Goal: Book appointment/travel/reservation

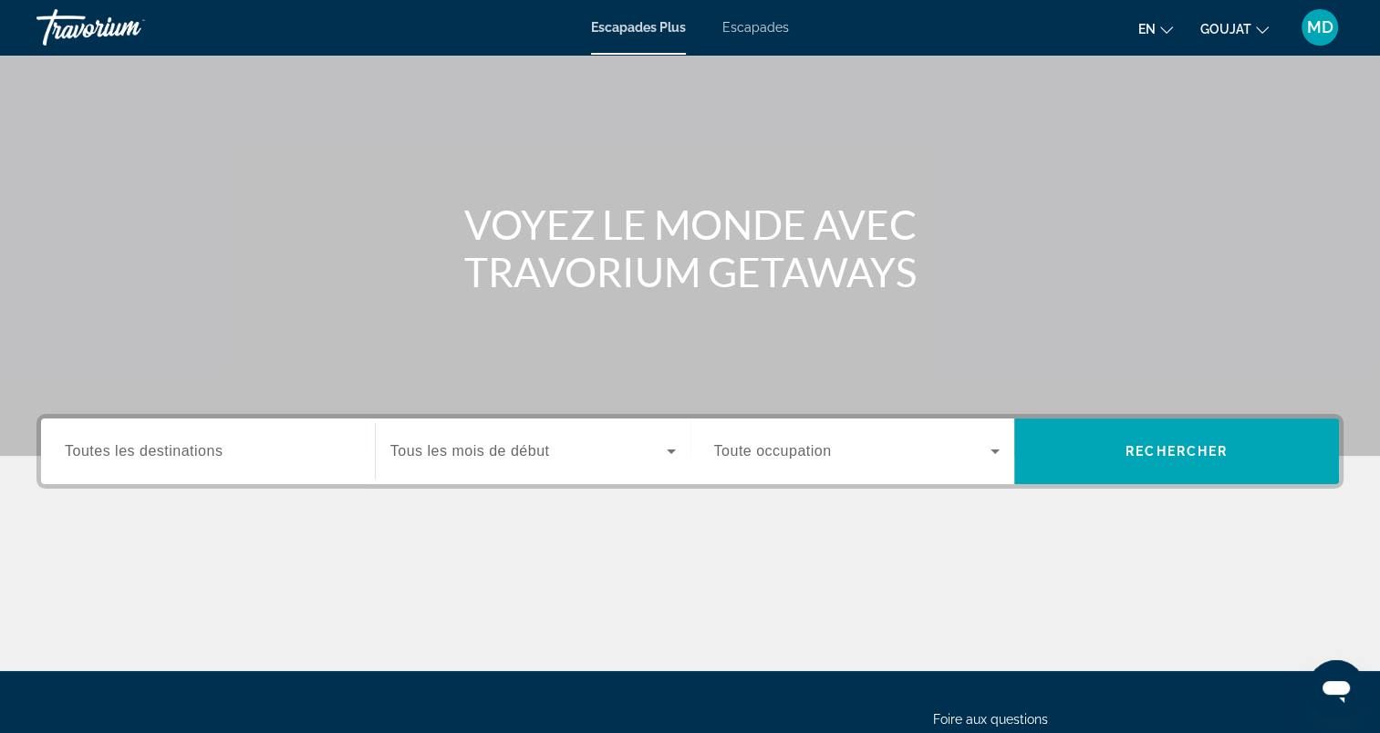
scroll to position [182, 0]
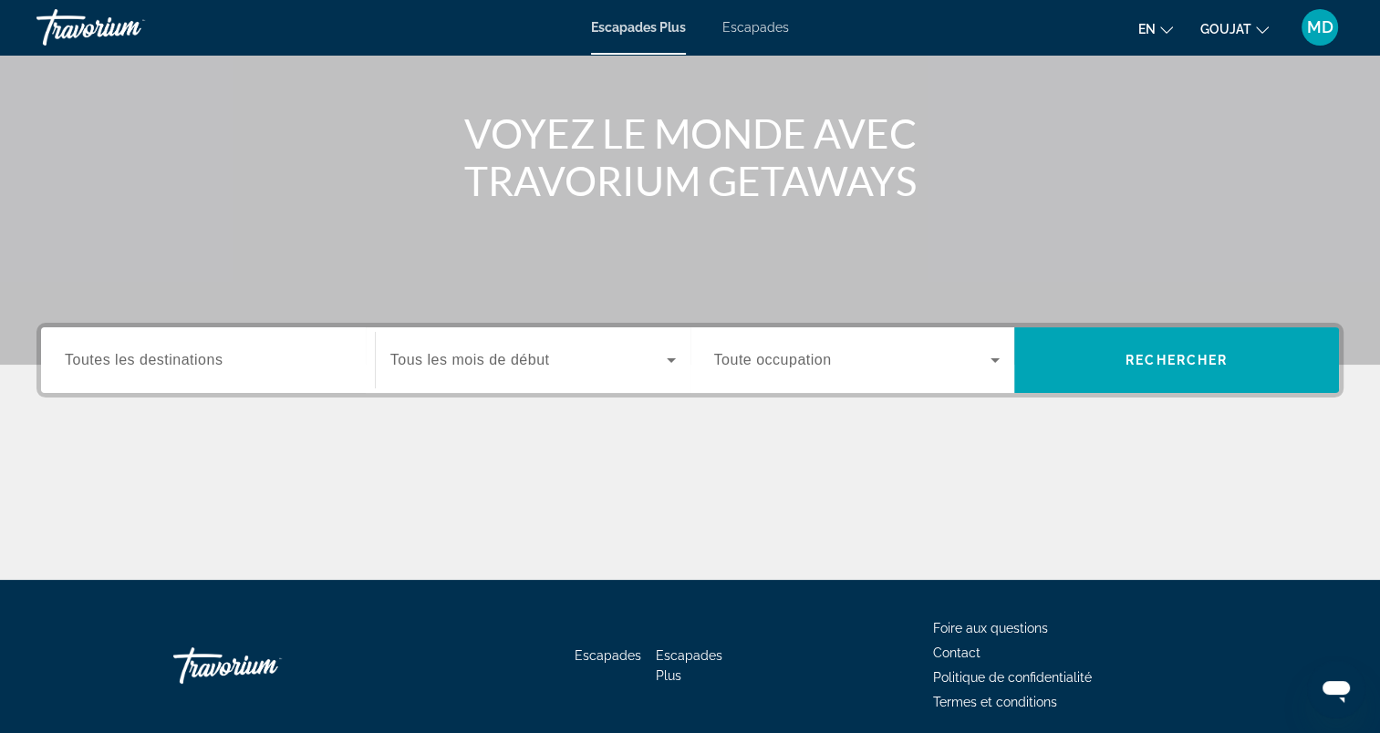
click at [223, 358] on span "Toutes les destinations" at bounding box center [144, 360] width 158 height 16
click at [224, 358] on input "Destination Toutes les destinations" at bounding box center [208, 361] width 286 height 22
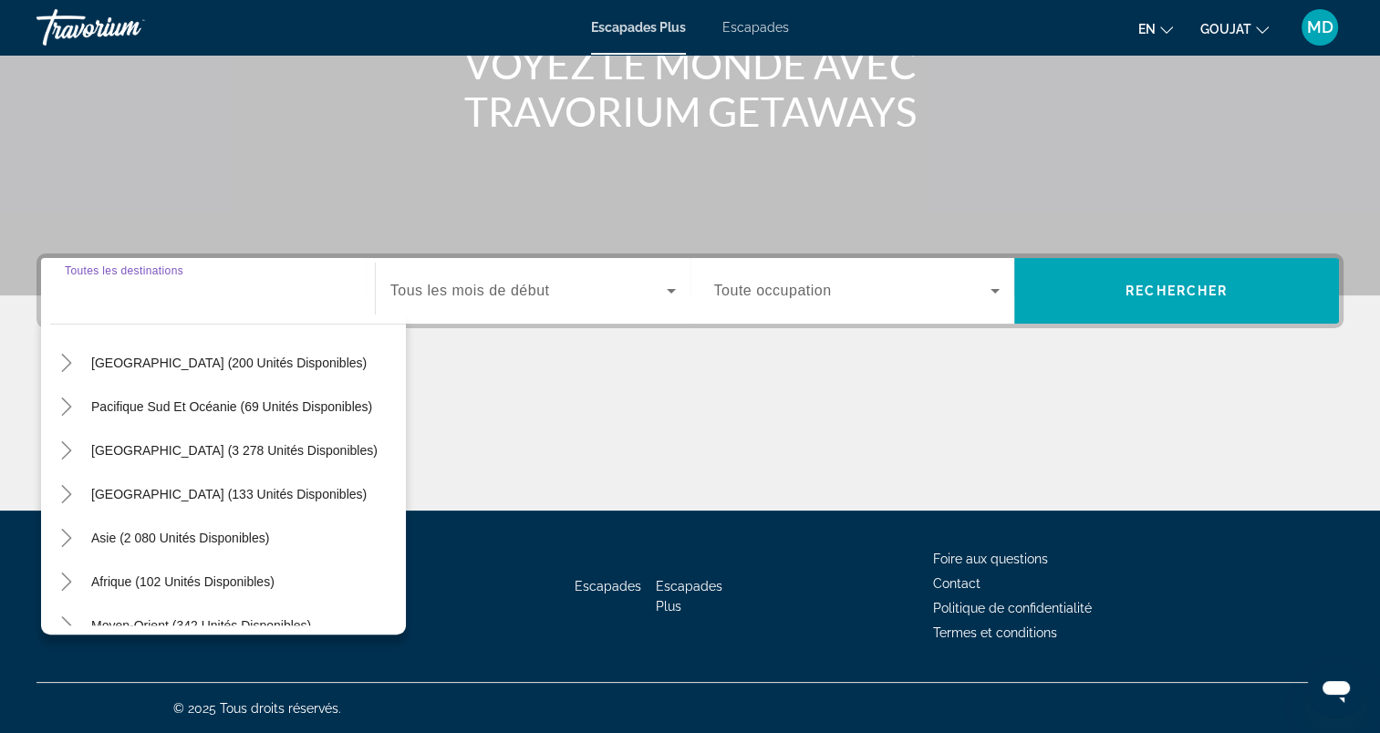
scroll to position [296, 0]
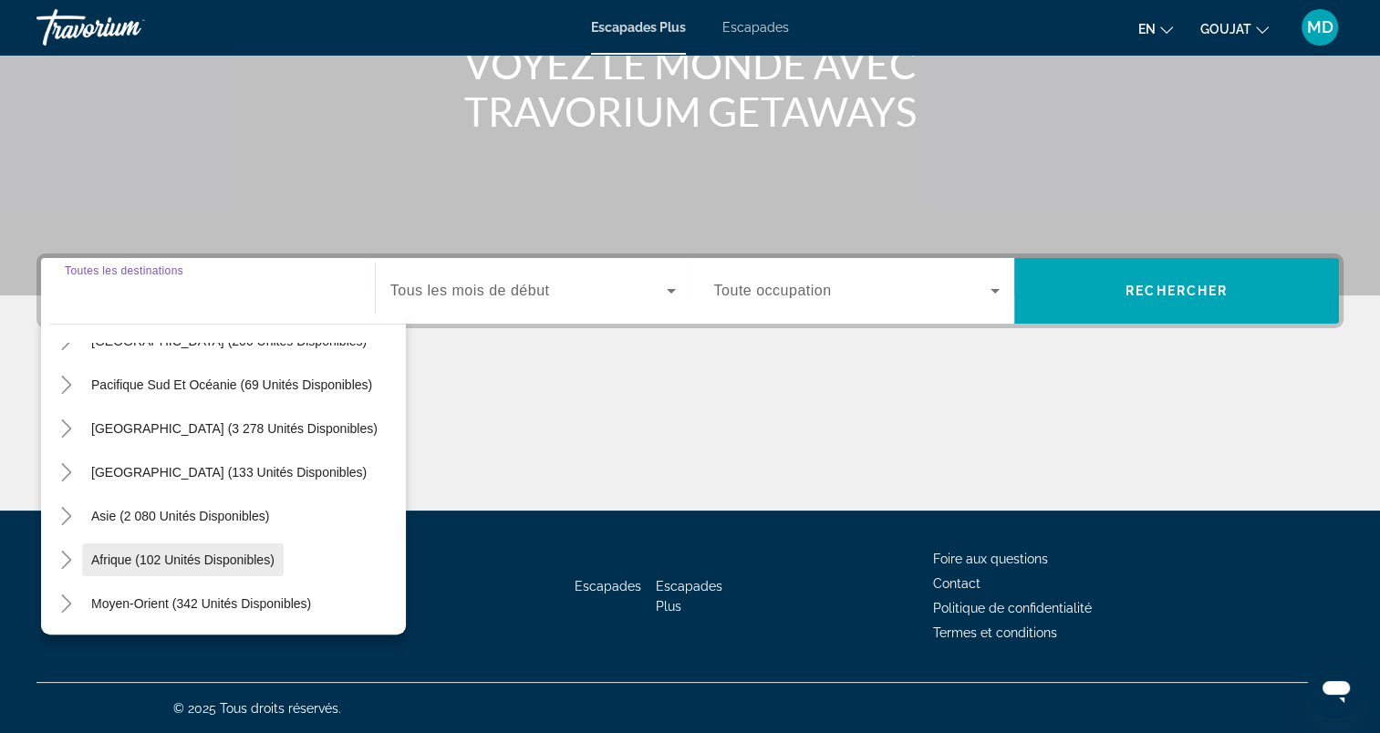
click at [234, 553] on span "Afrique (102 unités disponibles)" at bounding box center [182, 560] width 183 height 15
type input "**********"
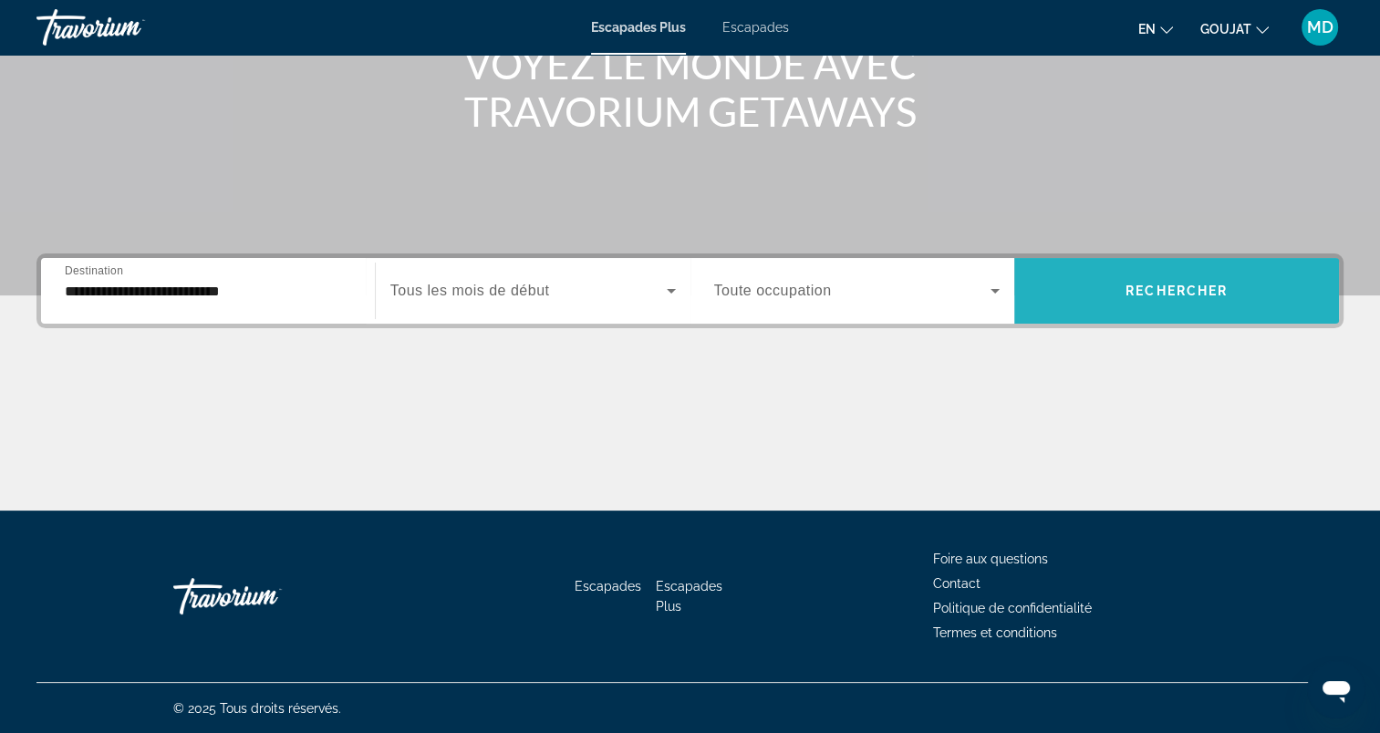
click at [1195, 277] on span "Widget de recherche" at bounding box center [1176, 291] width 325 height 44
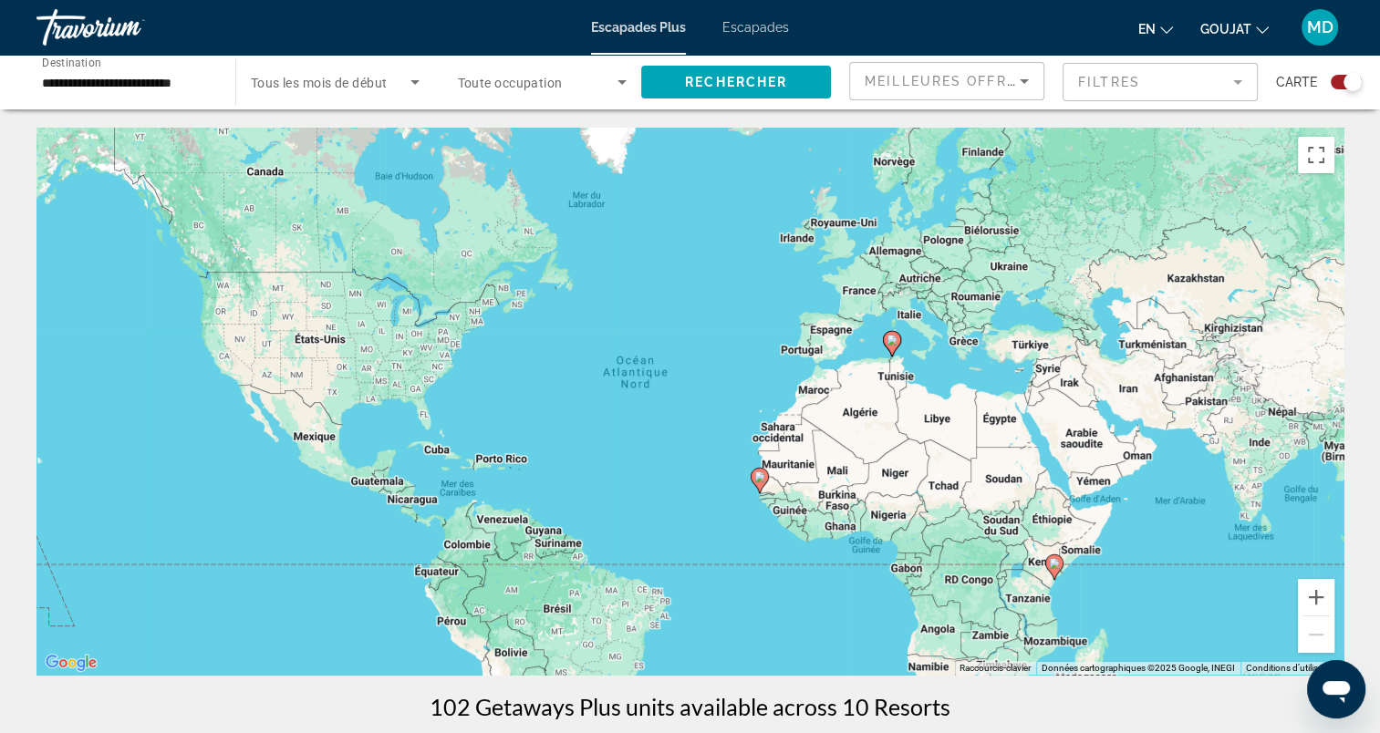
click at [161, 78] on input "**********" at bounding box center [127, 83] width 170 height 22
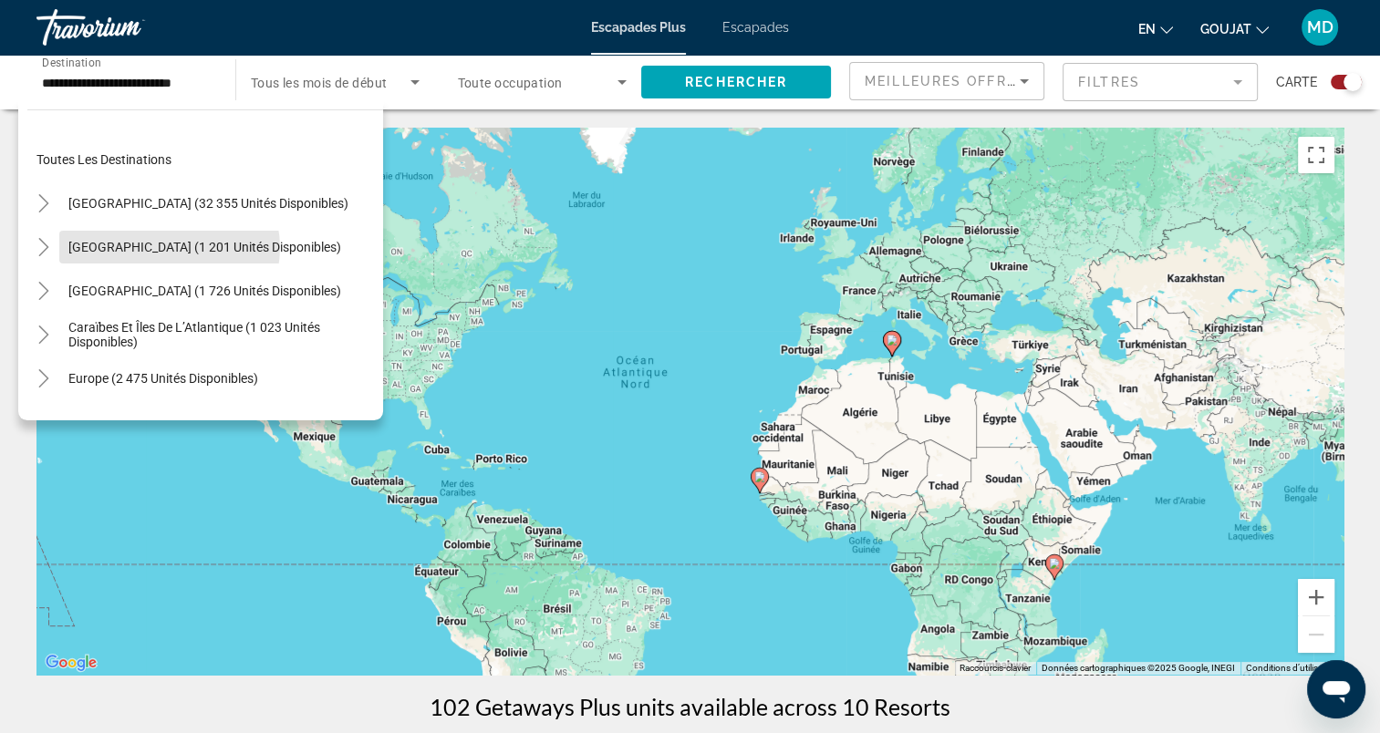
click at [165, 247] on span "Mexique (1 201 unités disponibles)" at bounding box center [204, 247] width 273 height 15
type input "**********"
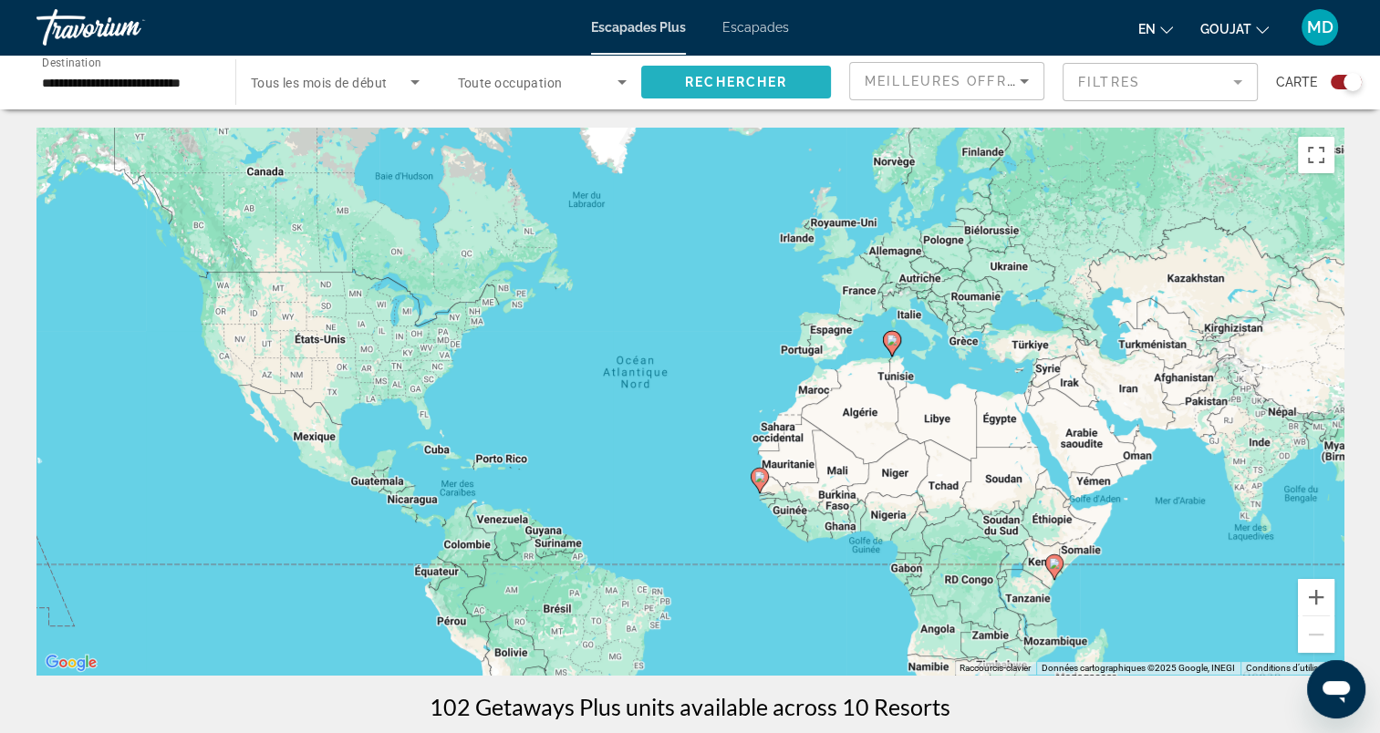
click at [698, 84] on span "Rechercher" at bounding box center [736, 82] width 102 height 15
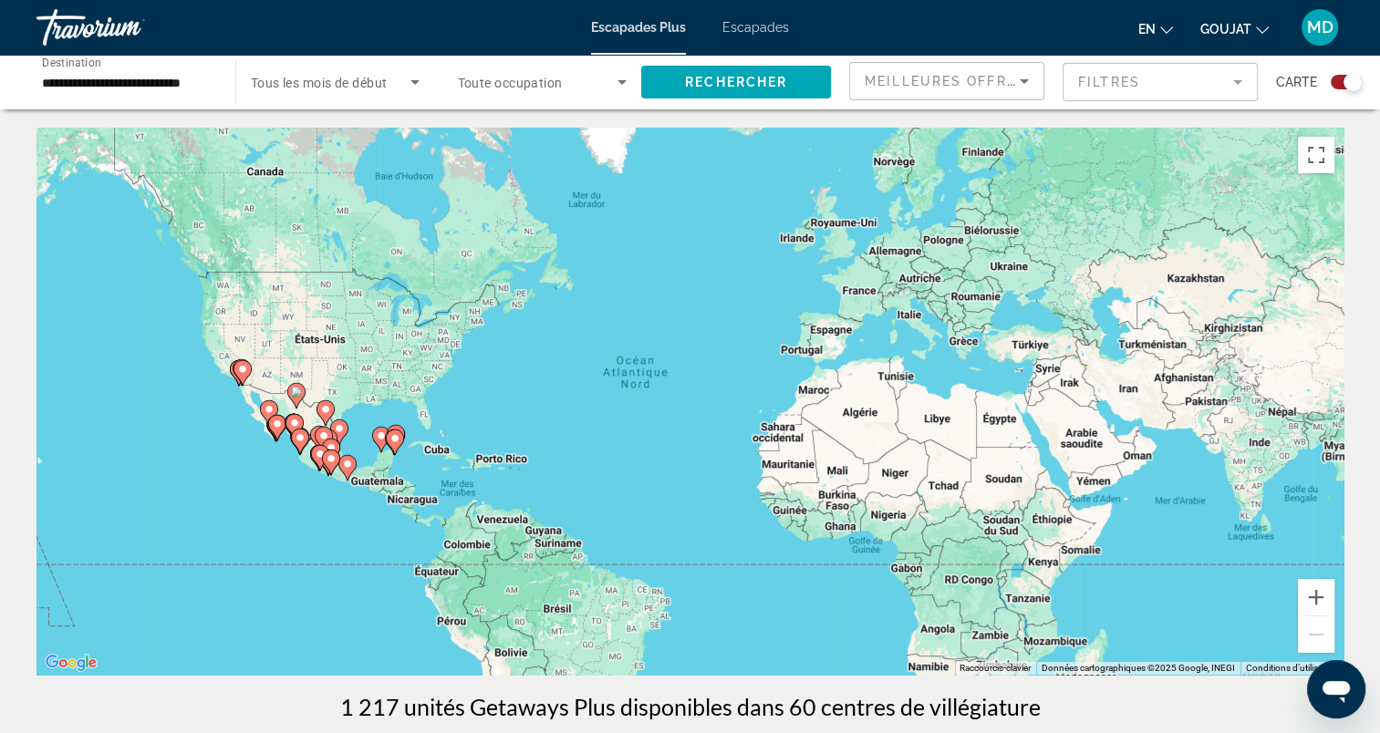
click at [514, 87] on span "Toute occupation" at bounding box center [510, 83] width 105 height 15
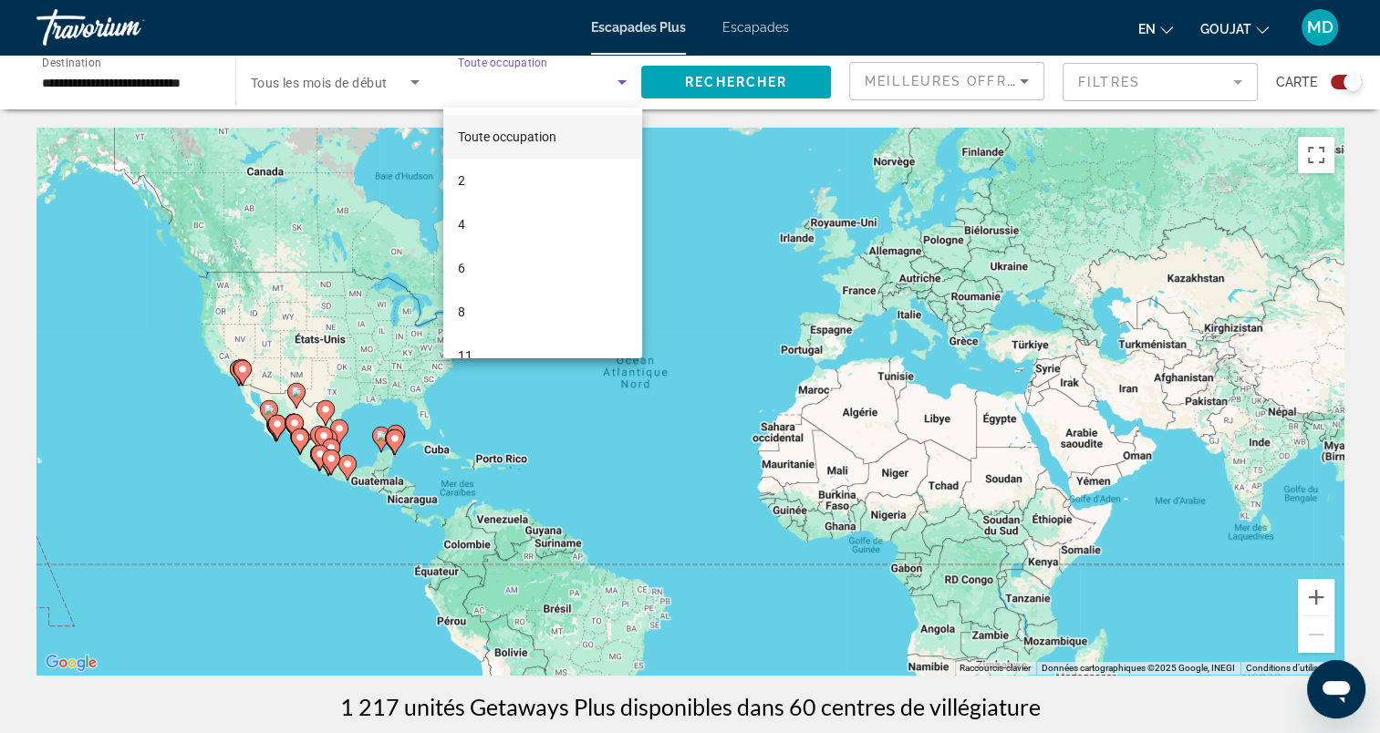
click at [300, 82] on div at bounding box center [690, 366] width 1380 height 733
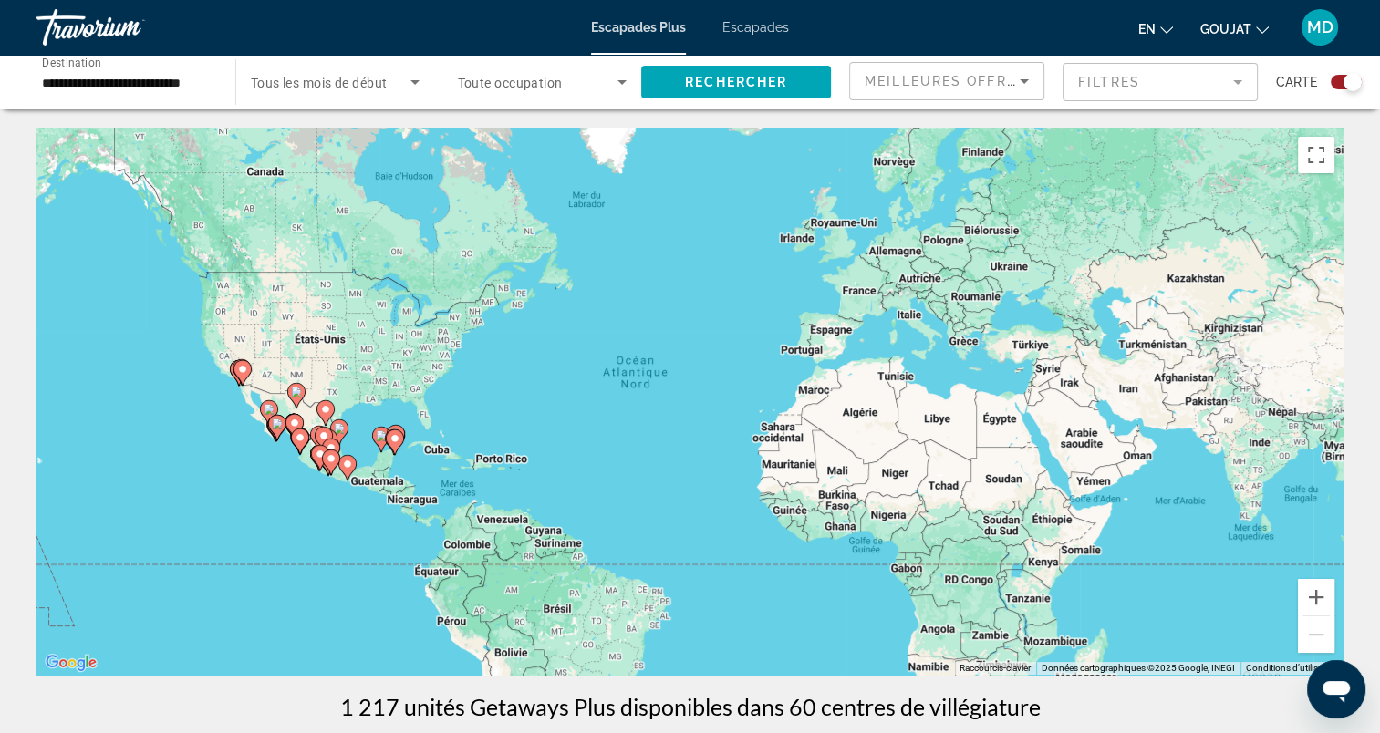
click at [300, 82] on span "Tous les mois de début" at bounding box center [319, 83] width 137 height 15
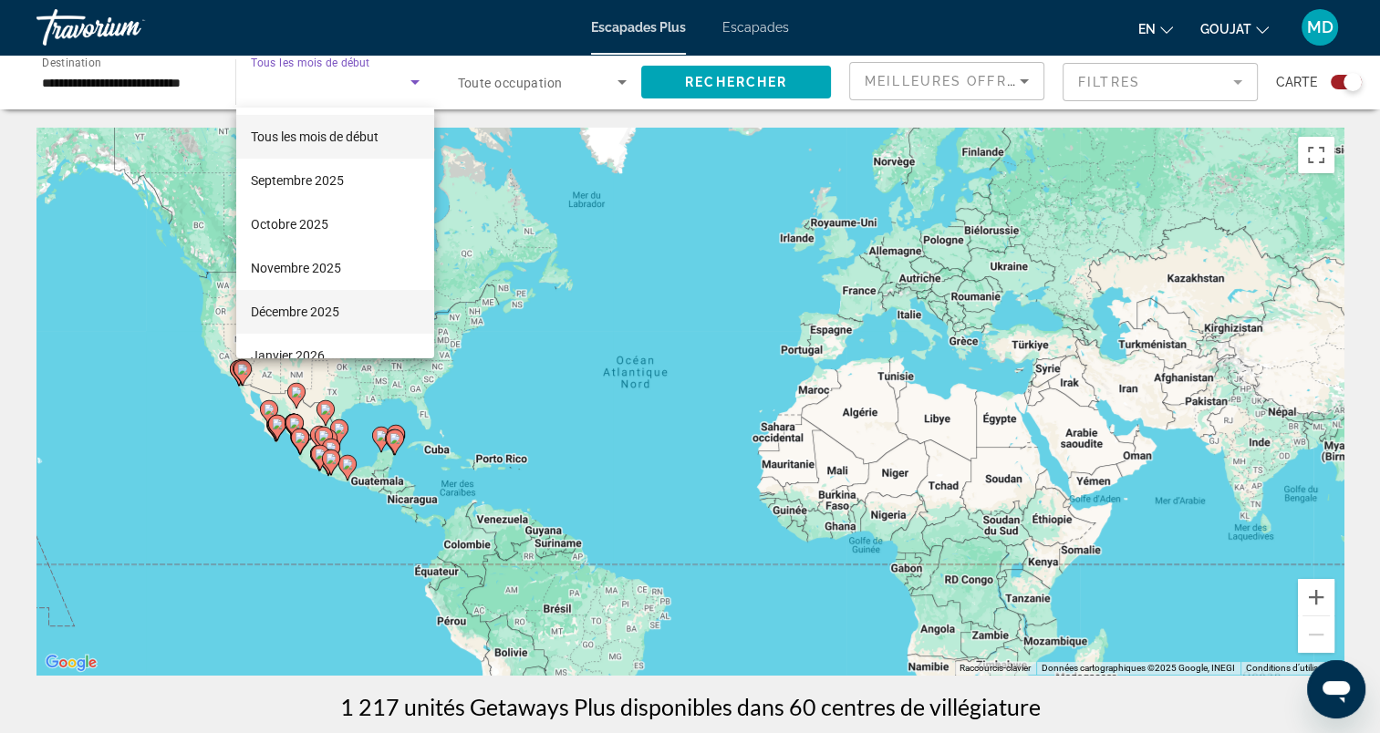
click at [292, 307] on font "Décembre 2025" at bounding box center [295, 312] width 88 height 15
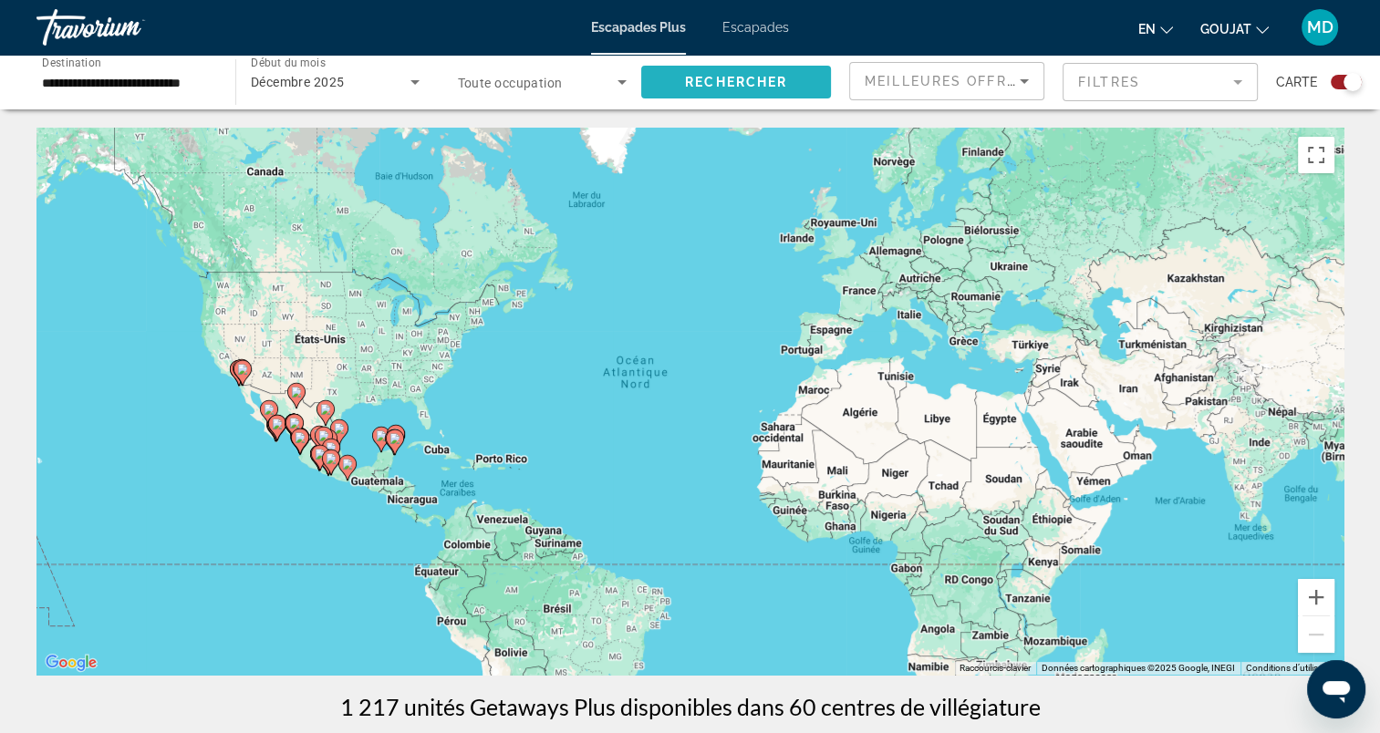
click at [723, 81] on span "Rechercher" at bounding box center [736, 82] width 102 height 15
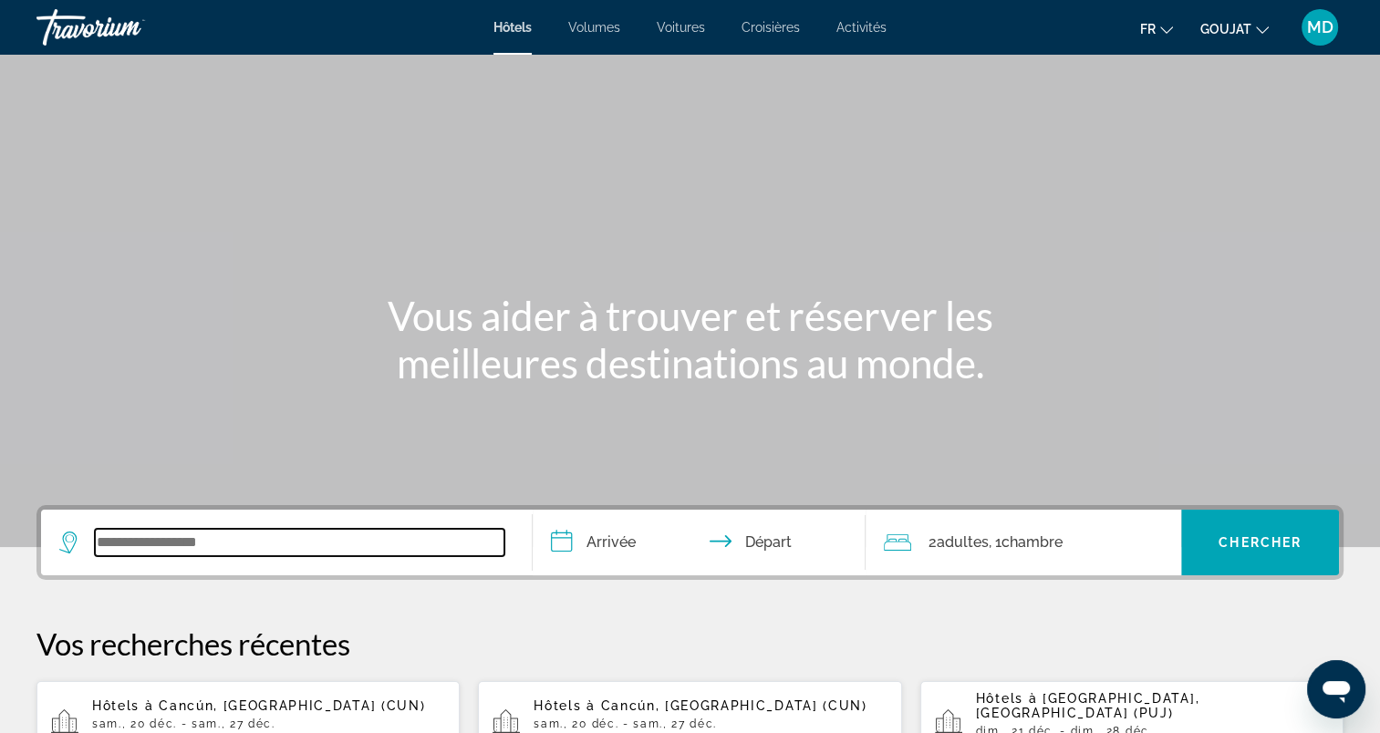
click at [175, 555] on input "Widget de recherche" at bounding box center [300, 542] width 410 height 27
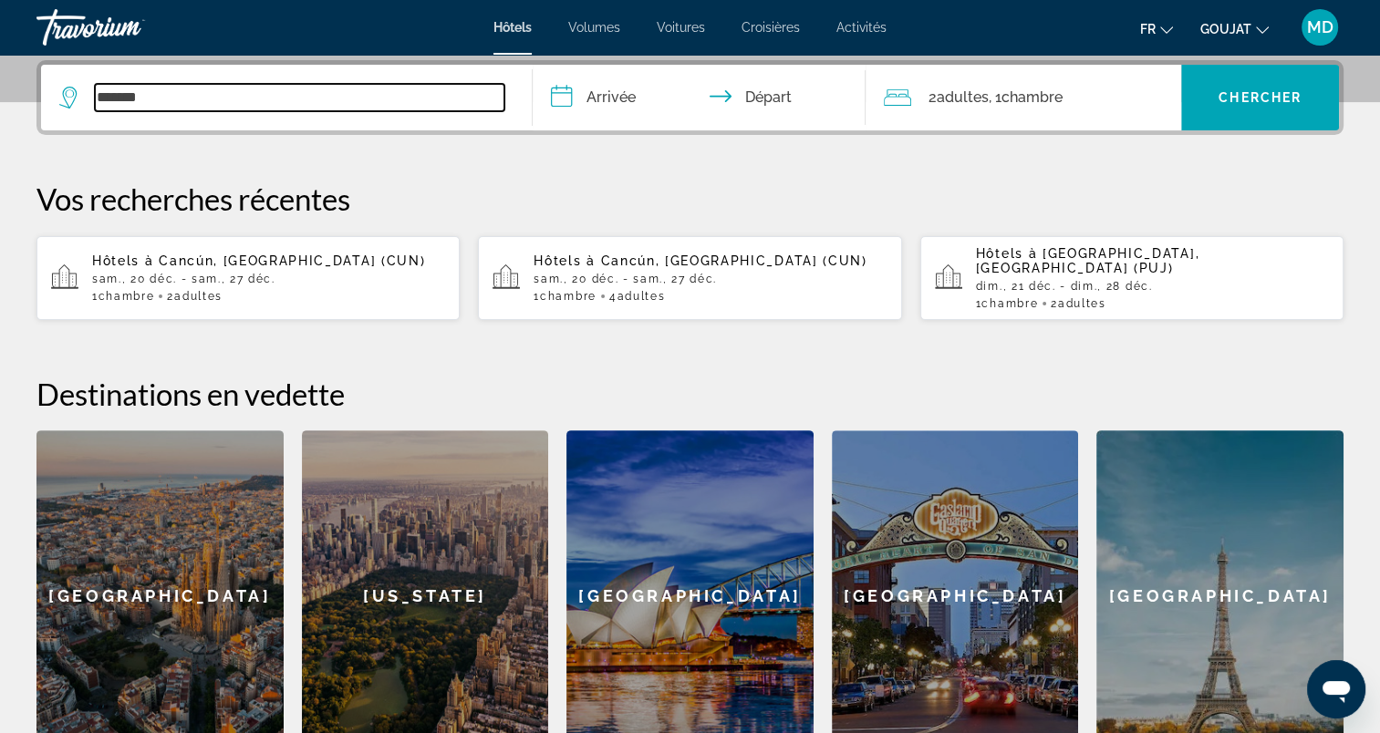
type input "*******"
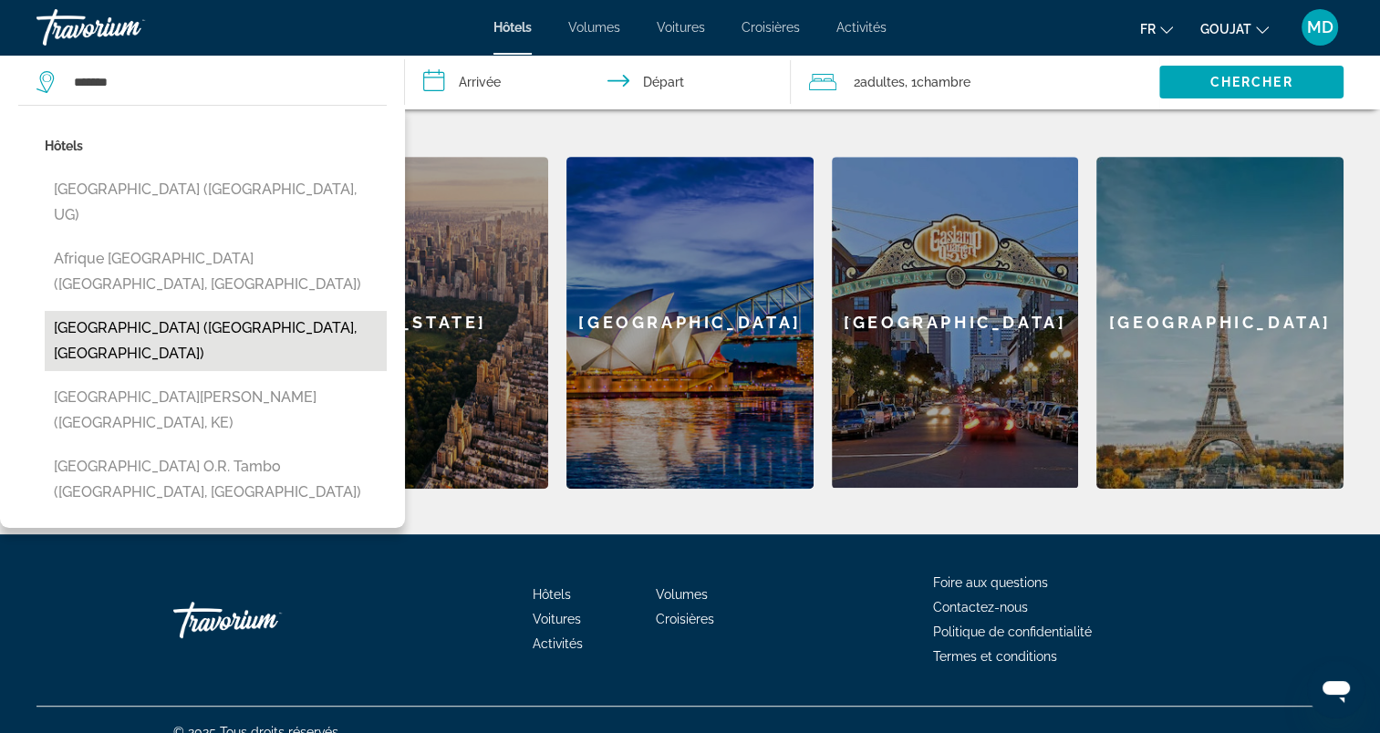
scroll to position [628, 0]
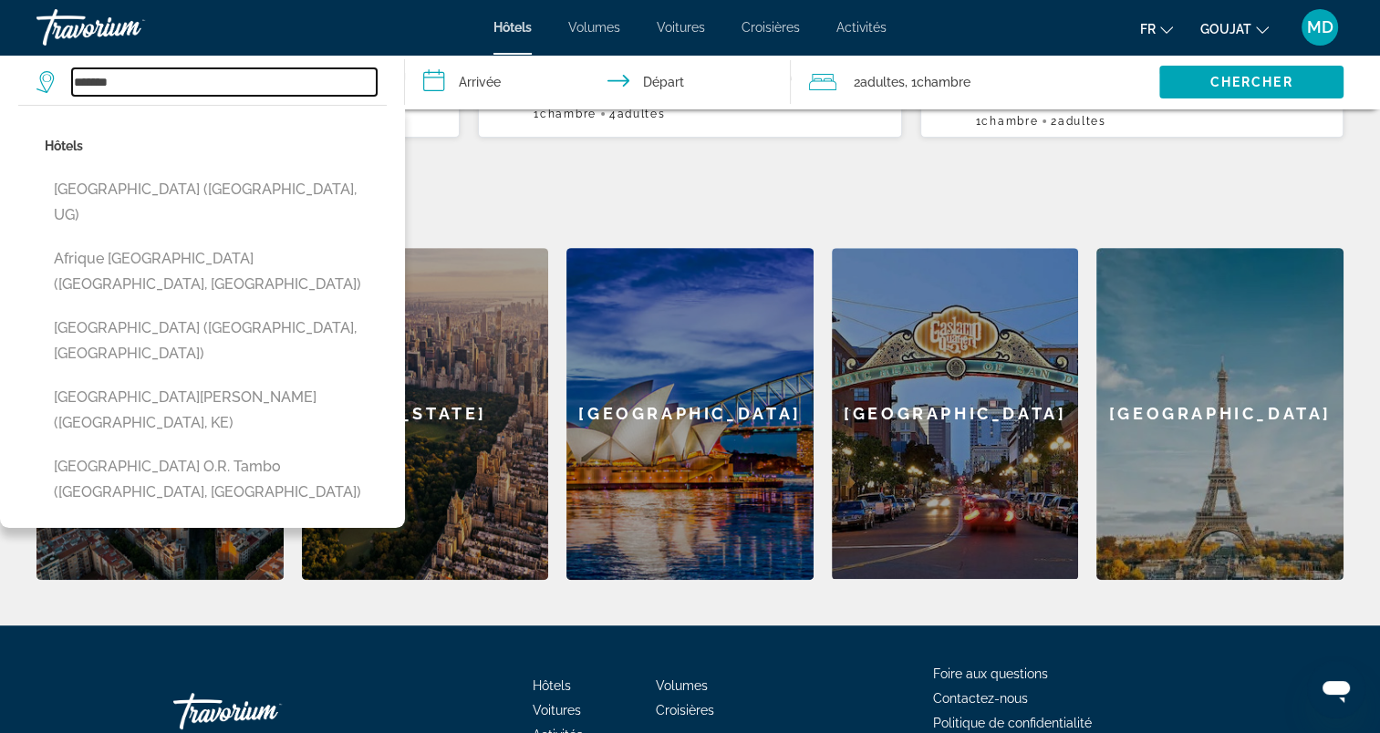
click at [177, 88] on input "*******" at bounding box center [224, 81] width 305 height 27
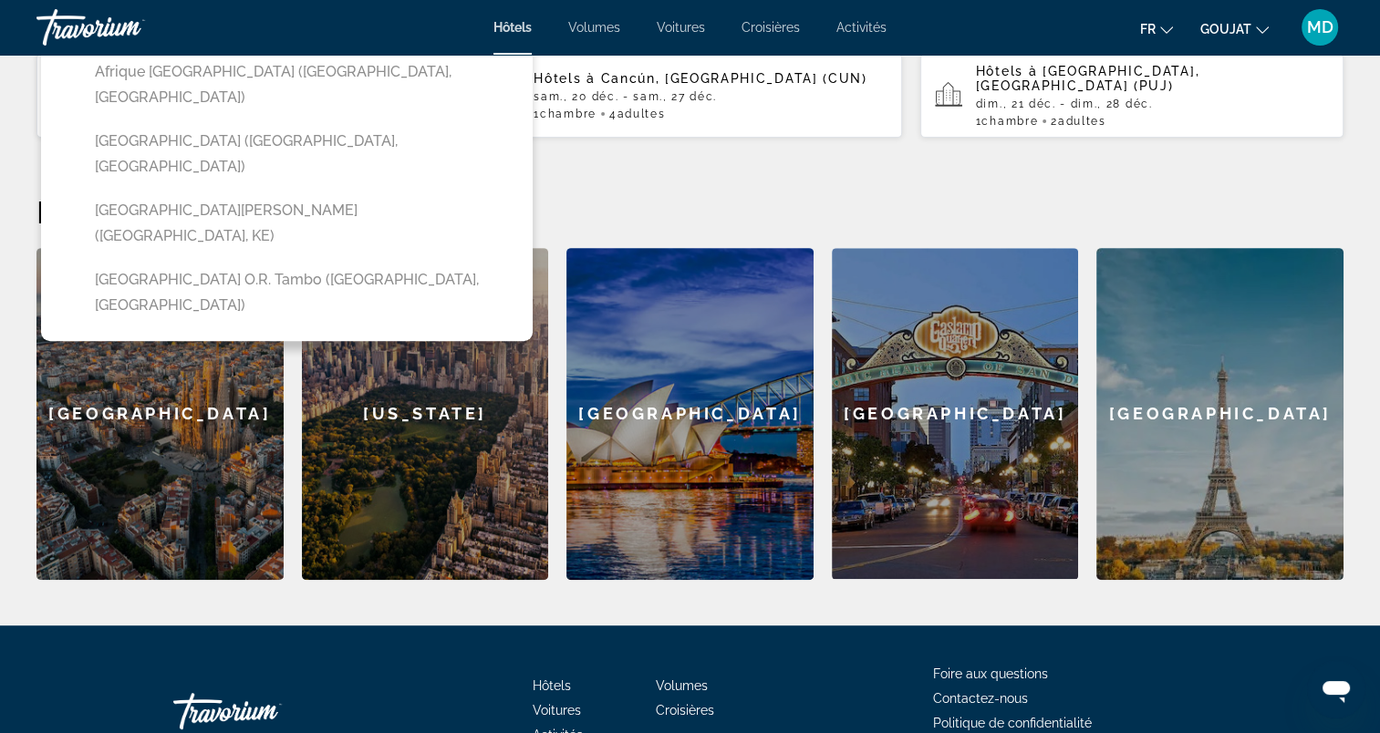
scroll to position [445, 0]
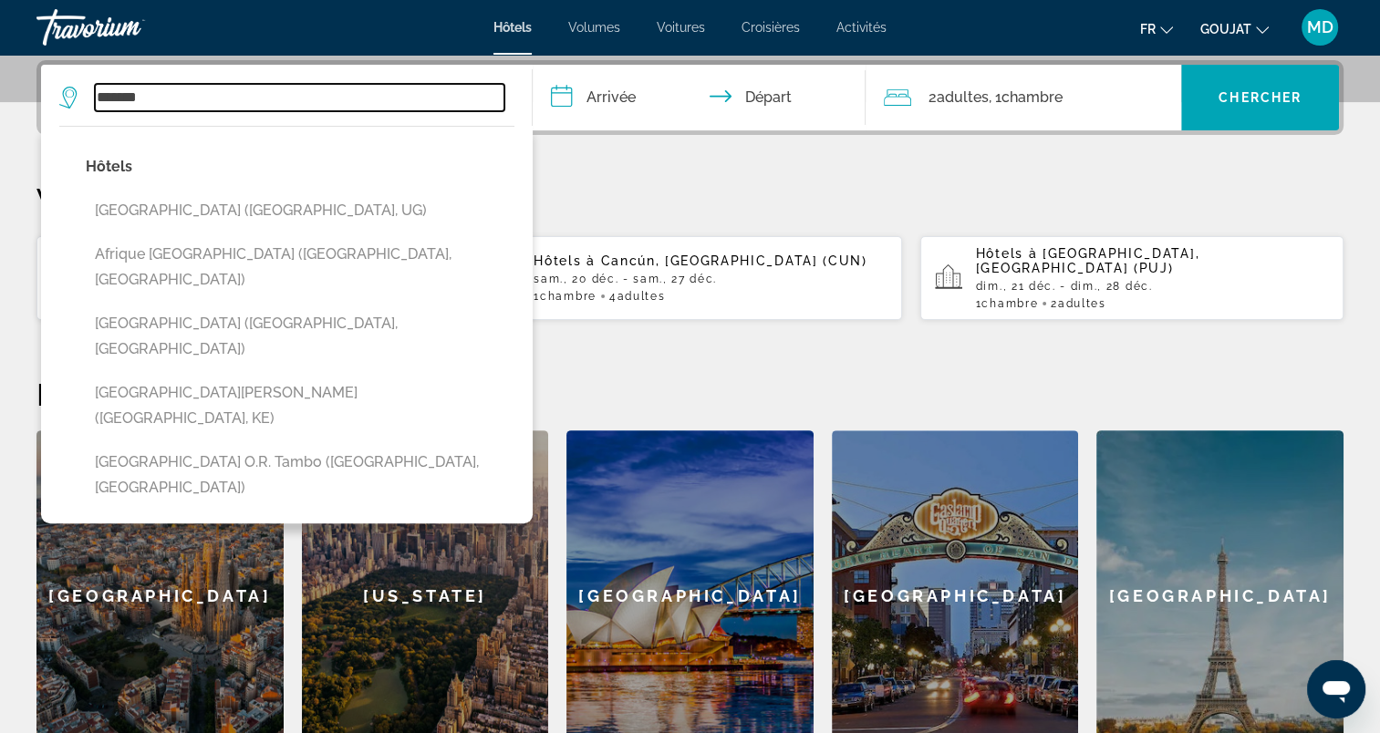
click at [181, 84] on input "*******" at bounding box center [300, 97] width 410 height 27
click at [181, 98] on input "*******" at bounding box center [300, 97] width 410 height 27
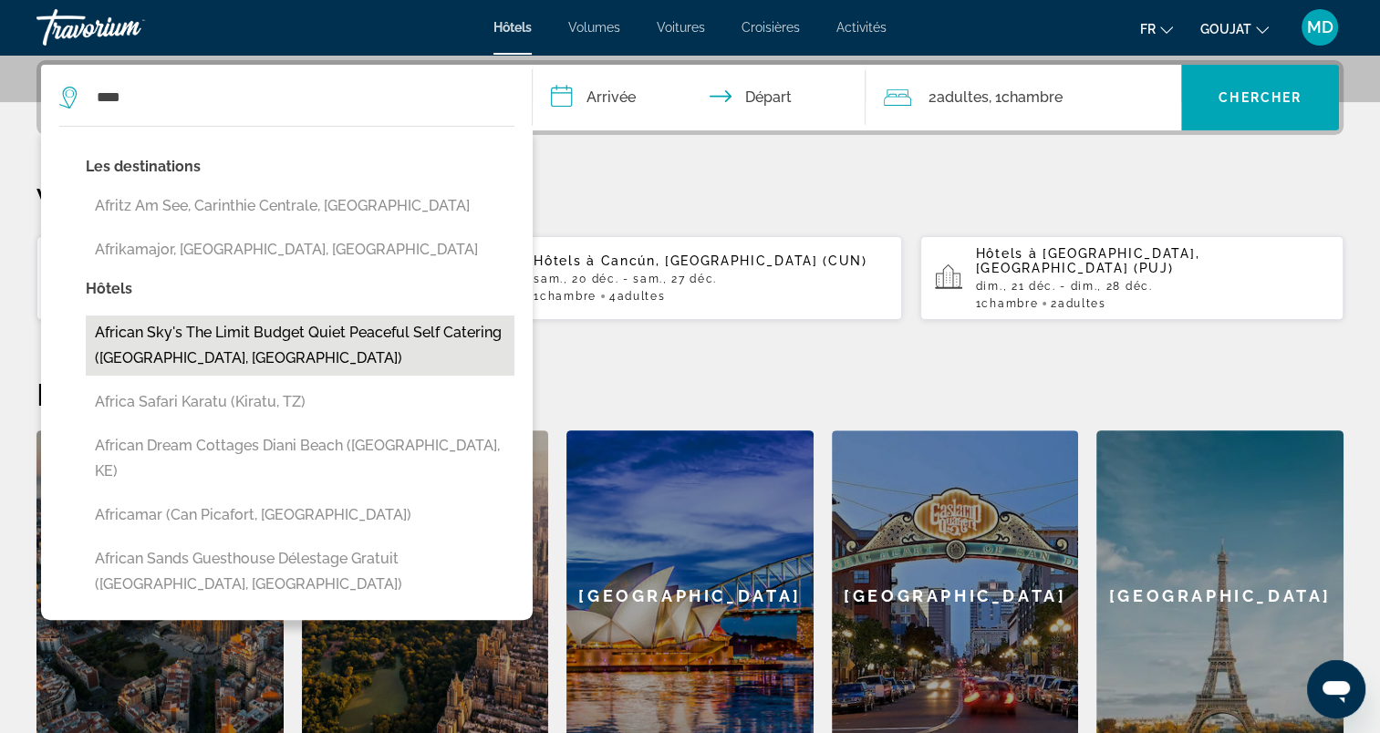
click at [191, 341] on button "African Sky's the Limit Budget Quiet Peaceful Self Catering ([GEOGRAPHIC_DATA],…" at bounding box center [300, 346] width 429 height 60
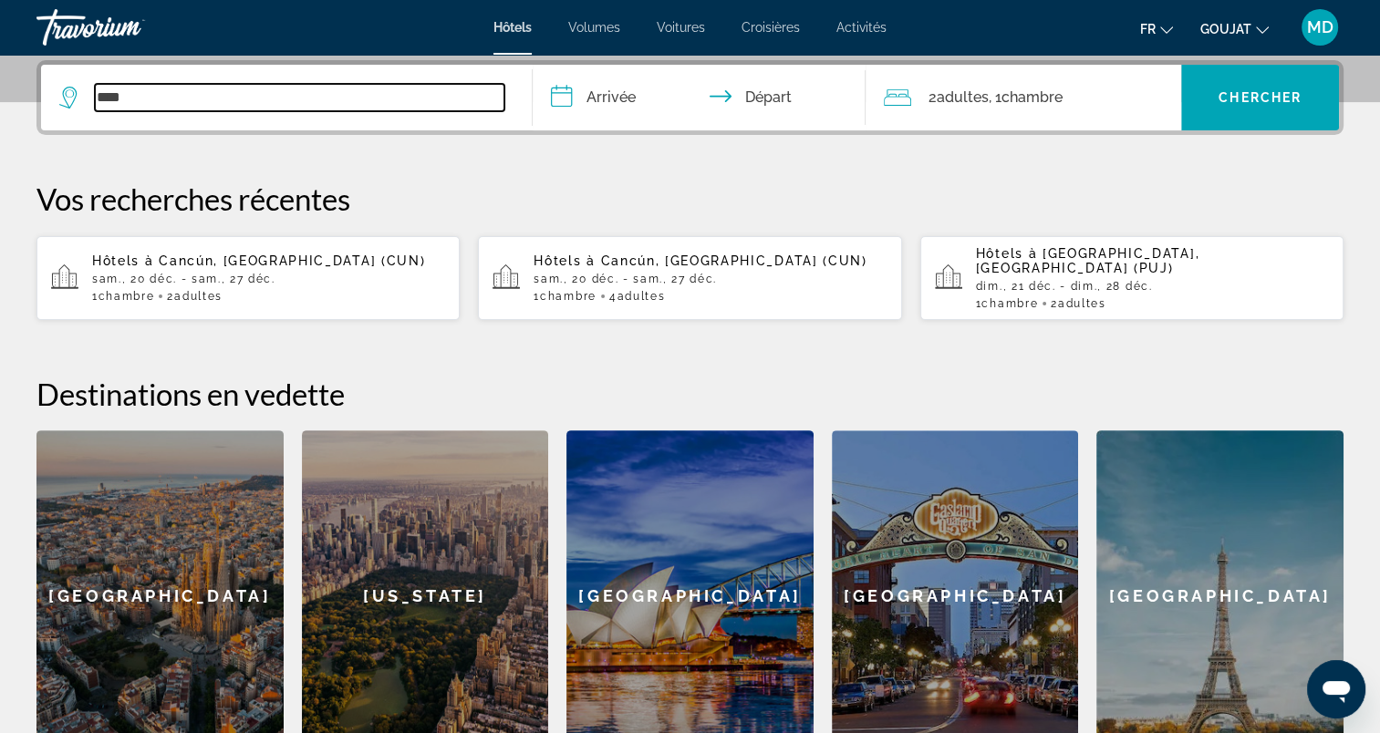
type input "**********"
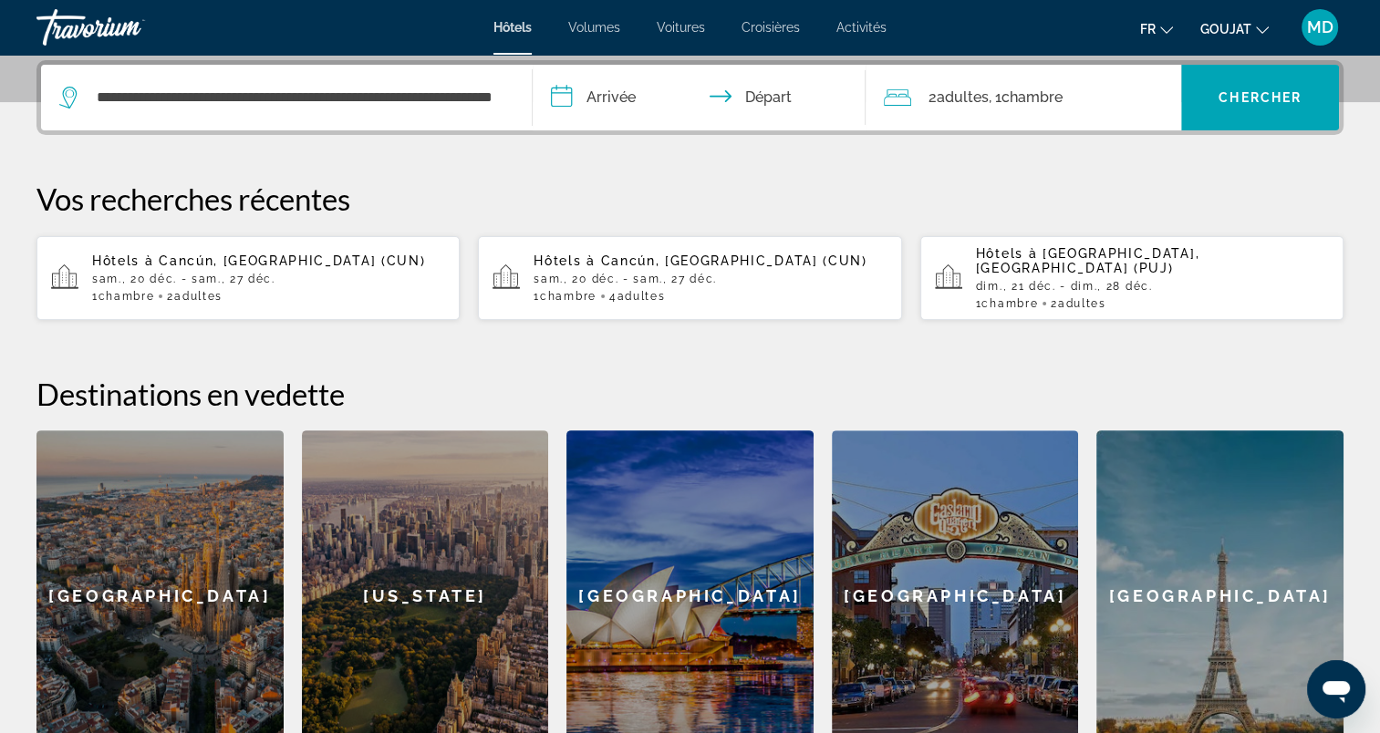
click at [592, 111] on input "**********" at bounding box center [703, 100] width 341 height 71
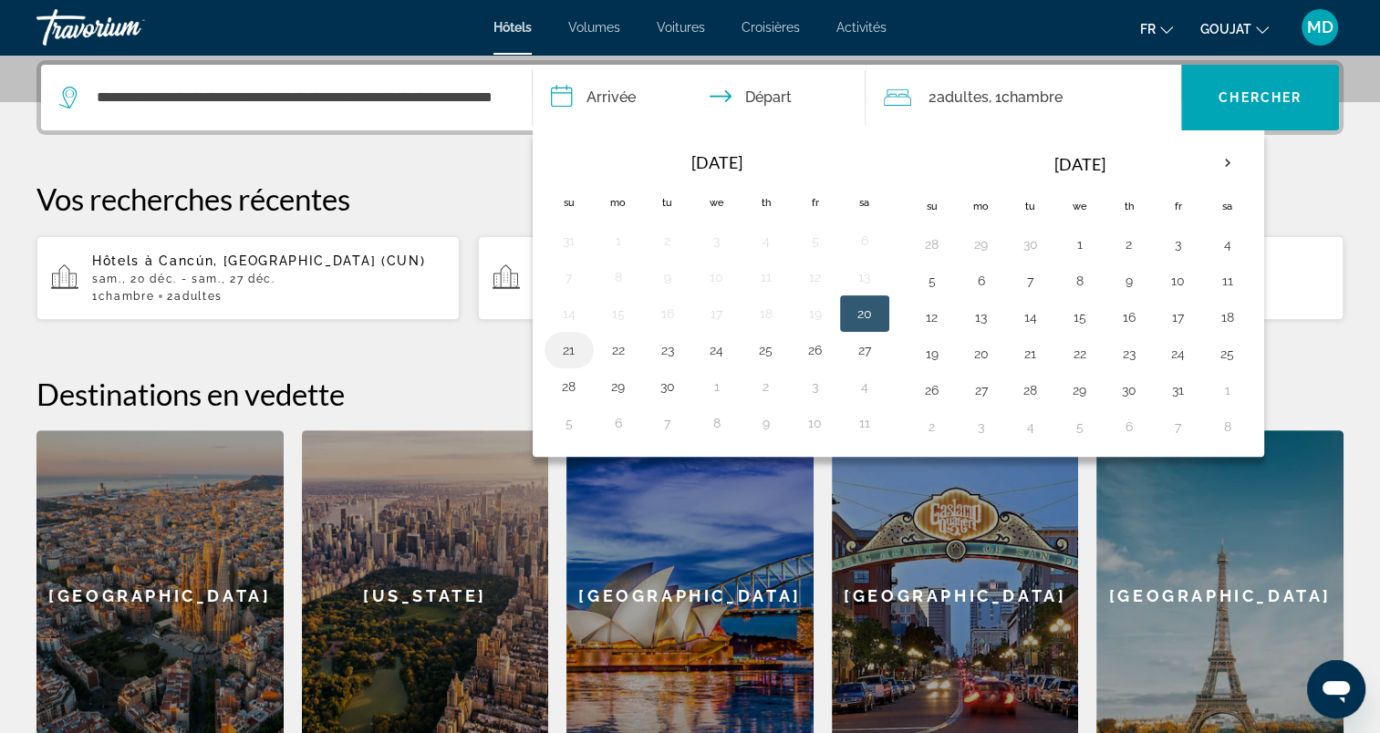
click at [566, 345] on button "21" at bounding box center [569, 351] width 29 height 26
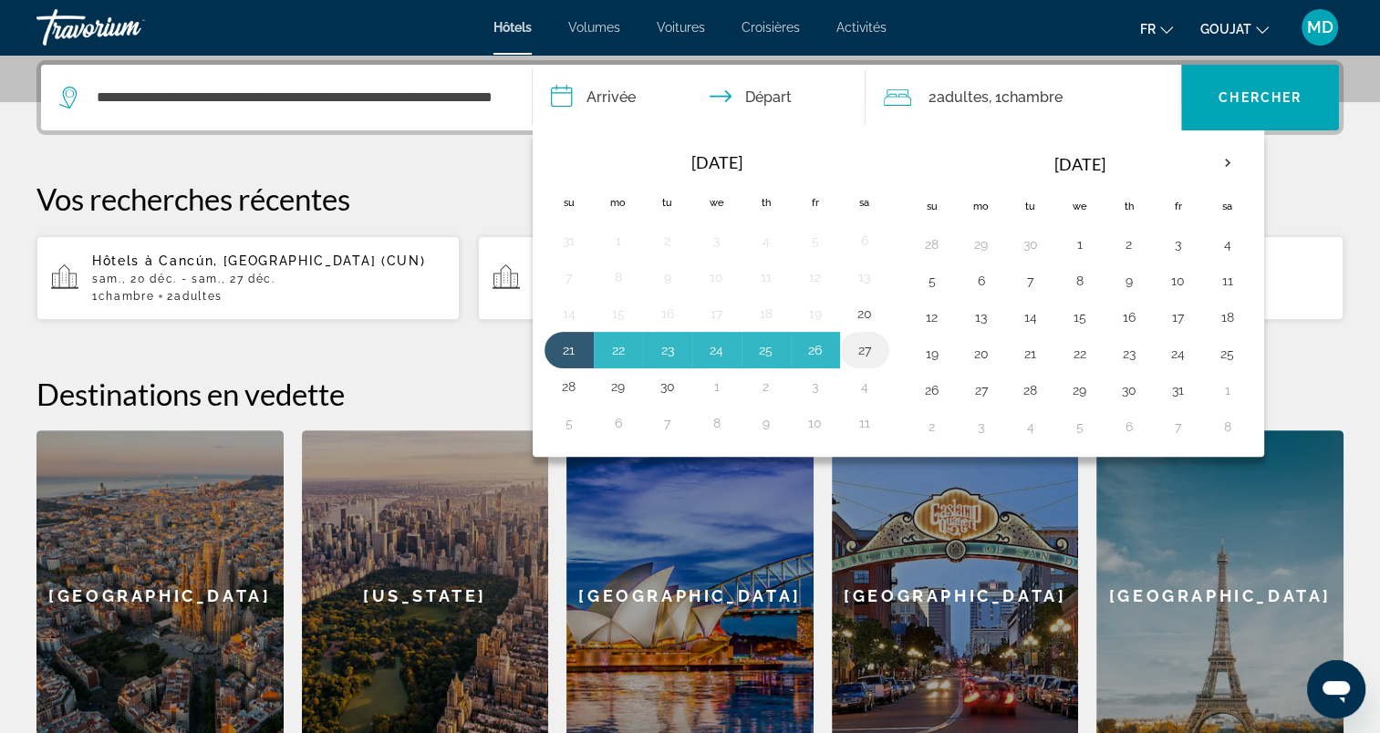
click at [851, 347] on button "27" at bounding box center [864, 351] width 29 height 26
type input "**********"
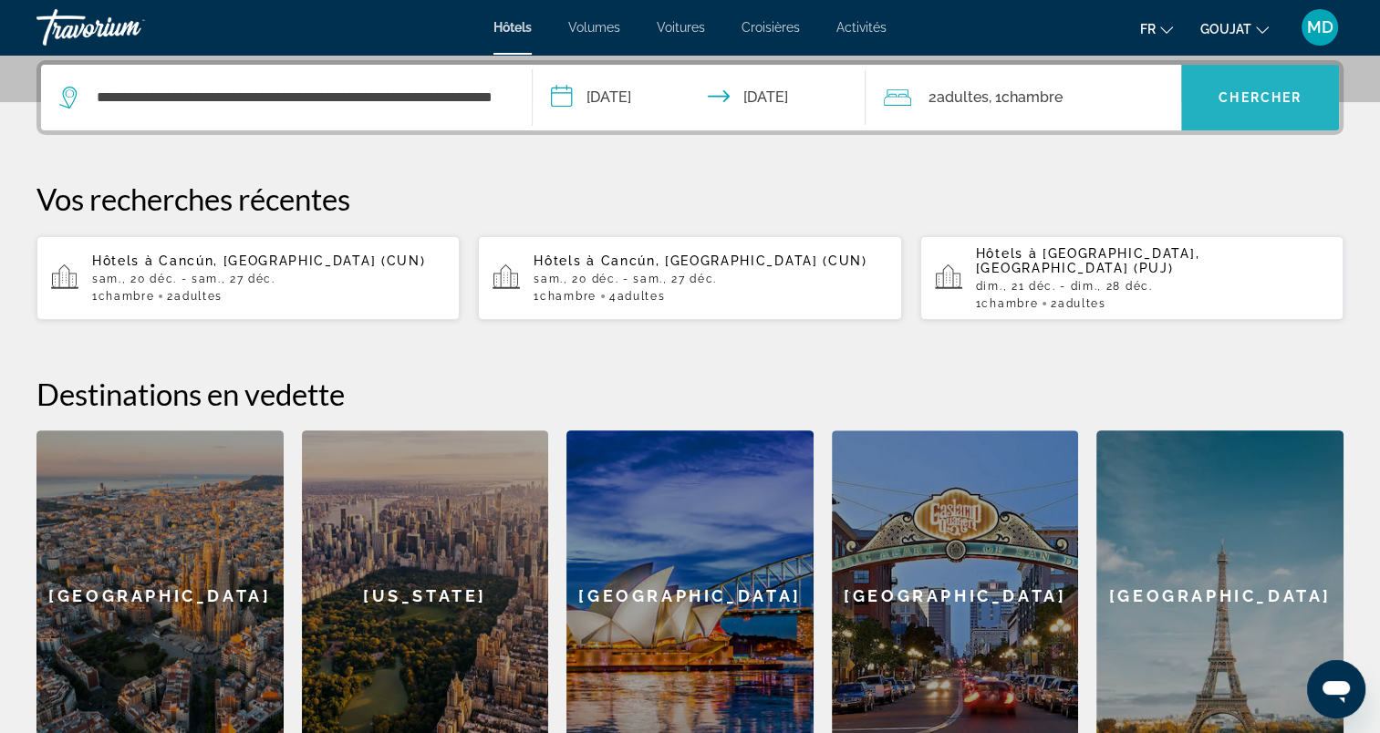
click at [1260, 88] on span "Widget de recherche" at bounding box center [1260, 98] width 158 height 44
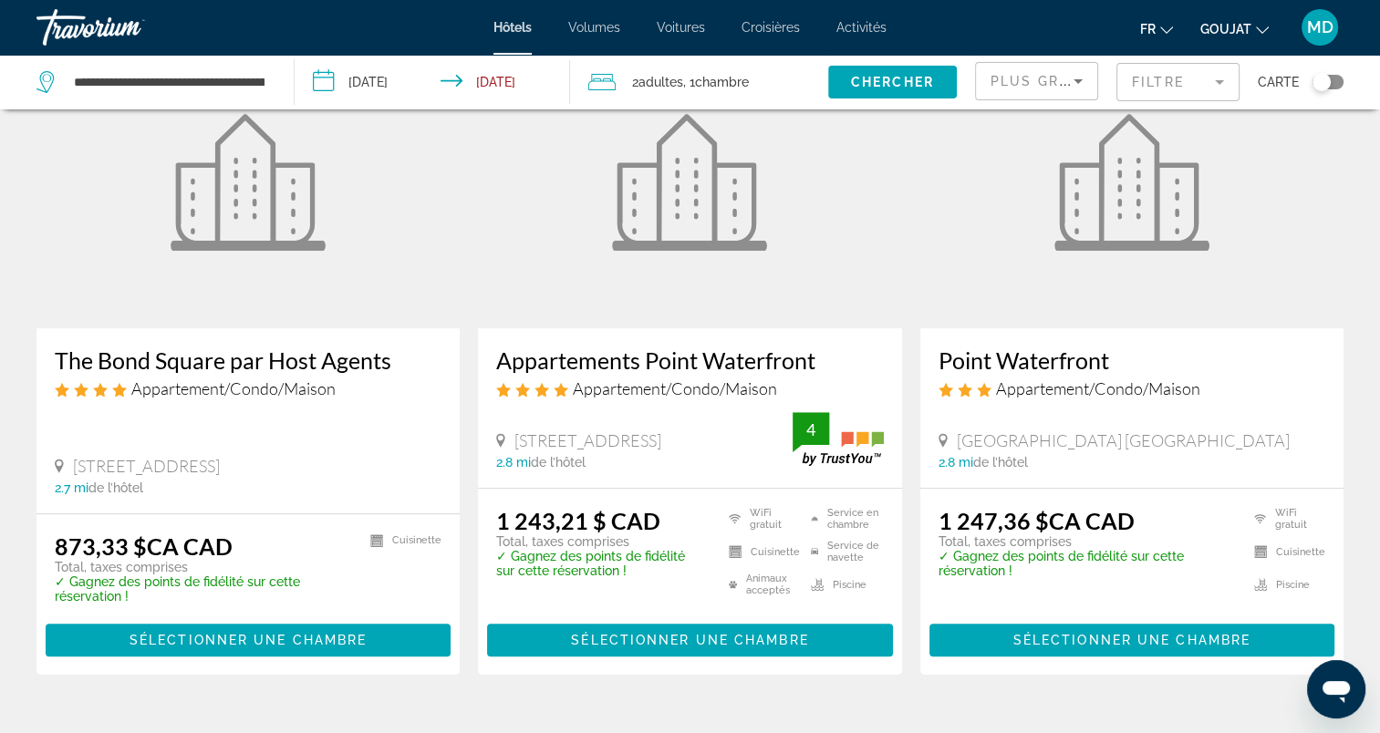
scroll to position [912, 0]
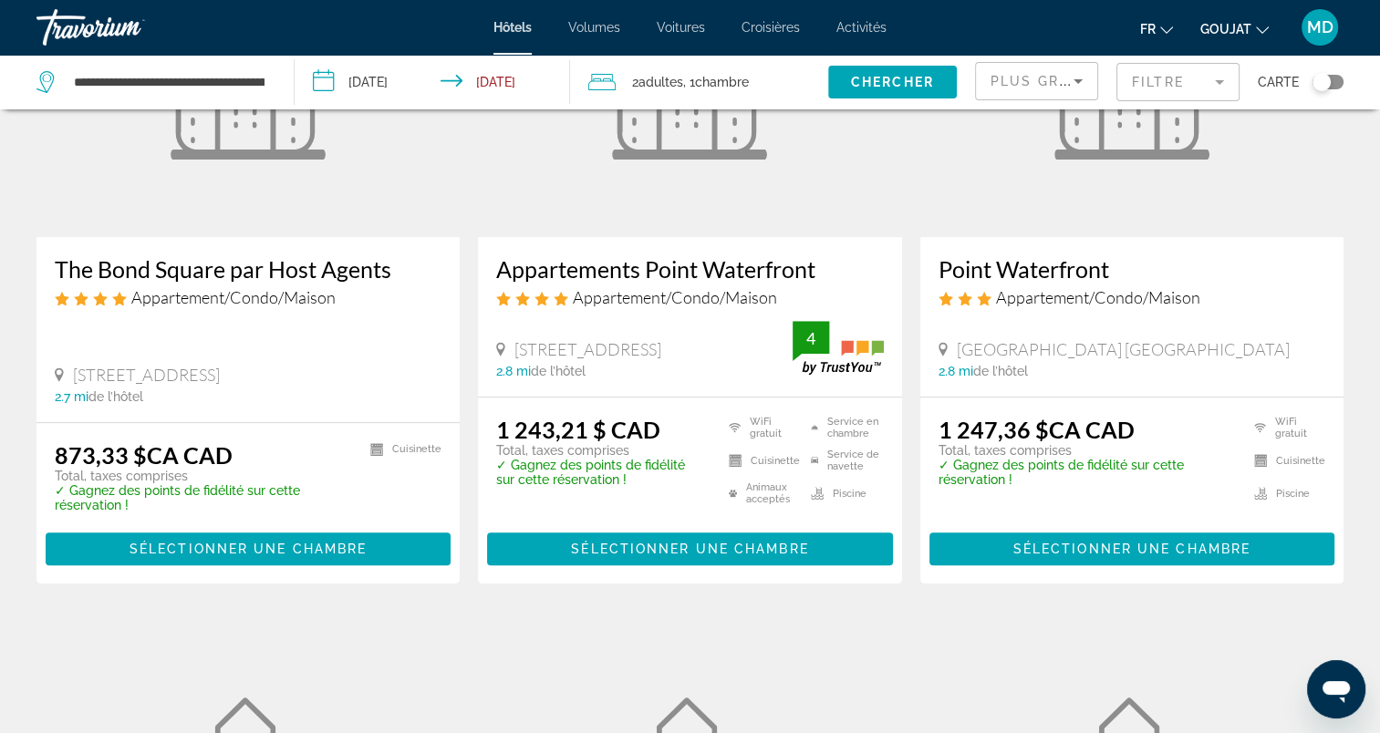
click at [1016, 84] on span "Plus grandes économies" at bounding box center [1100, 81] width 218 height 15
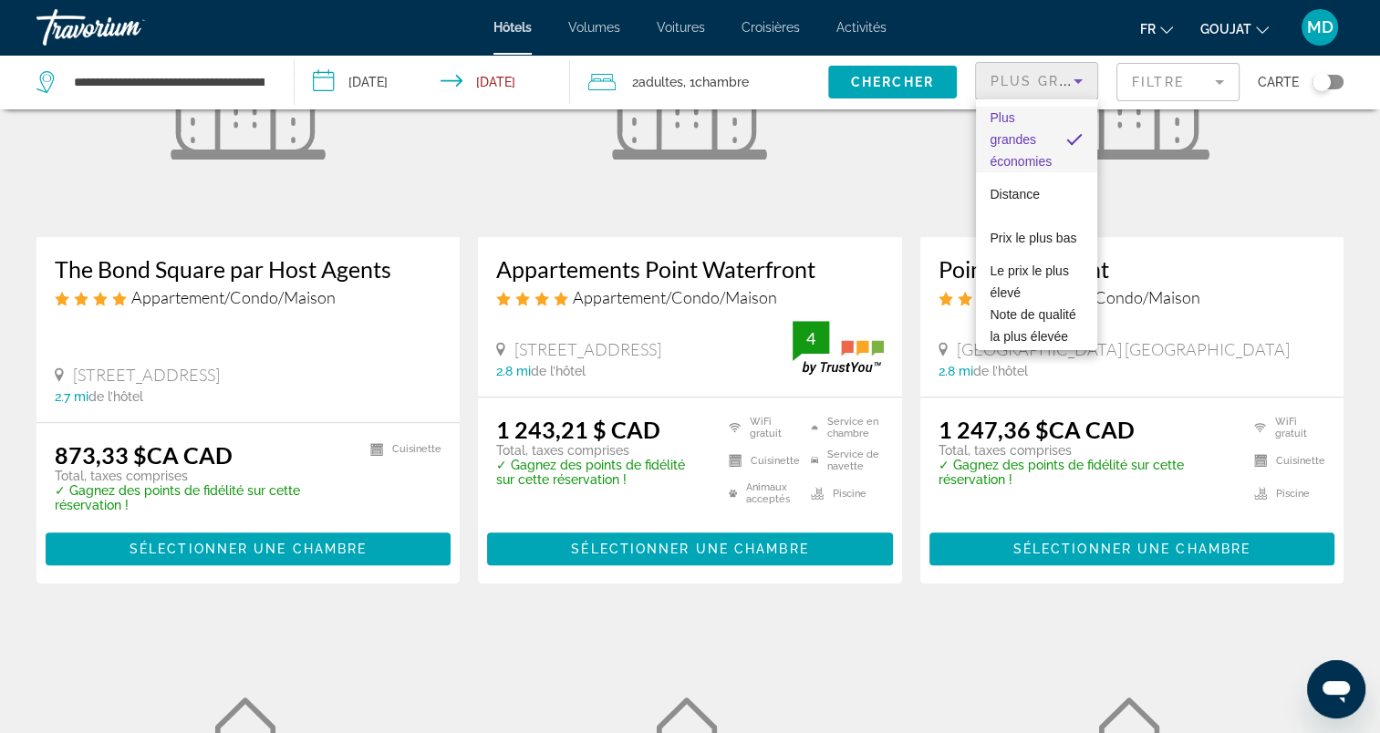
click at [1016, 84] on div at bounding box center [690, 366] width 1380 height 733
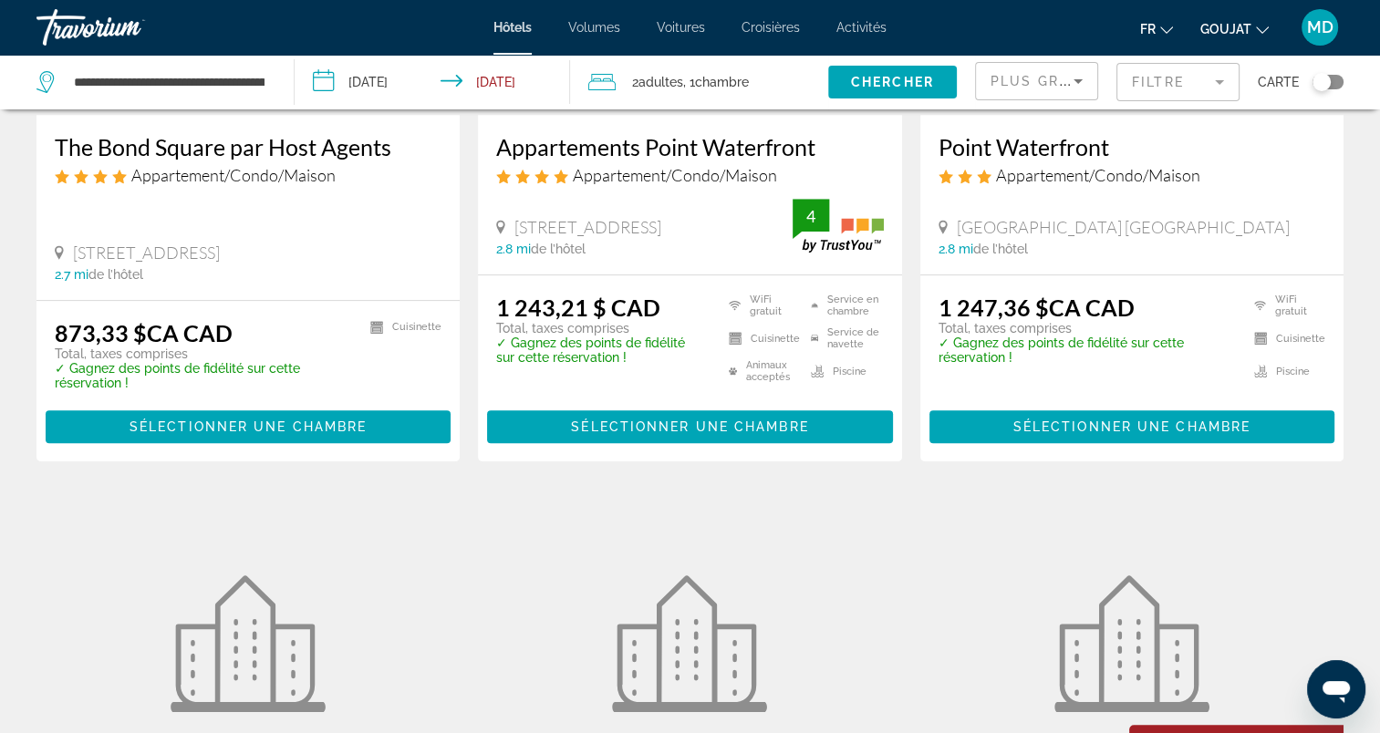
scroll to position [852, 0]
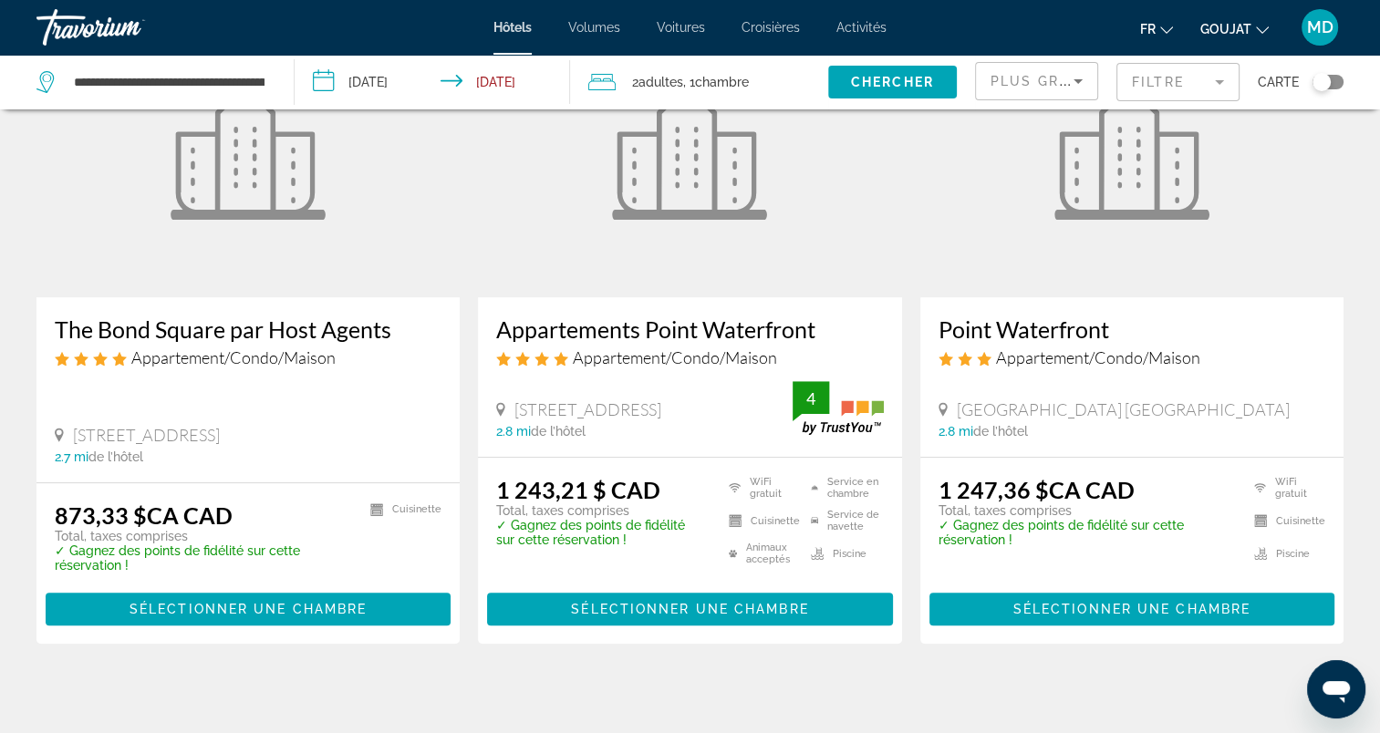
click at [1038, 82] on span "Plus grandes économies" at bounding box center [1100, 81] width 218 height 15
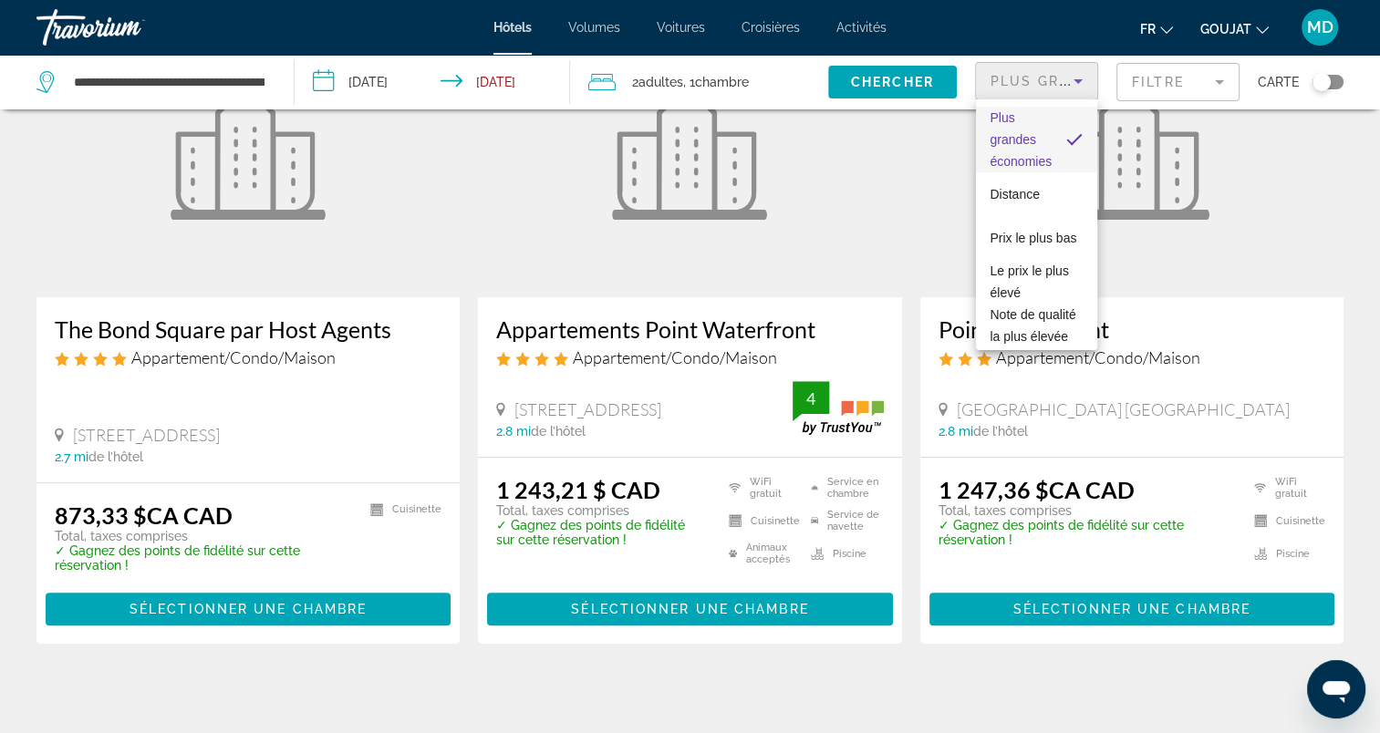
click at [1038, 82] on div at bounding box center [690, 366] width 1380 height 733
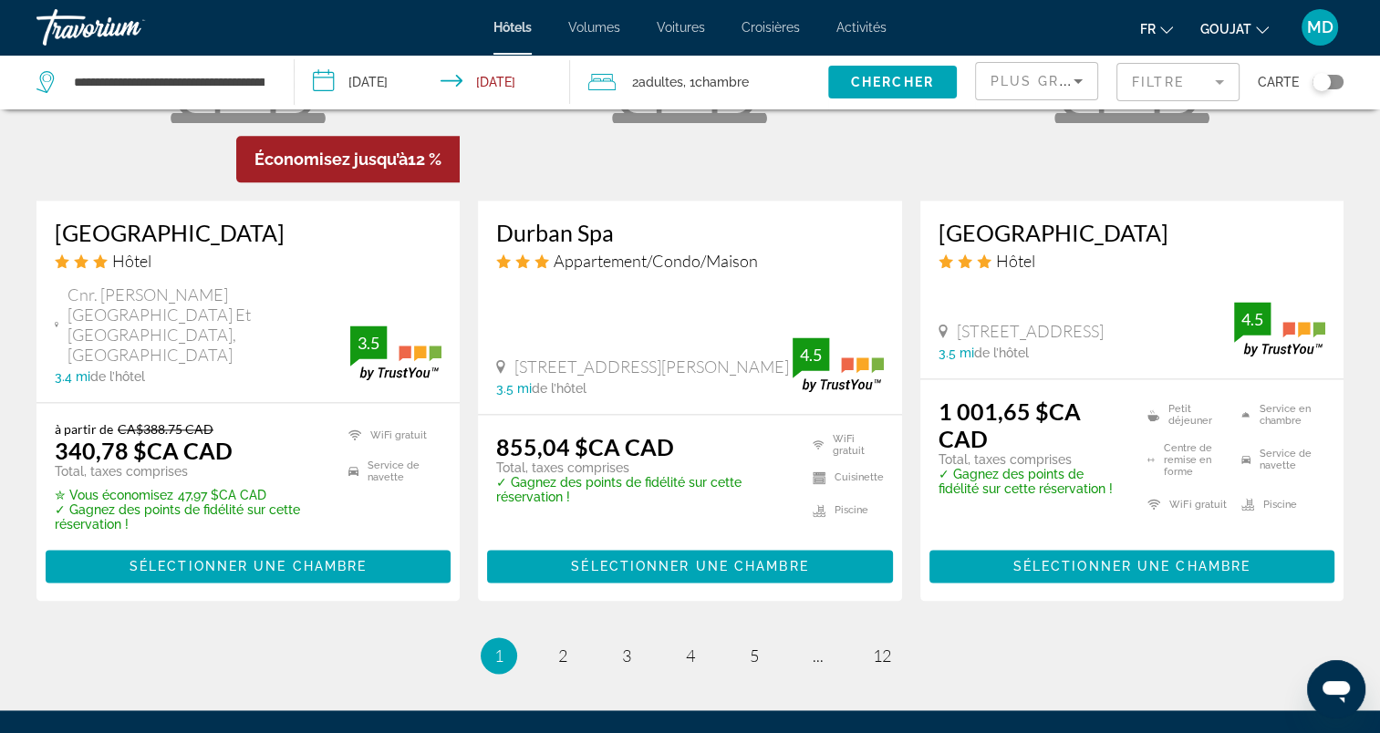
scroll to position [2494, 0]
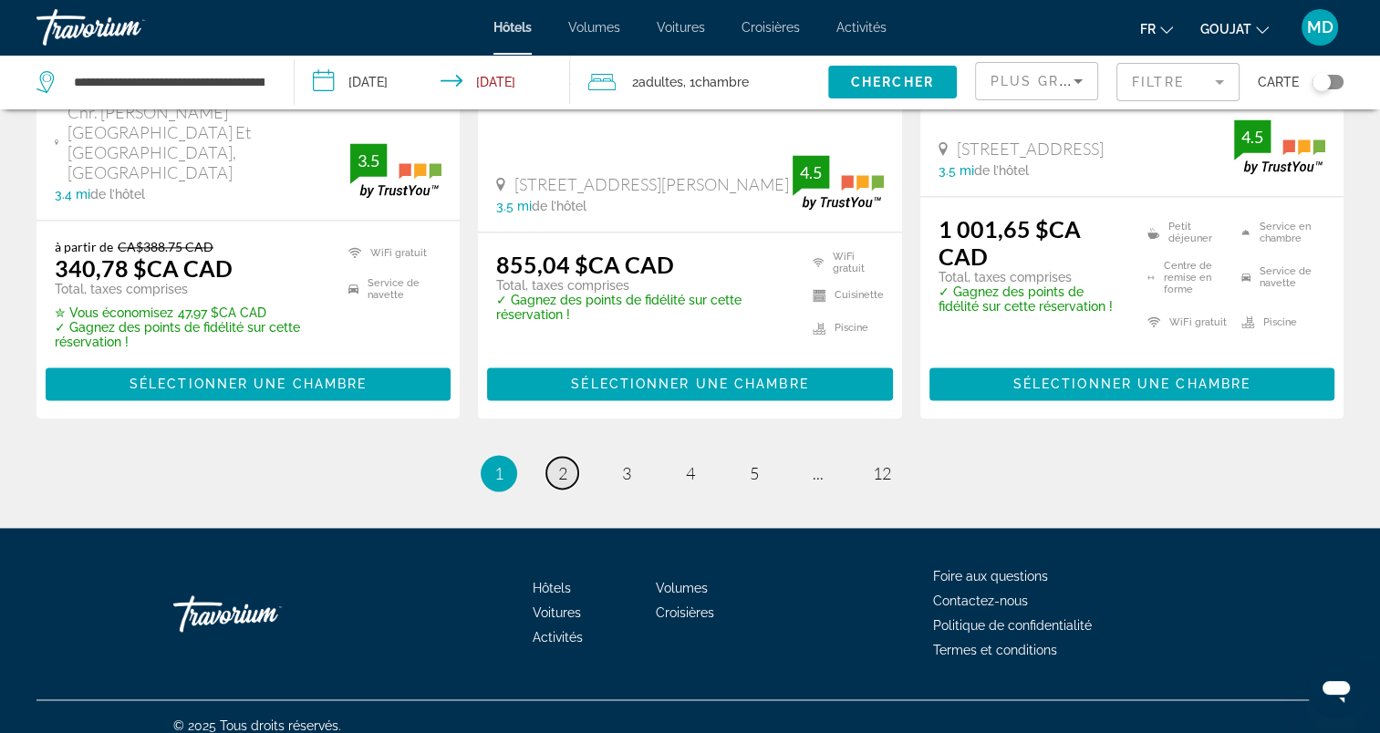
click at [560, 467] on link "page 2" at bounding box center [562, 473] width 32 height 32
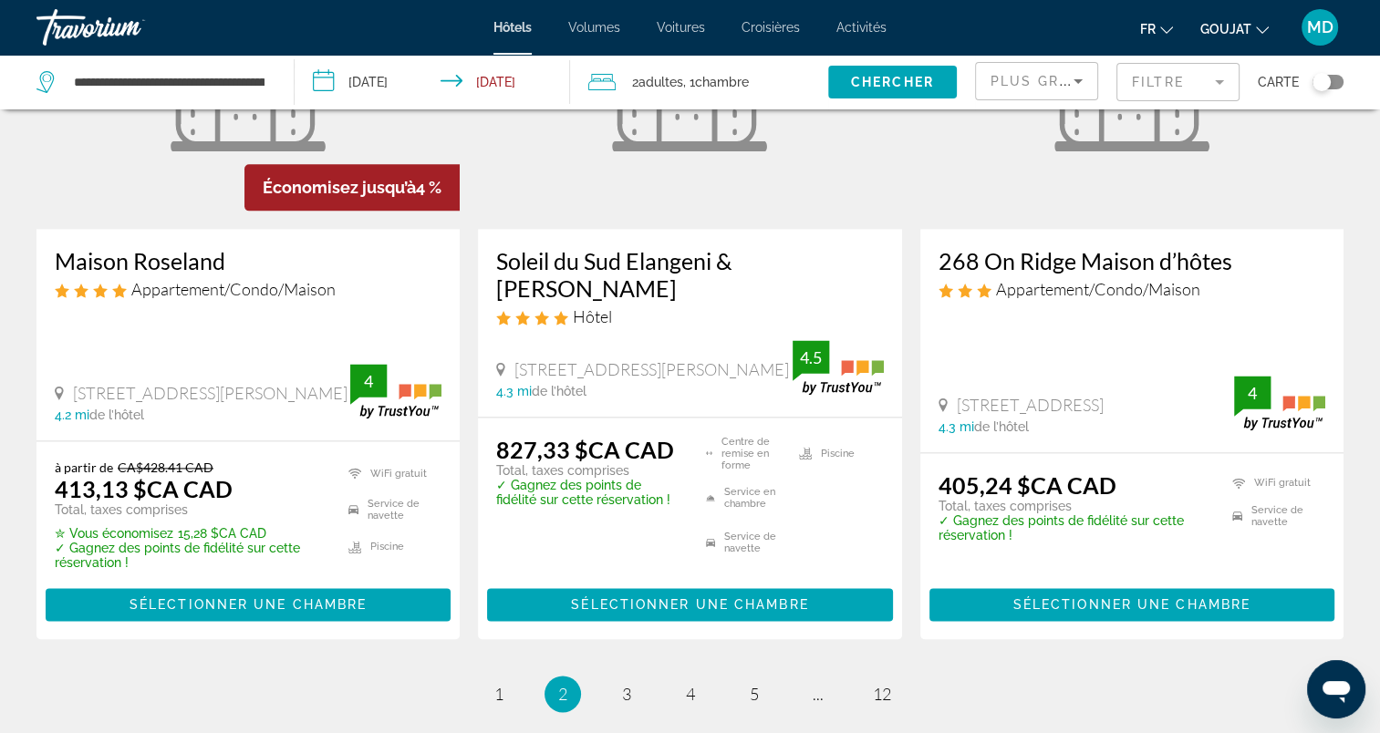
scroll to position [2463, 0]
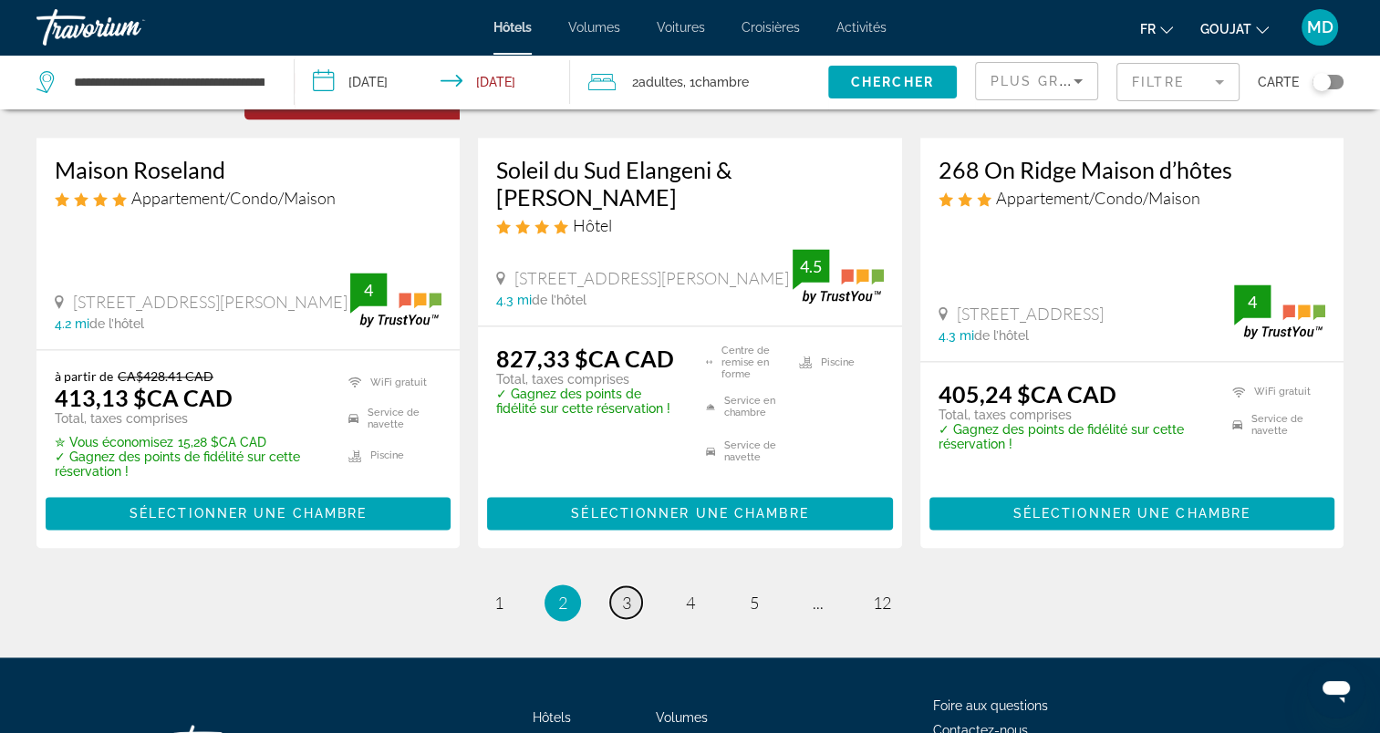
click at [622, 593] on span "3" at bounding box center [626, 603] width 9 height 20
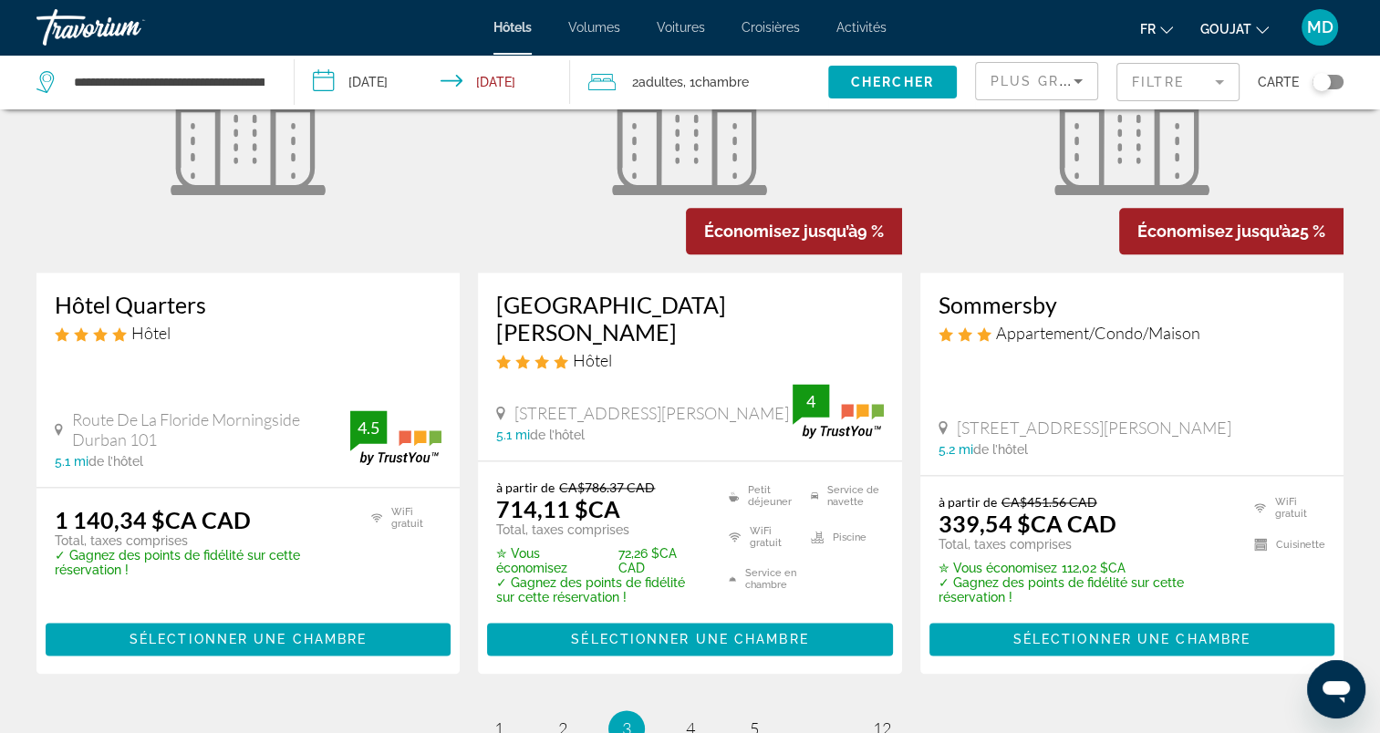
scroll to position [2528, 0]
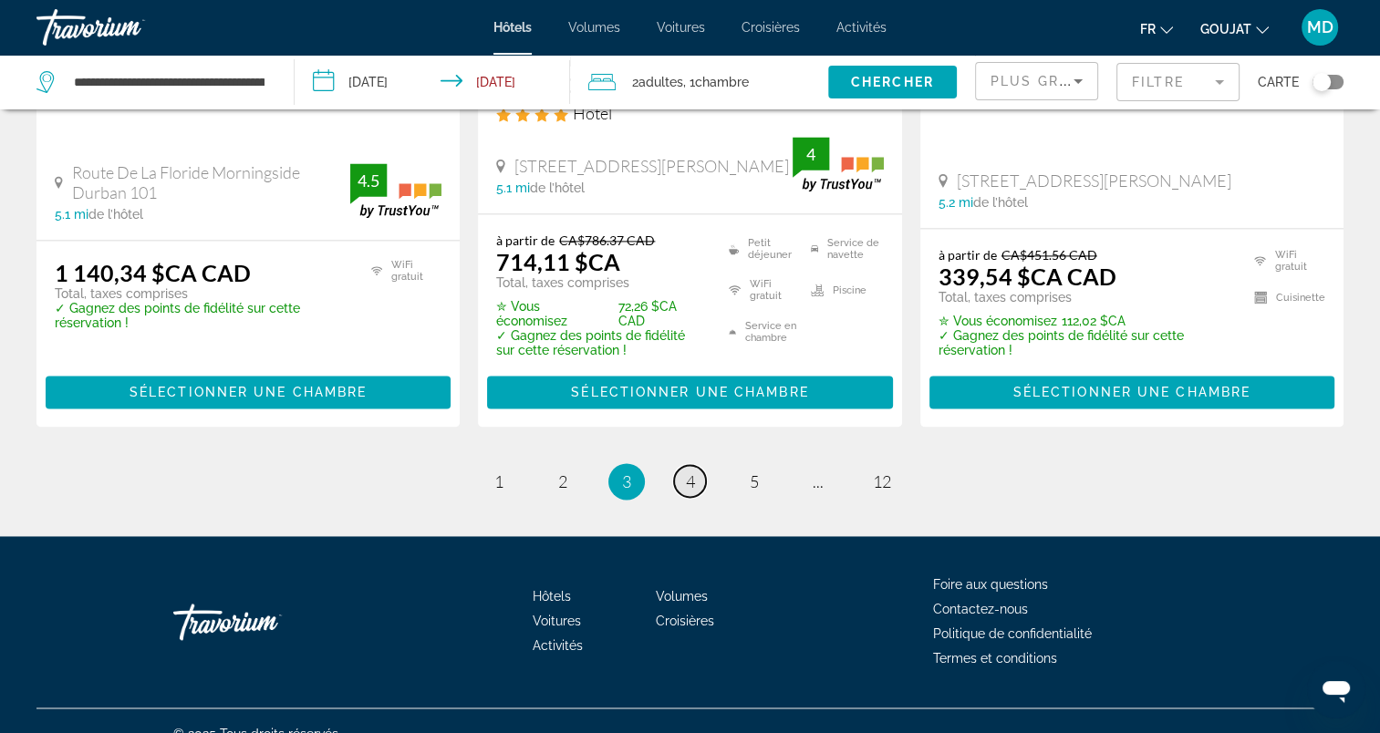
click at [686, 472] on span "4" at bounding box center [690, 482] width 9 height 20
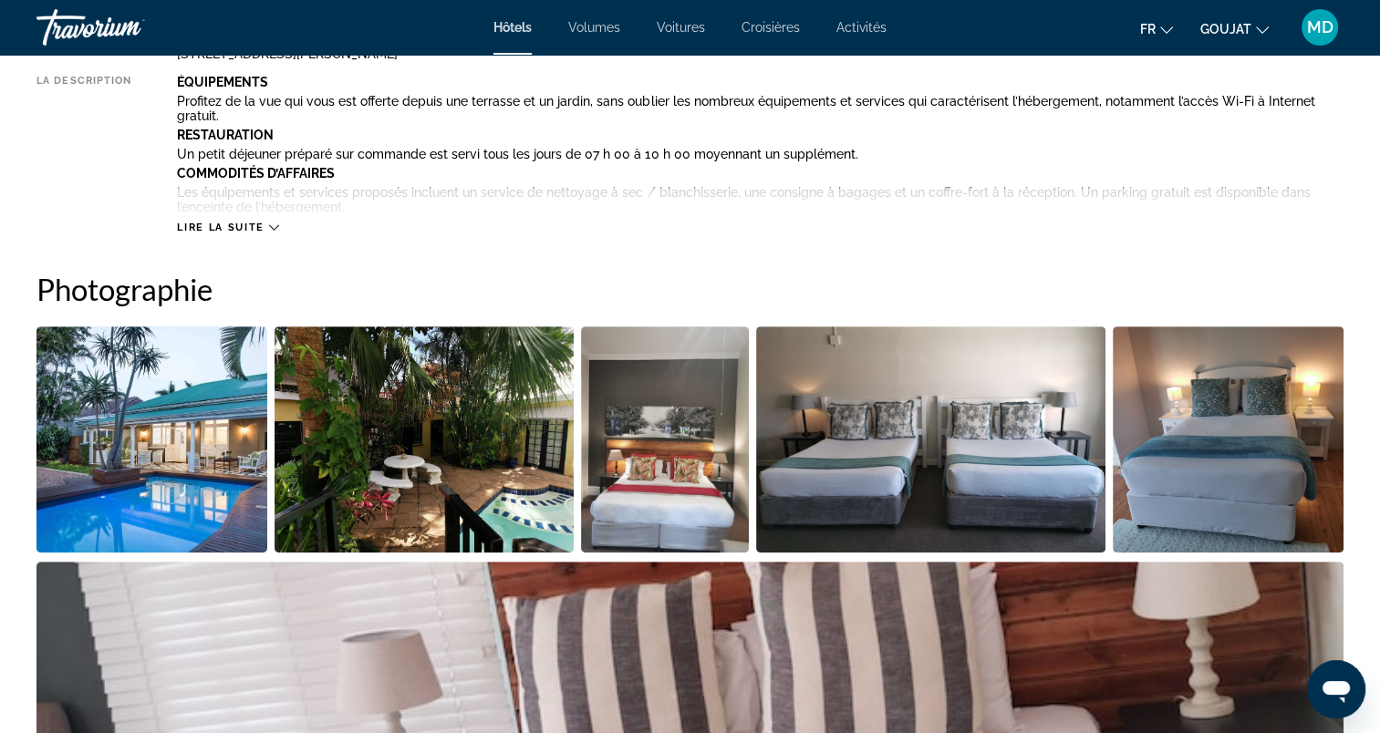
scroll to position [639, 0]
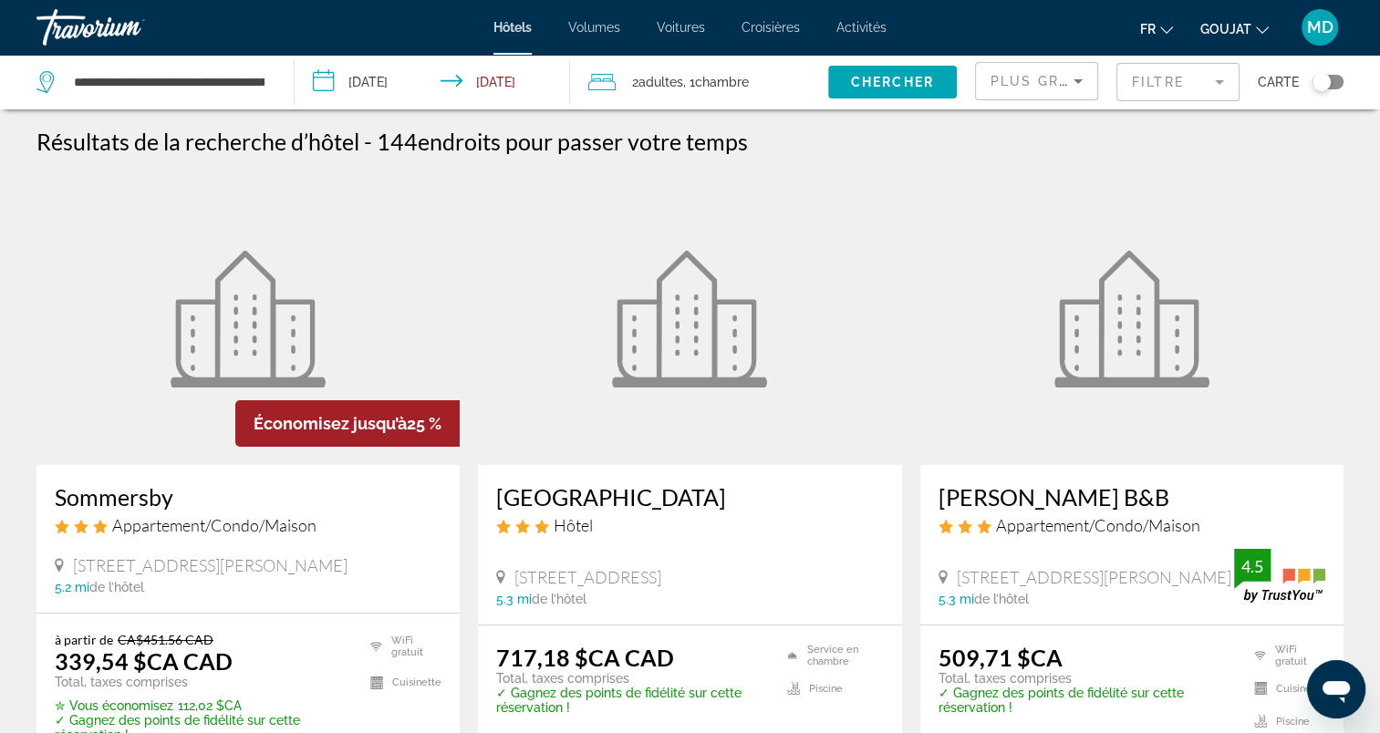
click at [993, 70] on div "Plus grandes économies" at bounding box center [1032, 81] width 83 height 22
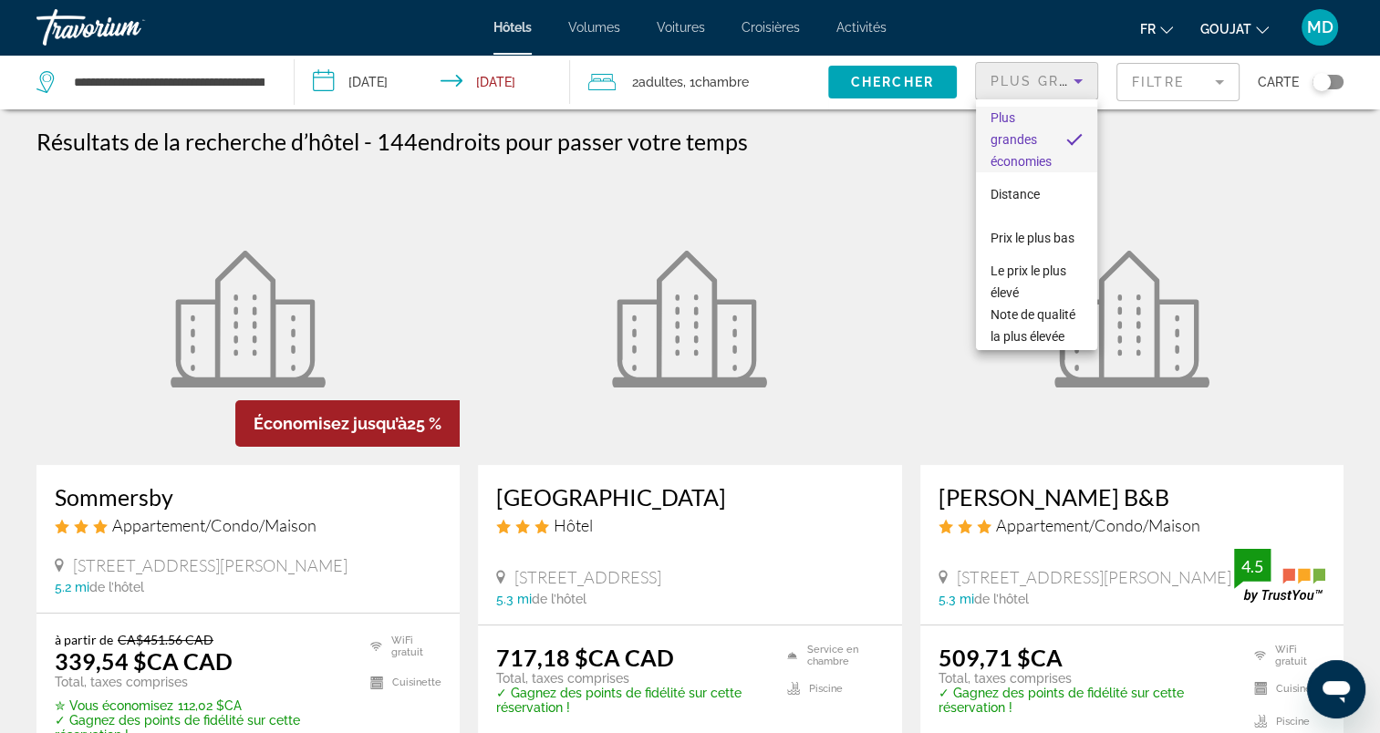
click at [1014, 131] on span "Plus grandes économies" at bounding box center [1021, 139] width 61 height 58
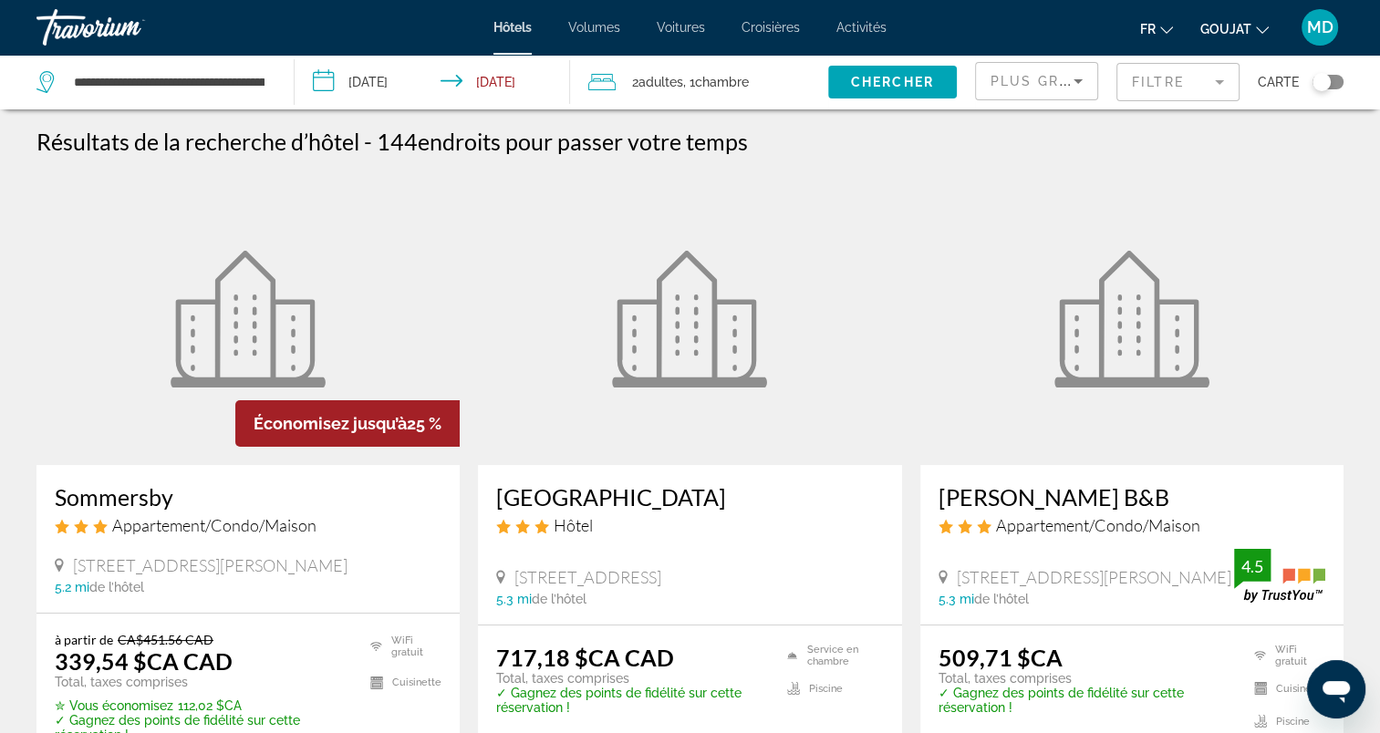
click at [1198, 95] on mat-form-field "Filtre" at bounding box center [1178, 82] width 123 height 38
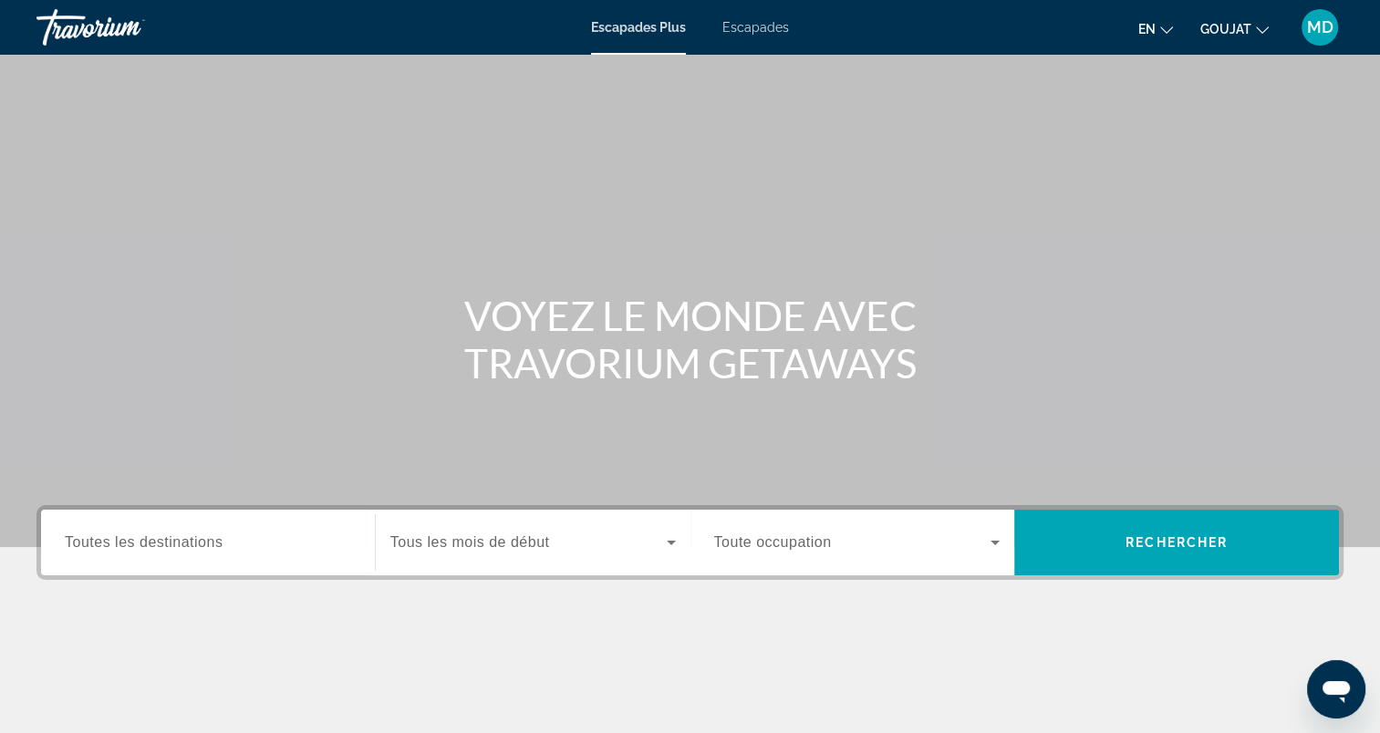
click at [142, 539] on span "Toutes les destinations" at bounding box center [144, 543] width 158 height 16
click at [142, 539] on input "Destination Toutes les destinations" at bounding box center [208, 544] width 286 height 22
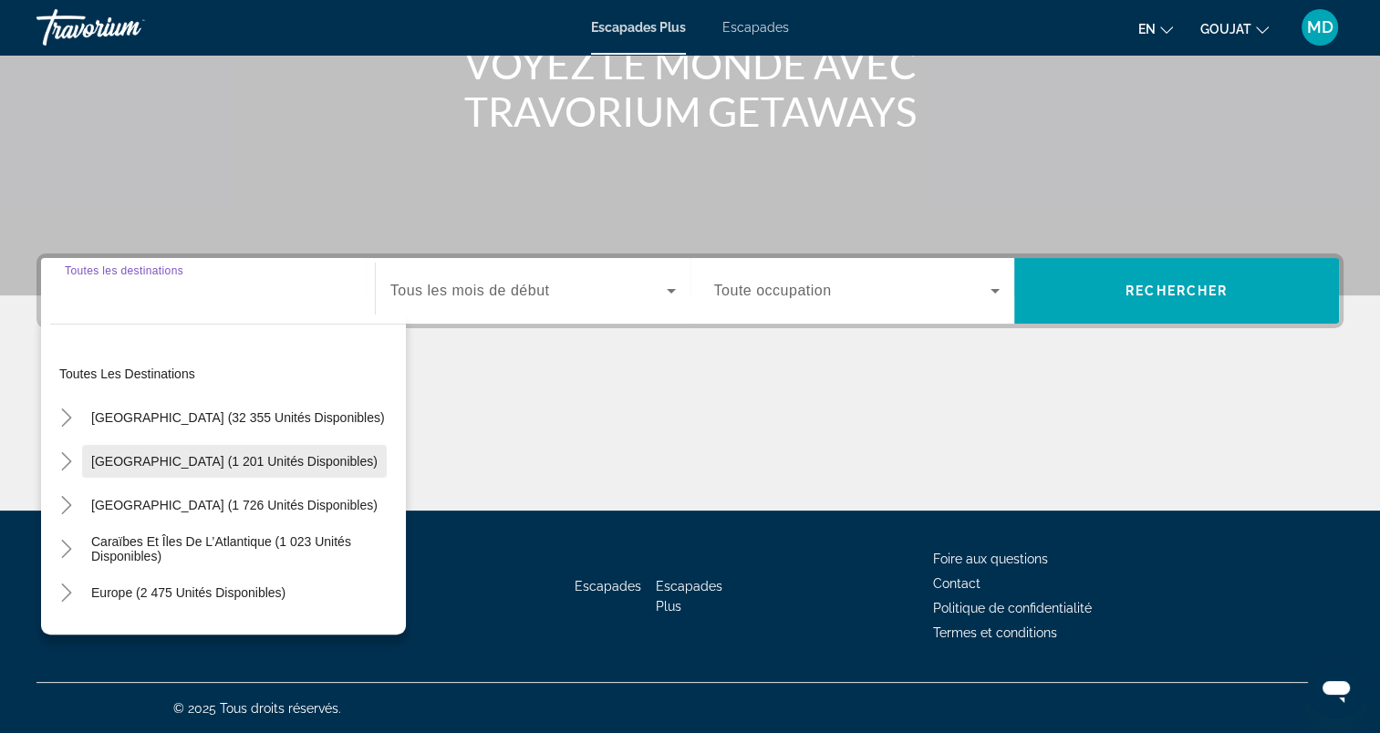
click at [139, 470] on span "Widget de recherche" at bounding box center [234, 462] width 305 height 44
type input "**********"
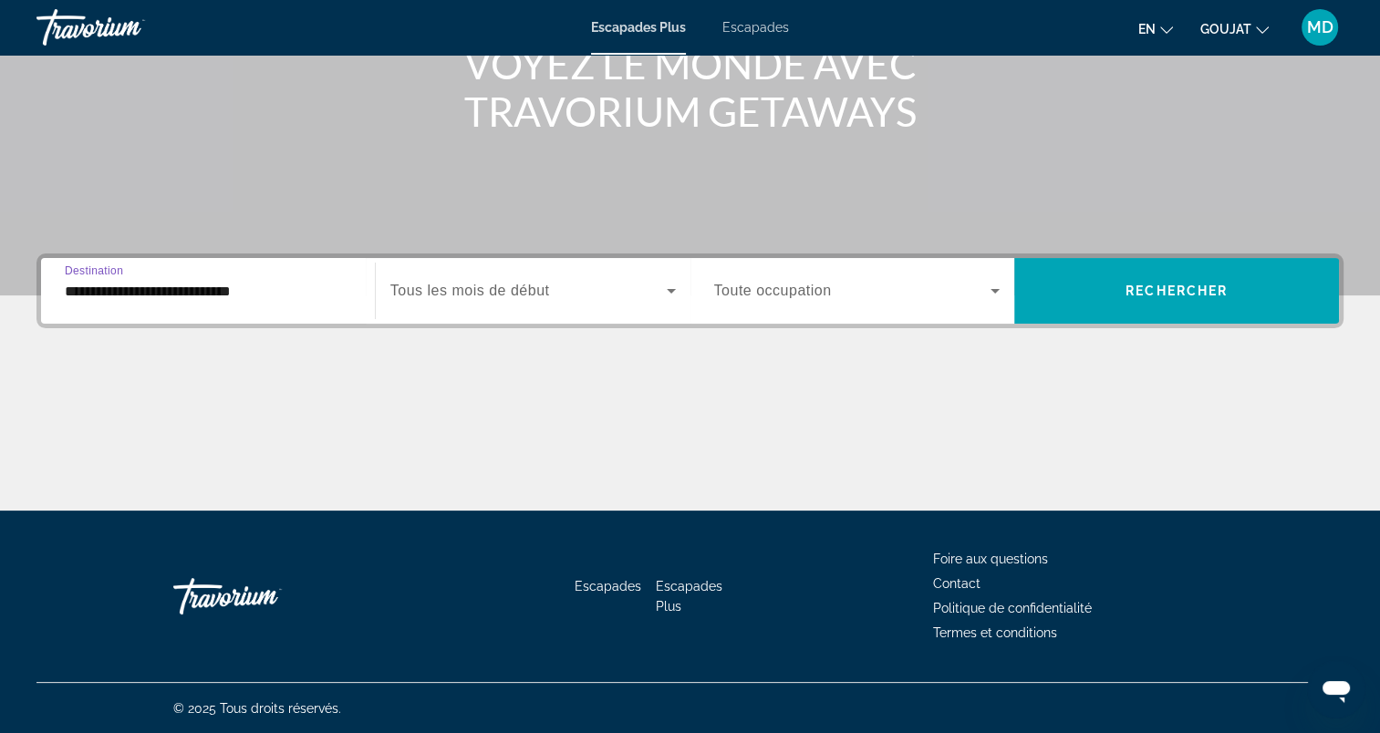
click at [515, 292] on span "Tous les mois de début" at bounding box center [470, 291] width 160 height 16
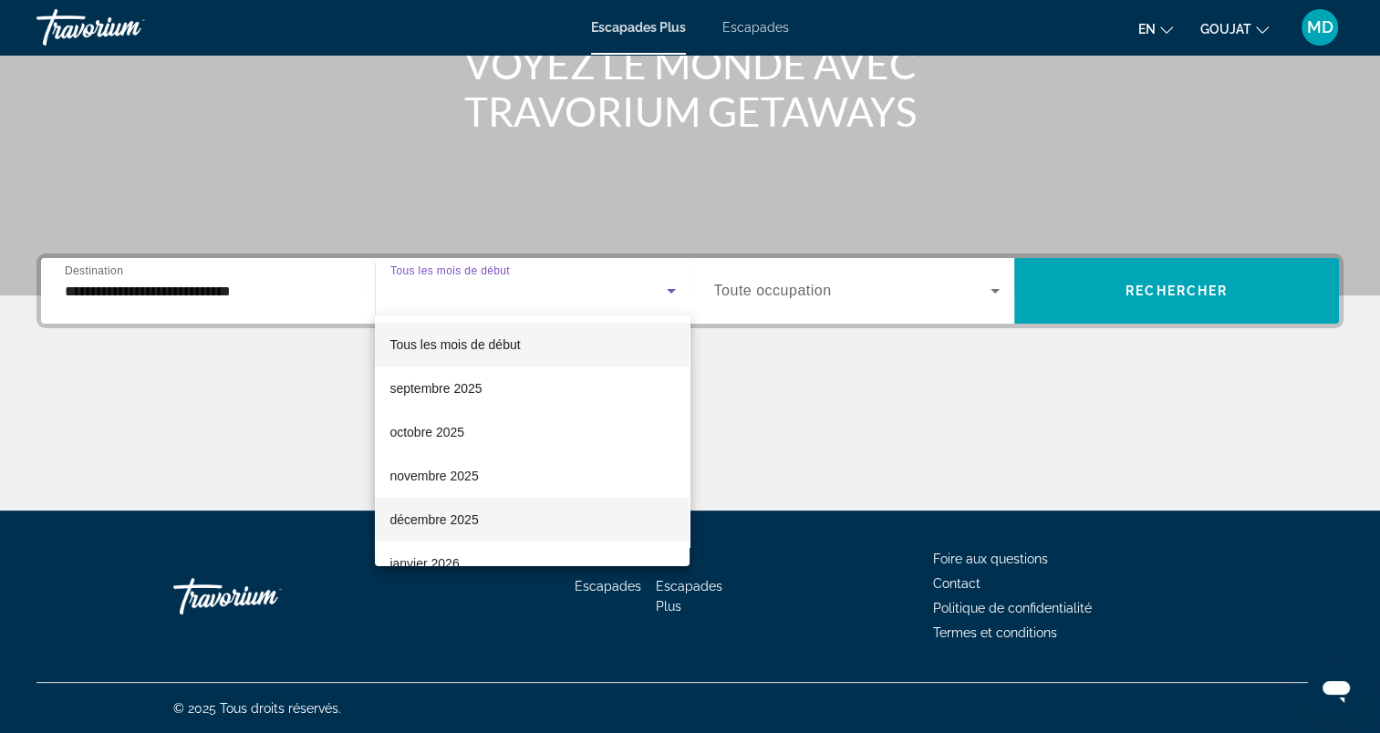
click at [490, 520] on mat-option "décembre 2025" at bounding box center [532, 520] width 315 height 44
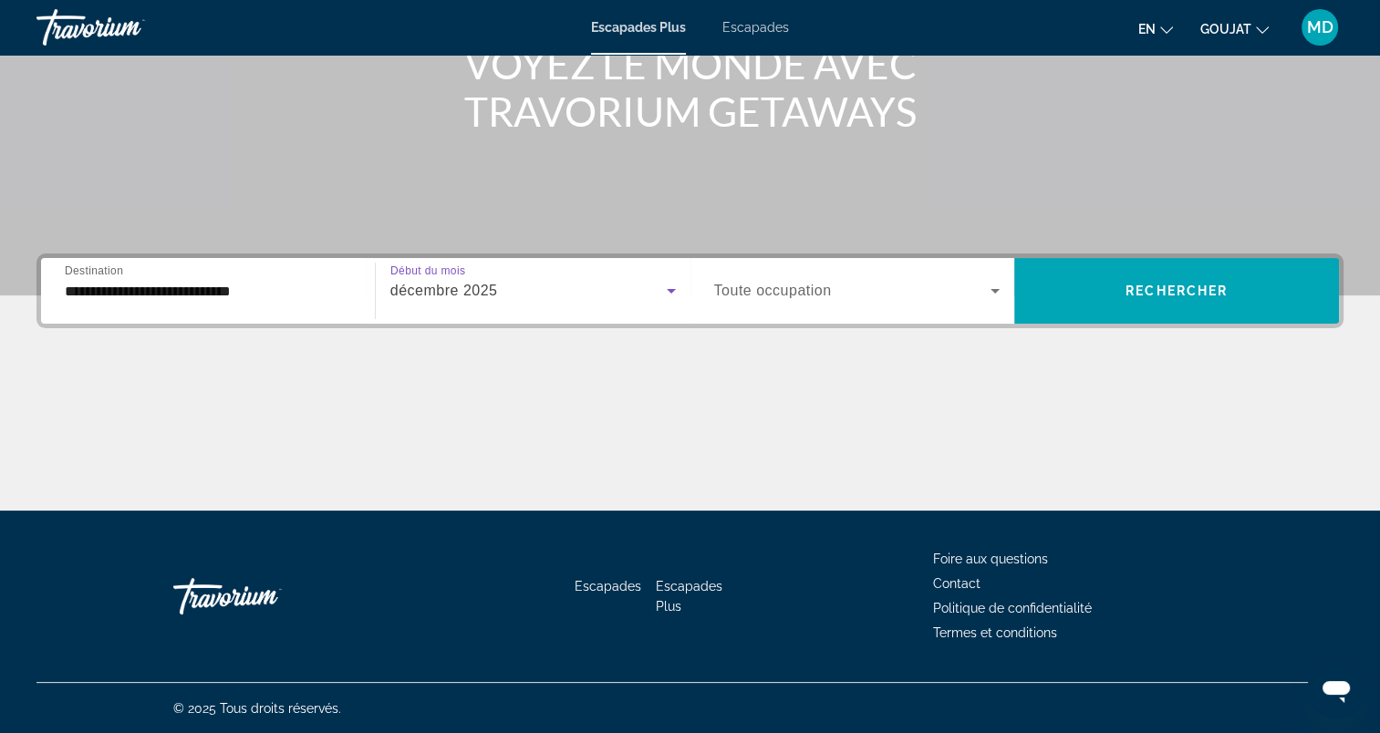
click at [764, 299] on span "Widget de recherche" at bounding box center [852, 291] width 277 height 22
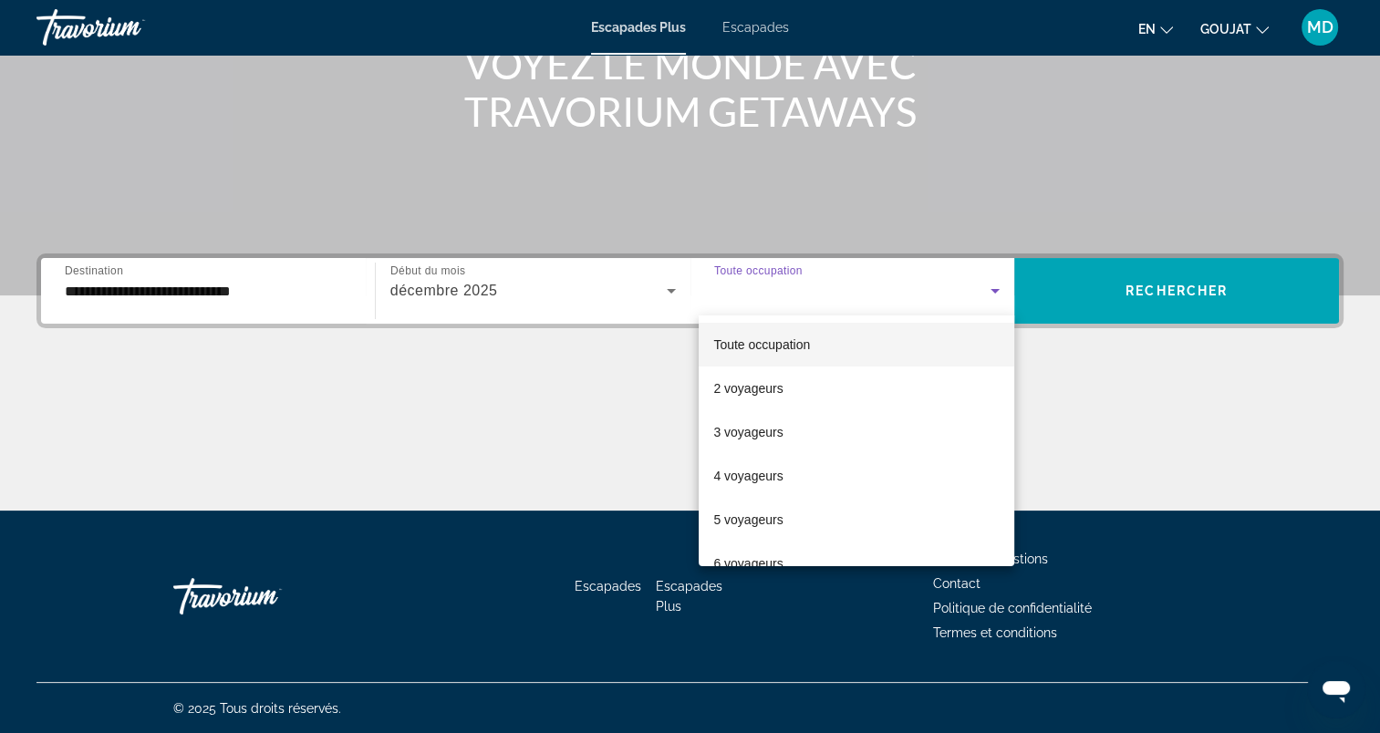
click at [764, 299] on div at bounding box center [690, 366] width 1380 height 733
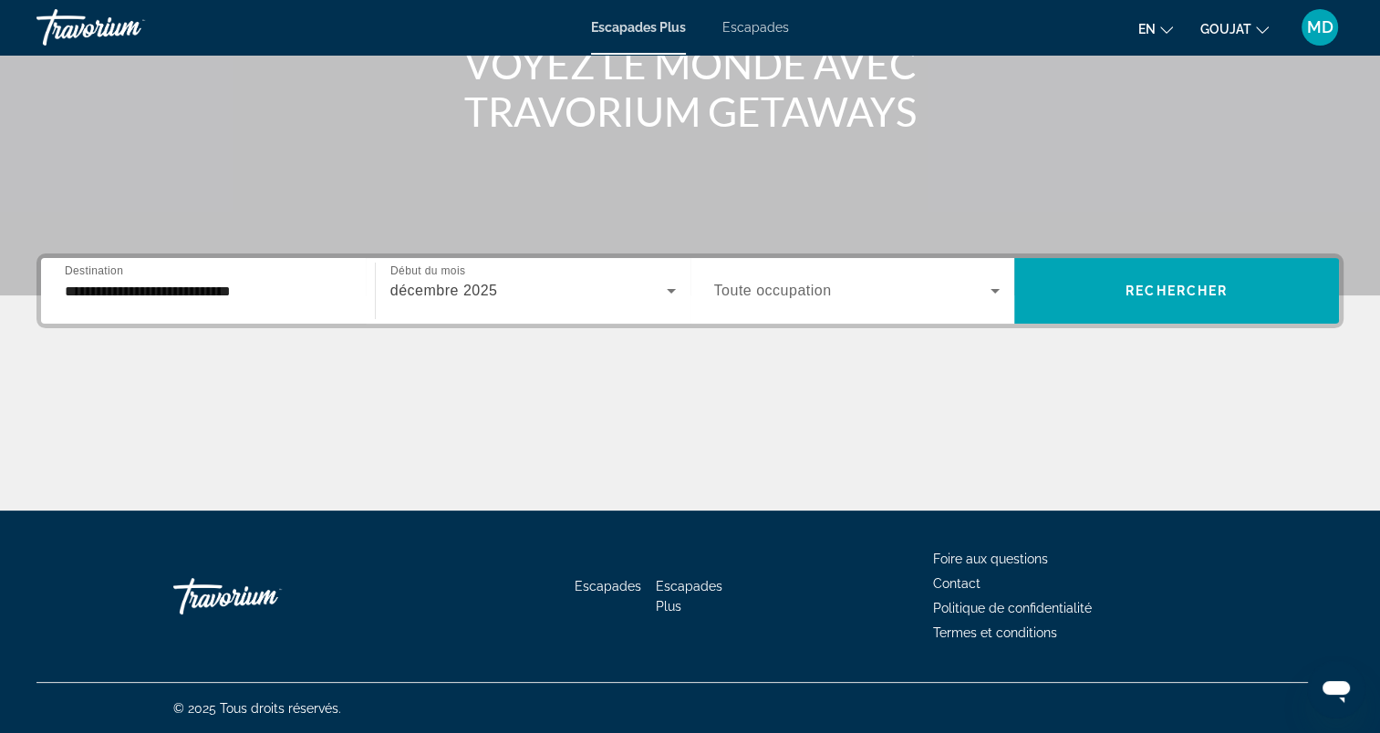
click at [877, 297] on span "Widget de recherche" at bounding box center [852, 291] width 277 height 22
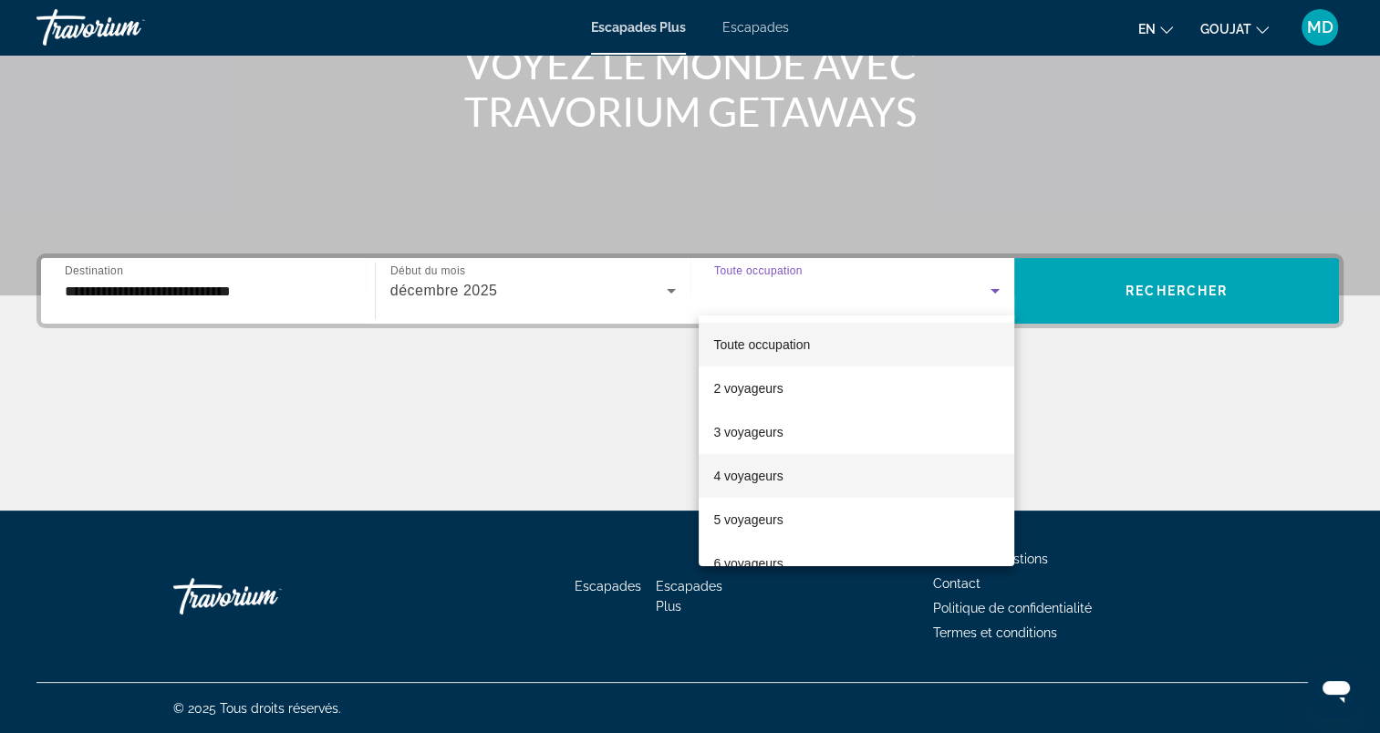
click at [796, 490] on mat-option "4 voyageurs" at bounding box center [857, 476] width 316 height 44
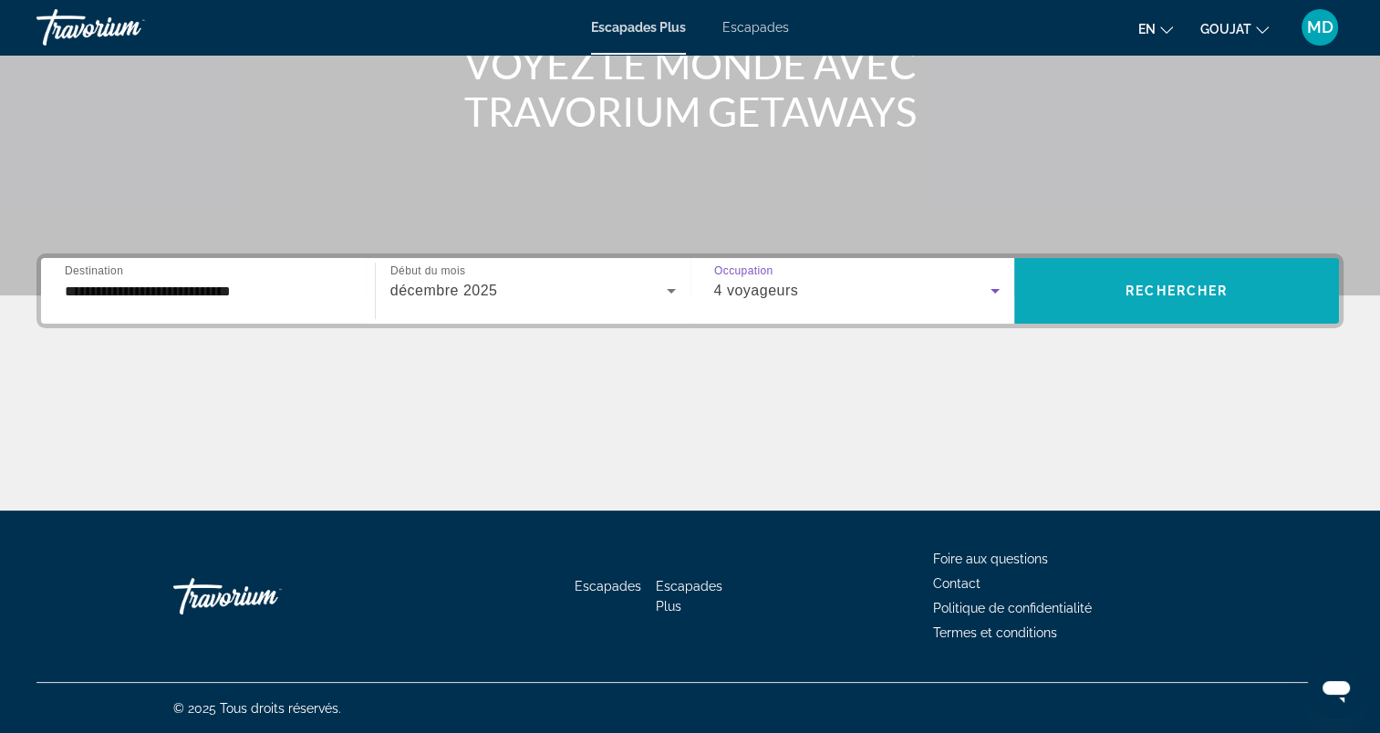
click at [1173, 291] on span "Rechercher" at bounding box center [1177, 291] width 102 height 15
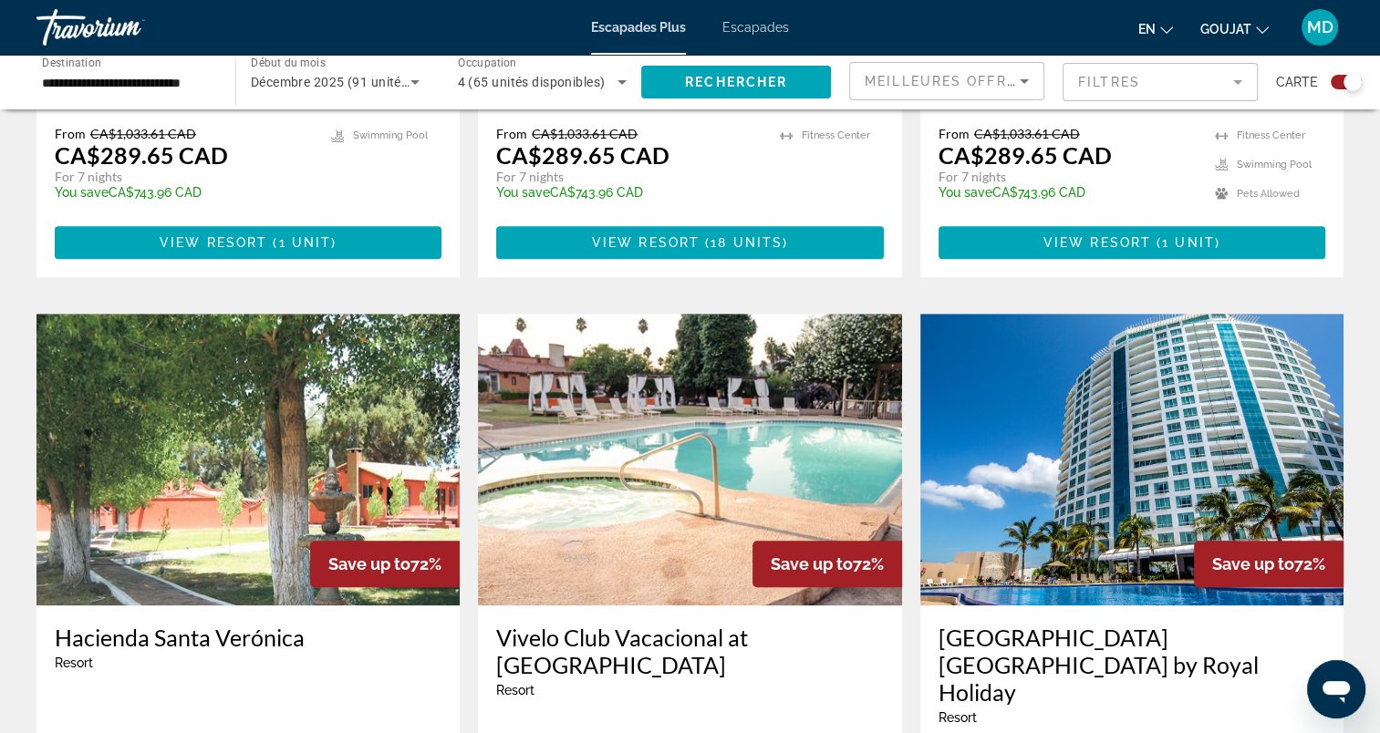
scroll to position [1825, 0]
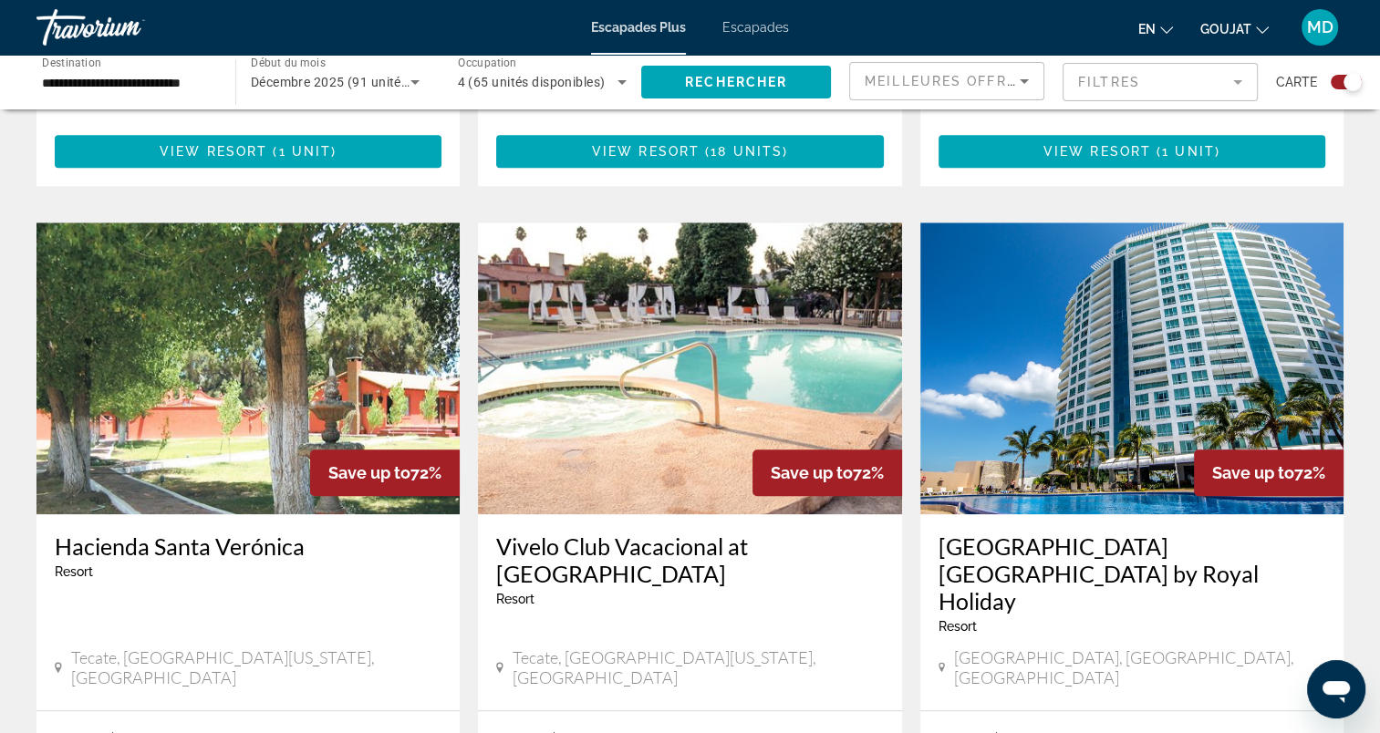
click at [755, 26] on span "Escapades" at bounding box center [756, 27] width 67 height 15
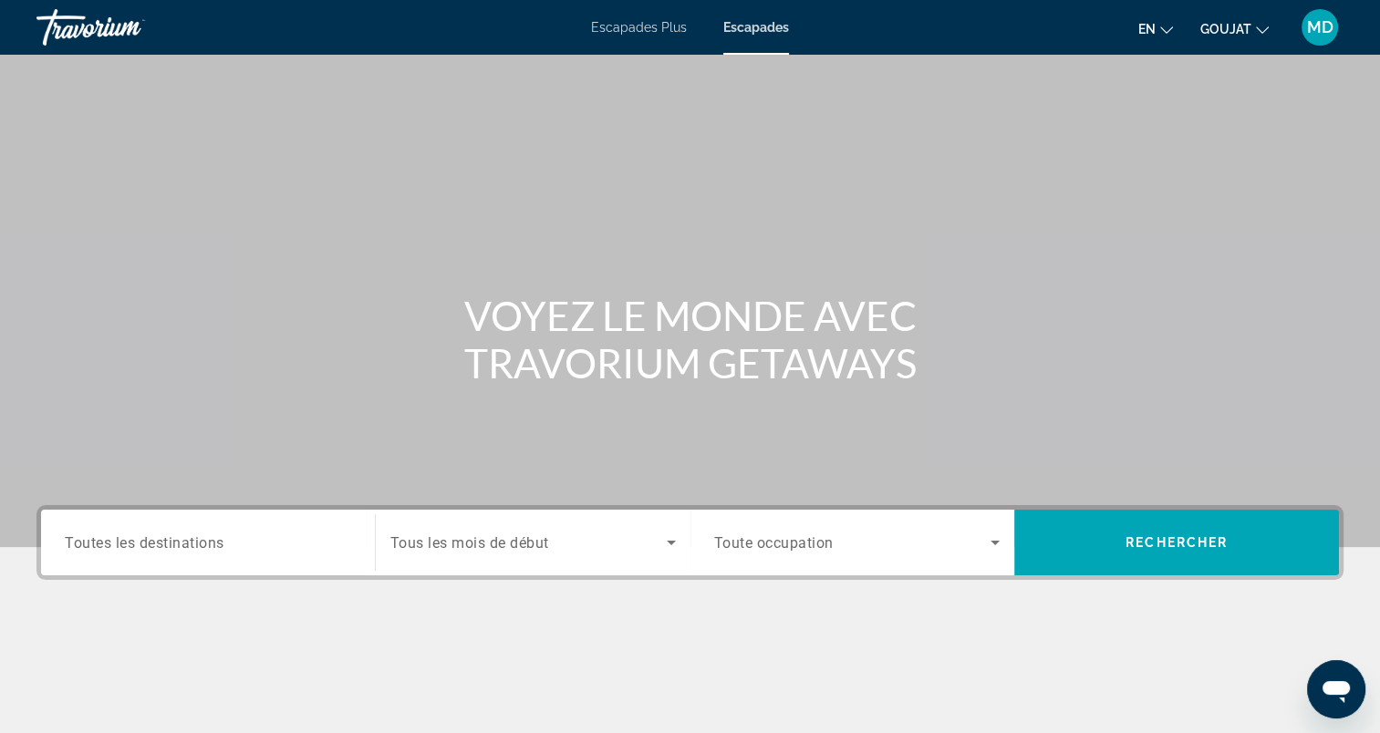
click at [268, 537] on input "Destination Toutes les destinations" at bounding box center [208, 544] width 286 height 22
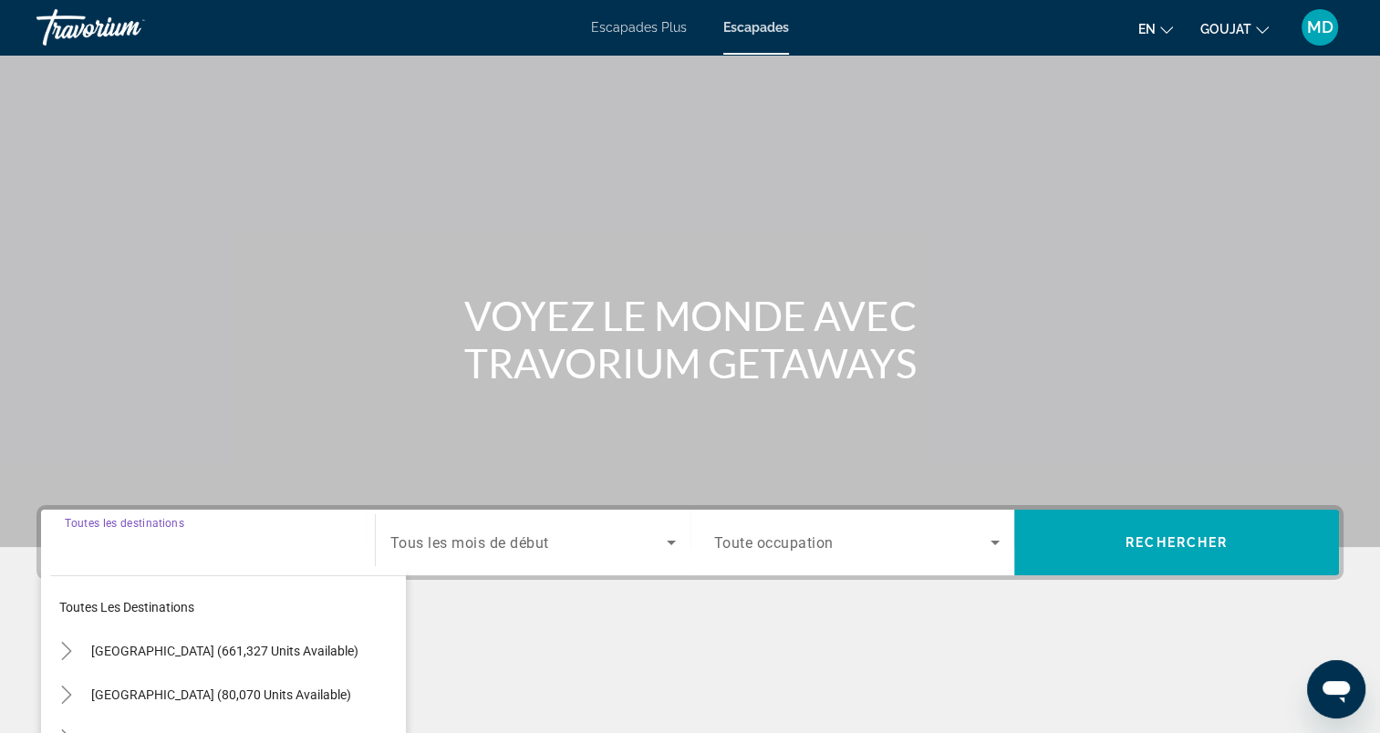
scroll to position [252, 0]
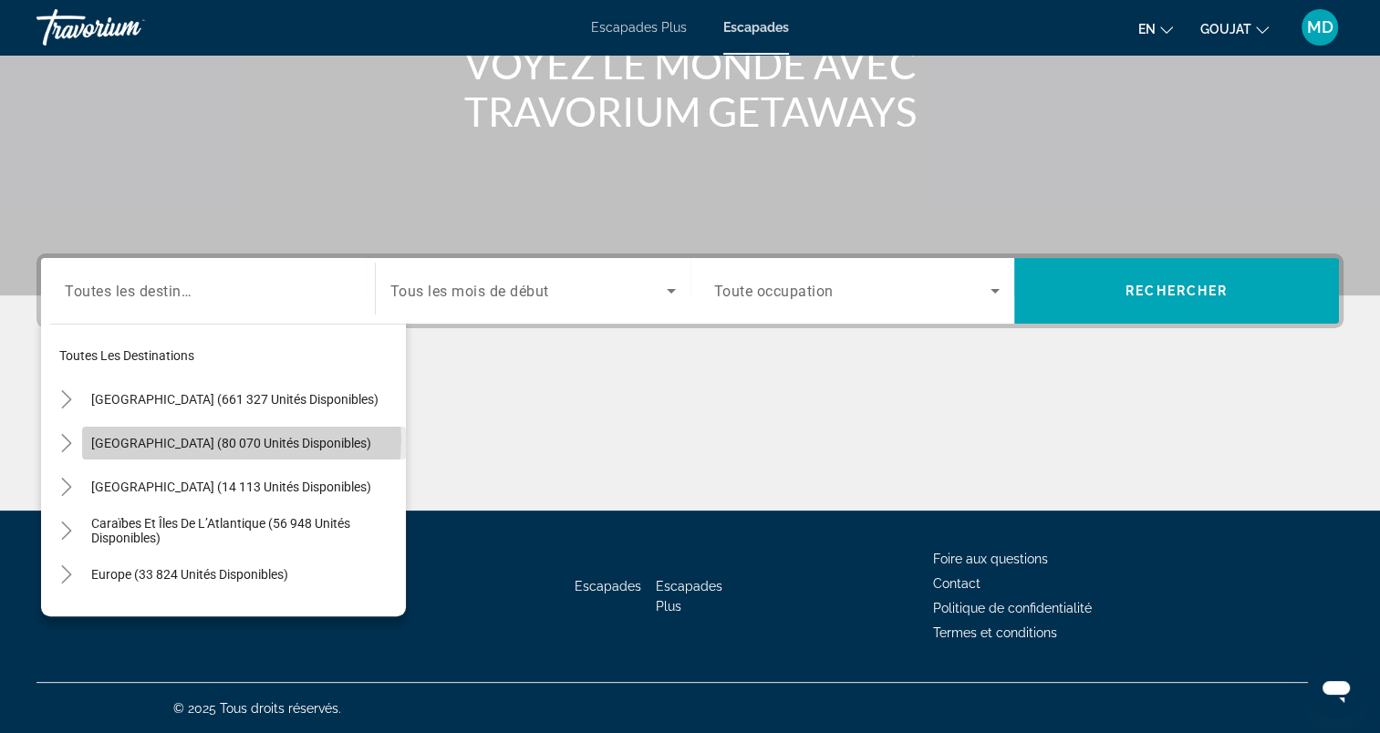
click at [241, 438] on span "Mexique (80 070 unités disponibles)" at bounding box center [231, 443] width 280 height 15
type input "**********"
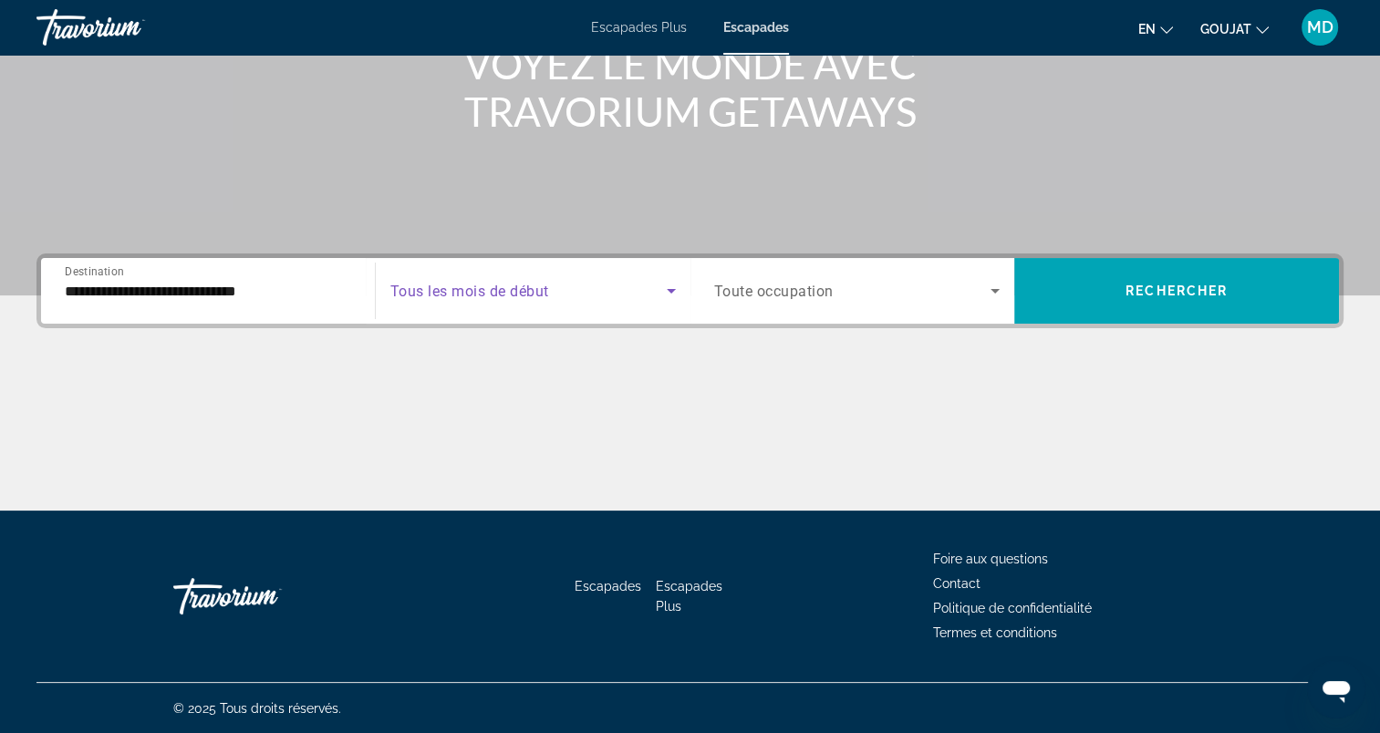
click at [646, 286] on span "Widget de recherche" at bounding box center [528, 291] width 276 height 22
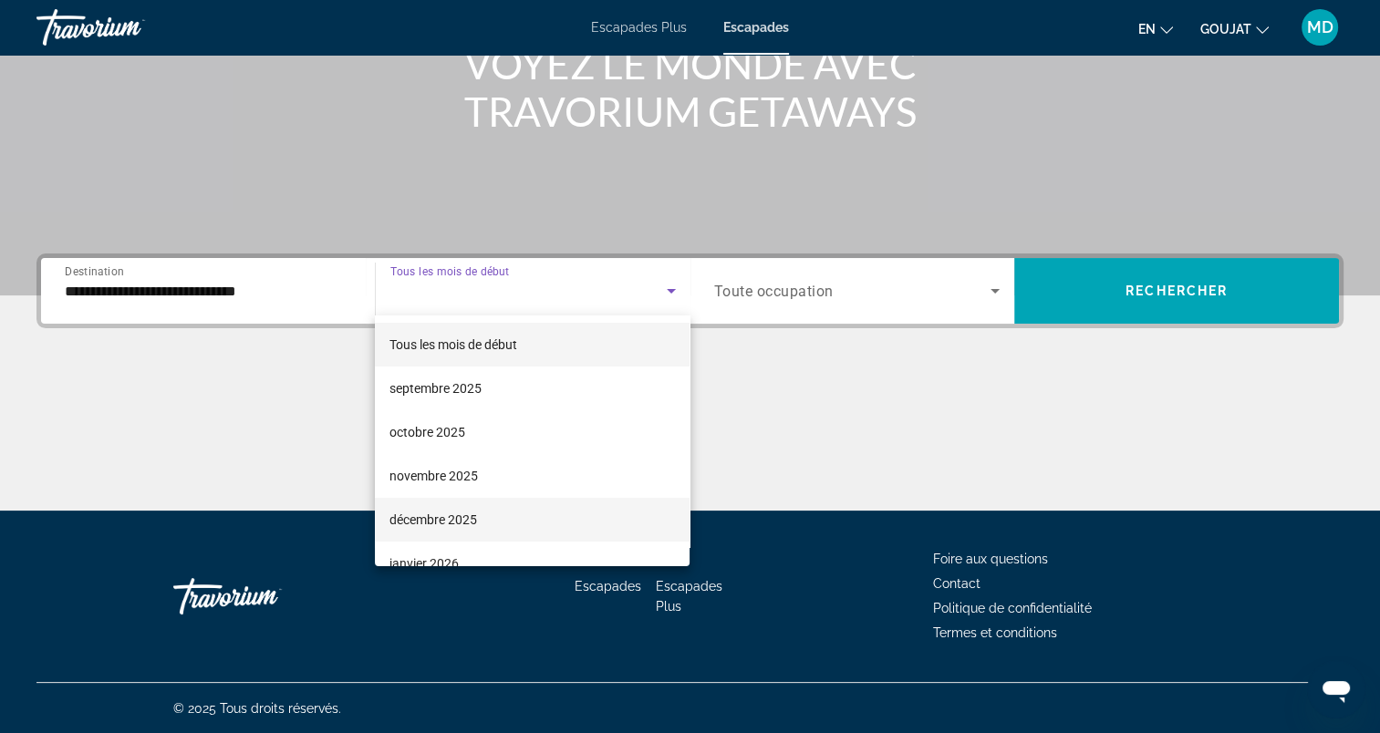
click at [584, 504] on mat-option "décembre 2025" at bounding box center [532, 520] width 315 height 44
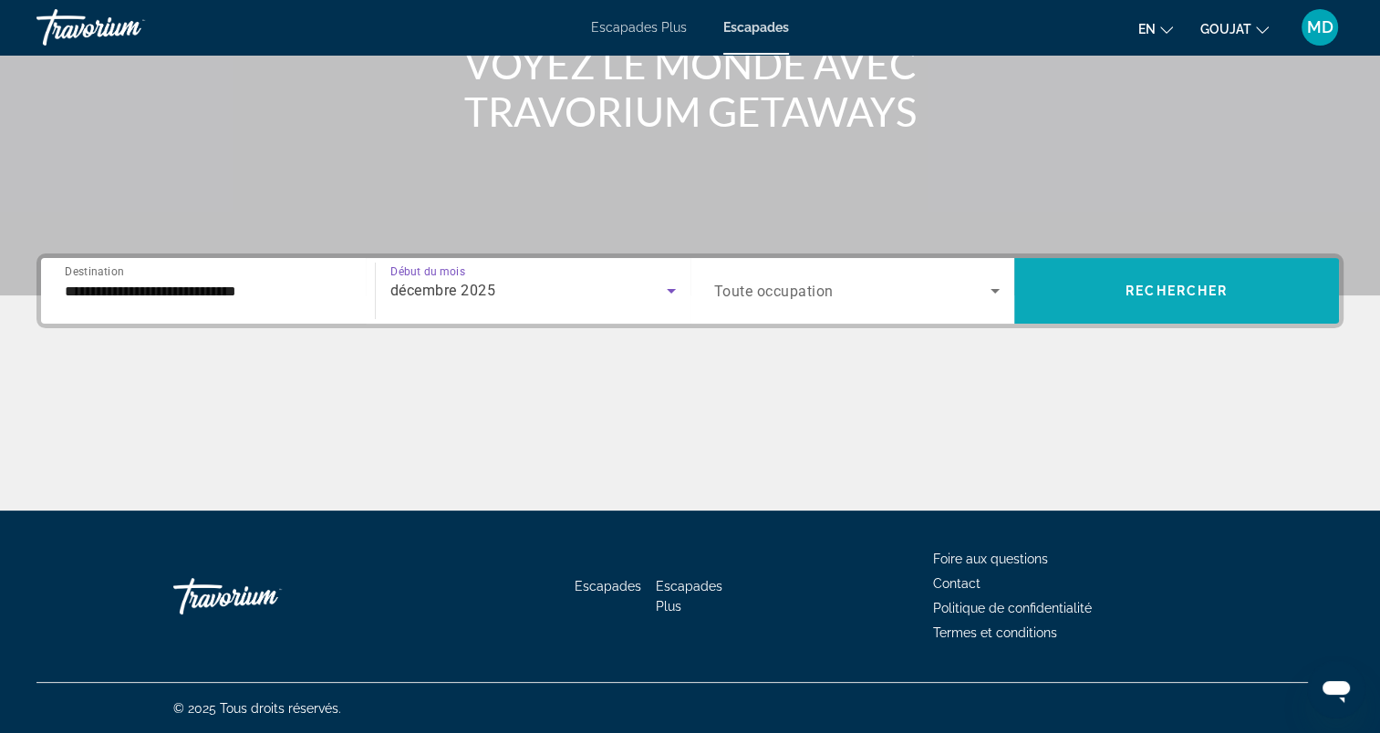
click at [1177, 285] on span "Rechercher" at bounding box center [1177, 291] width 102 height 15
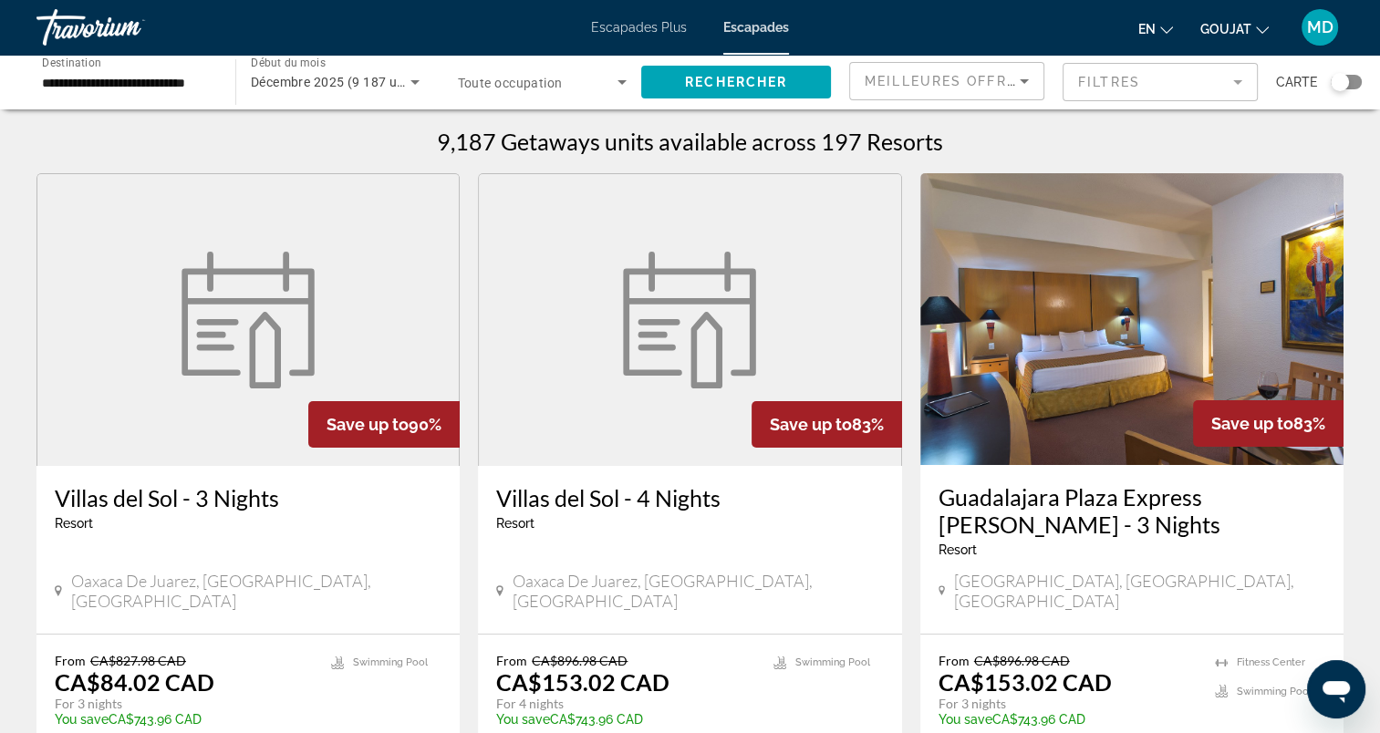
click at [178, 84] on input "**********" at bounding box center [127, 83] width 170 height 22
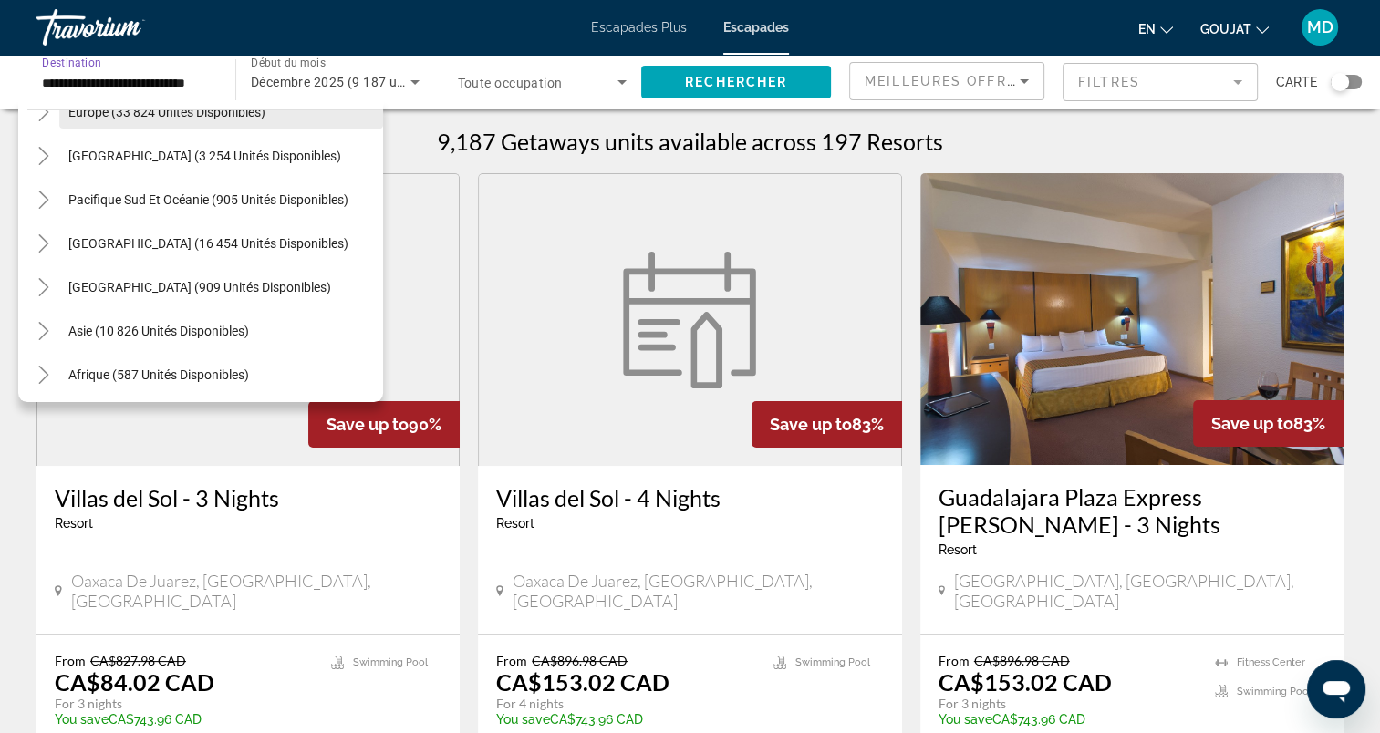
scroll to position [777, 0]
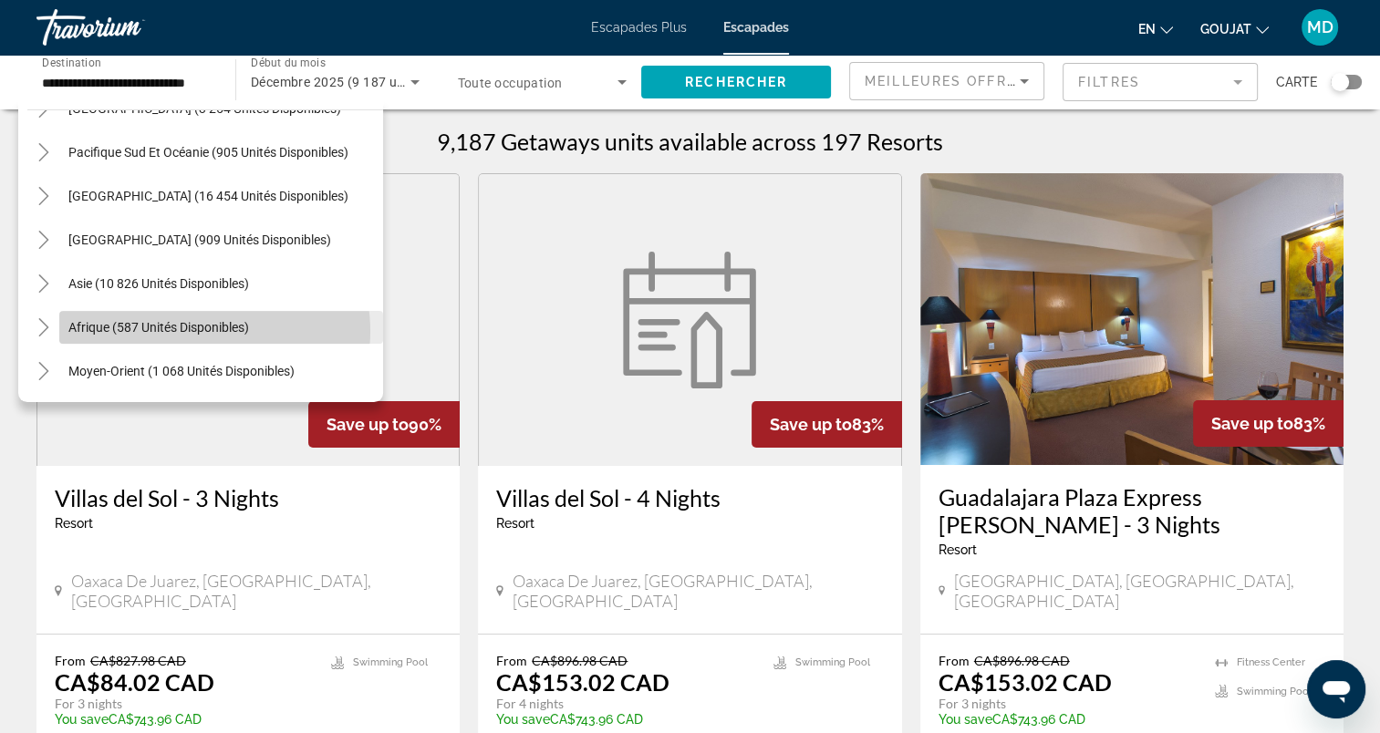
click at [199, 331] on span "Afrique (587 unités disponibles)" at bounding box center [158, 327] width 181 height 15
type input "**********"
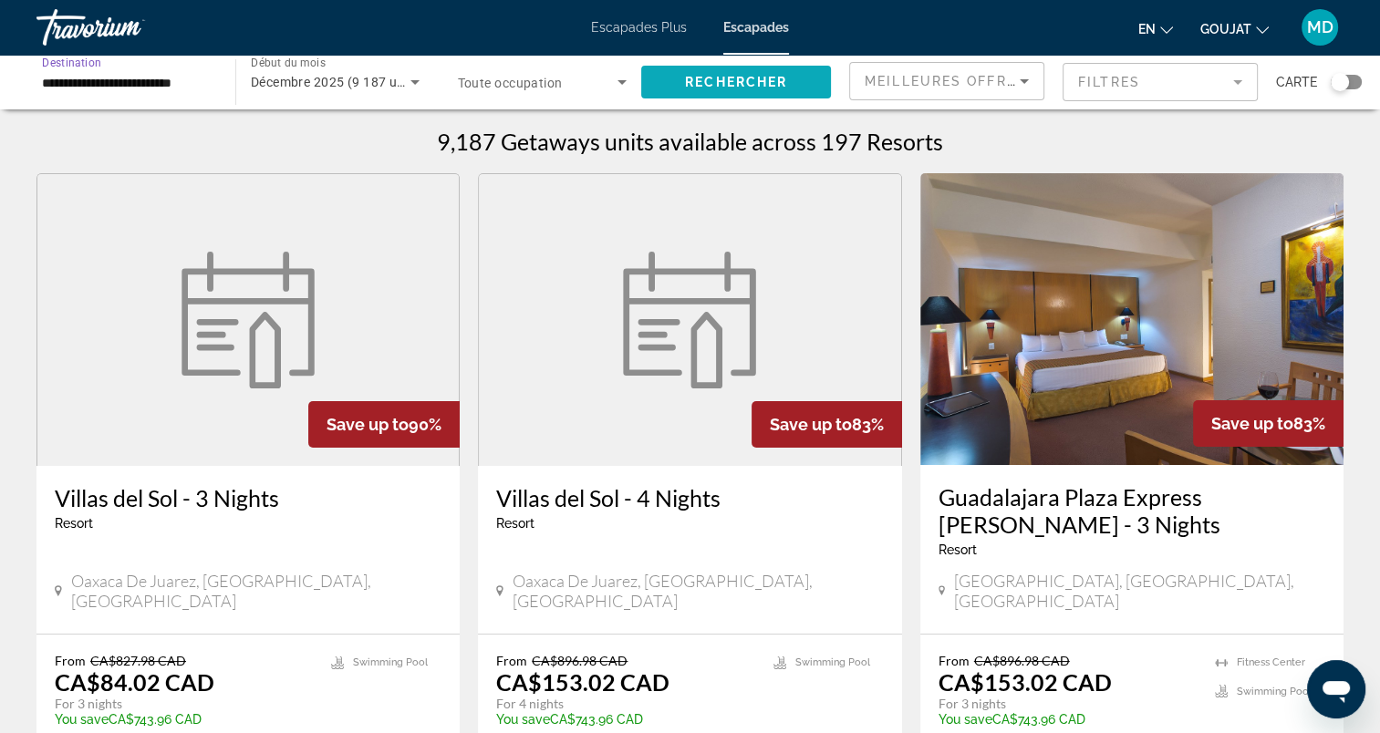
click at [701, 88] on span "Rechercher" at bounding box center [736, 82] width 102 height 15
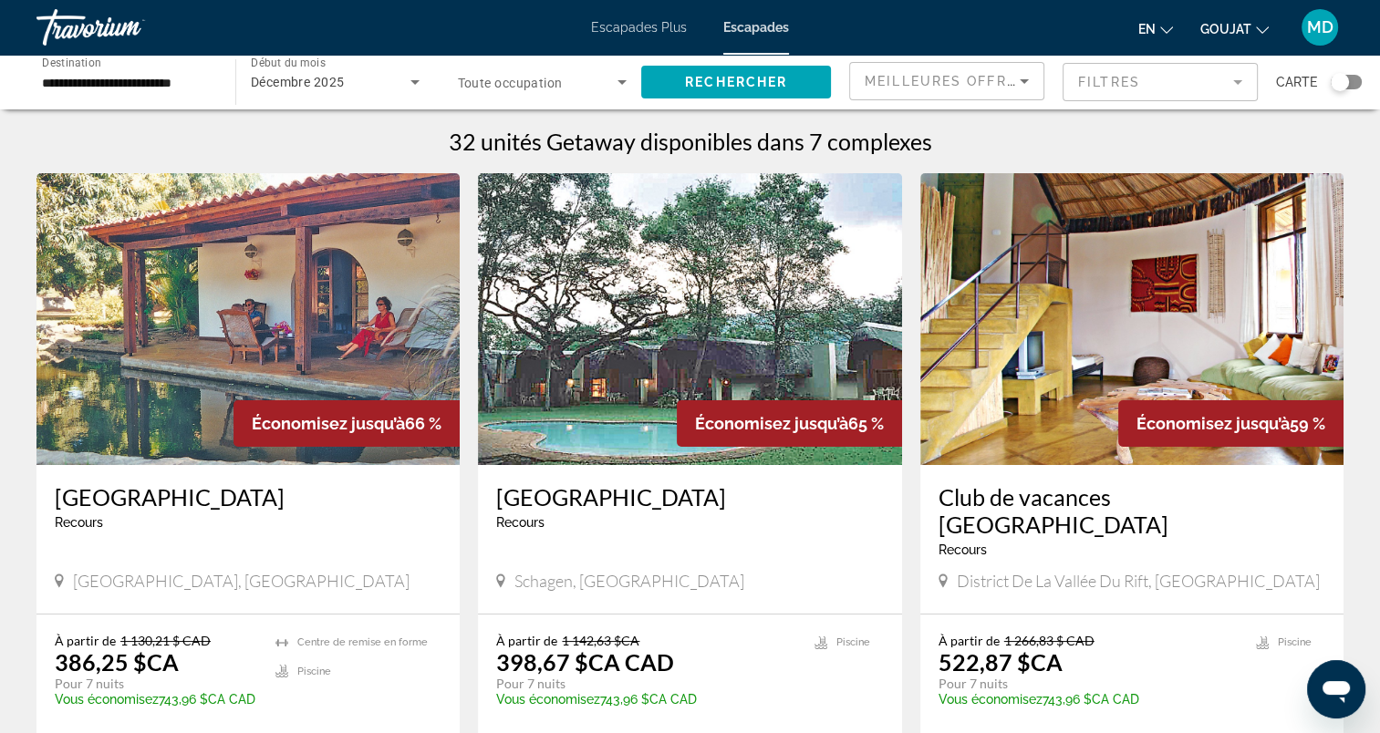
scroll to position [182, 0]
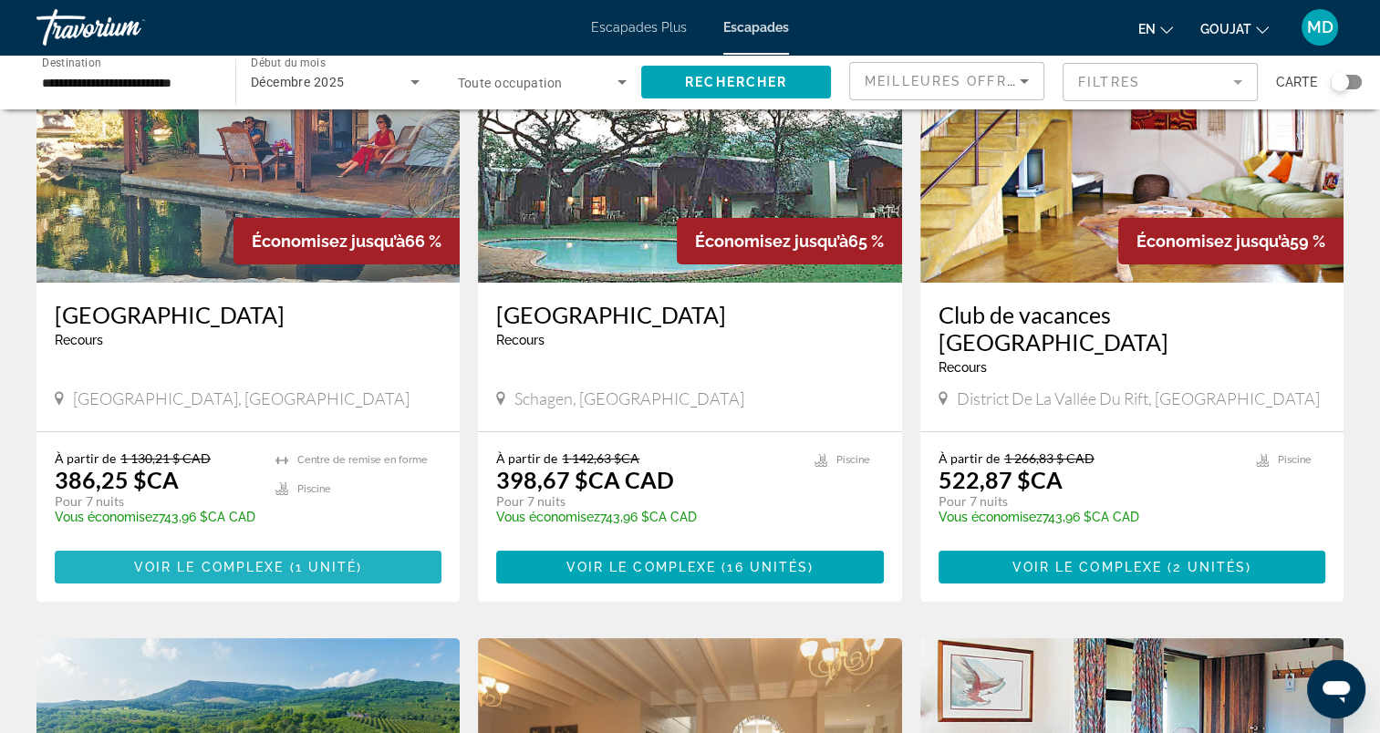
click at [285, 560] on span "Contenu principal" at bounding box center [286, 567] width 5 height 15
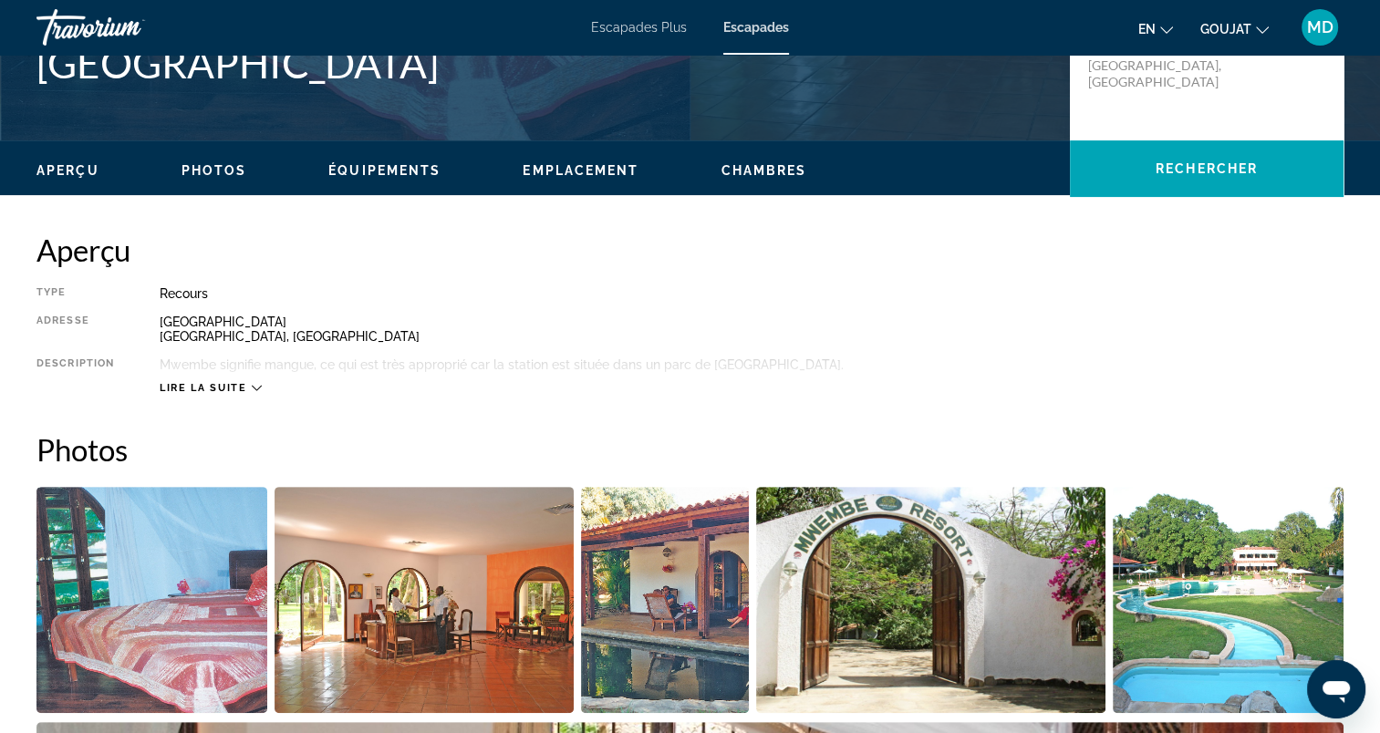
scroll to position [370, 0]
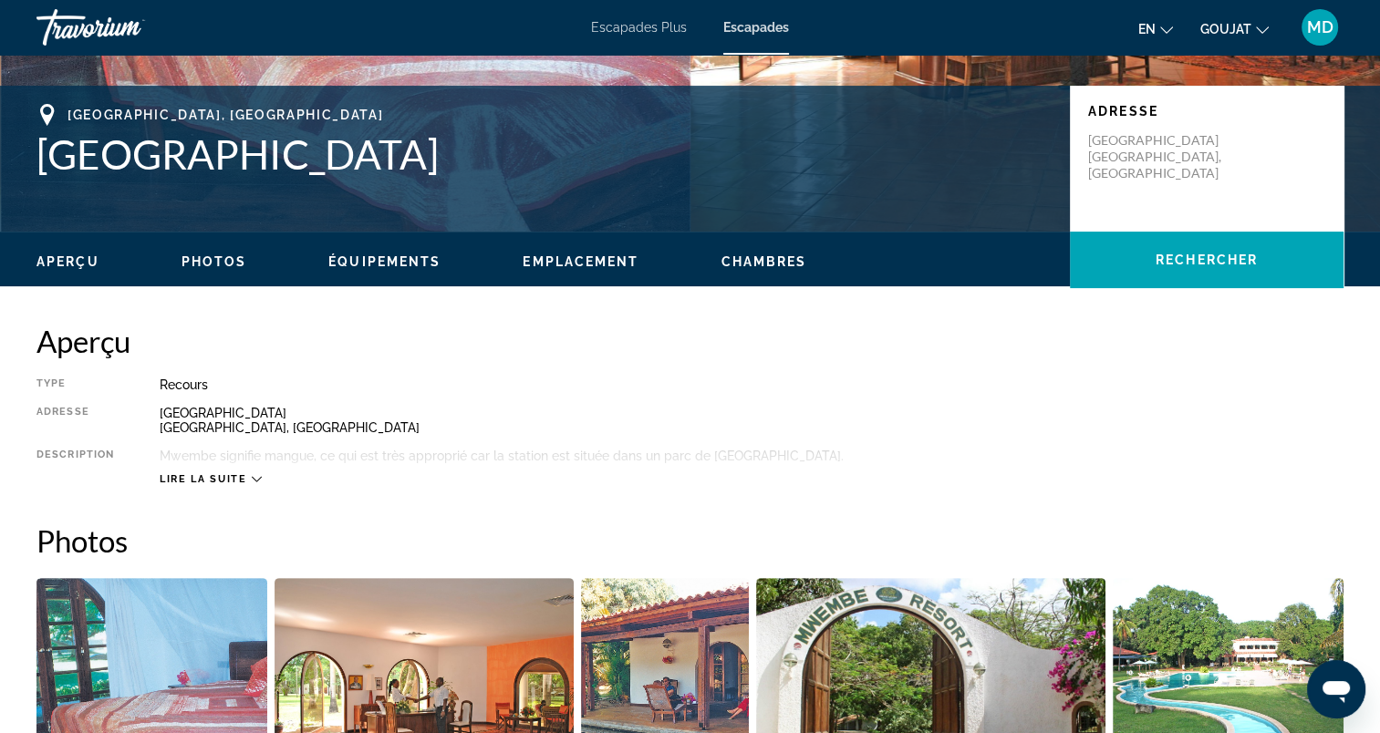
click at [226, 476] on span "Lire la suite" at bounding box center [203, 479] width 87 height 12
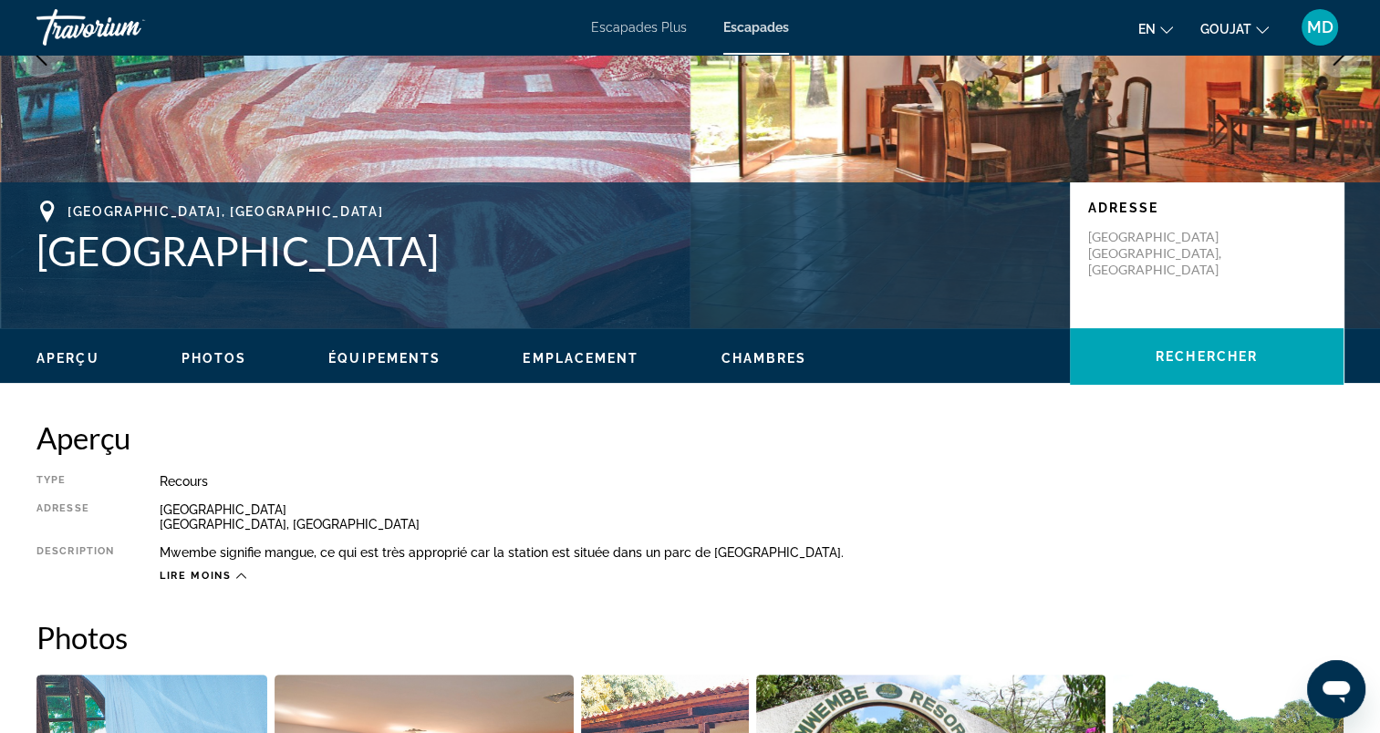
scroll to position [0, 0]
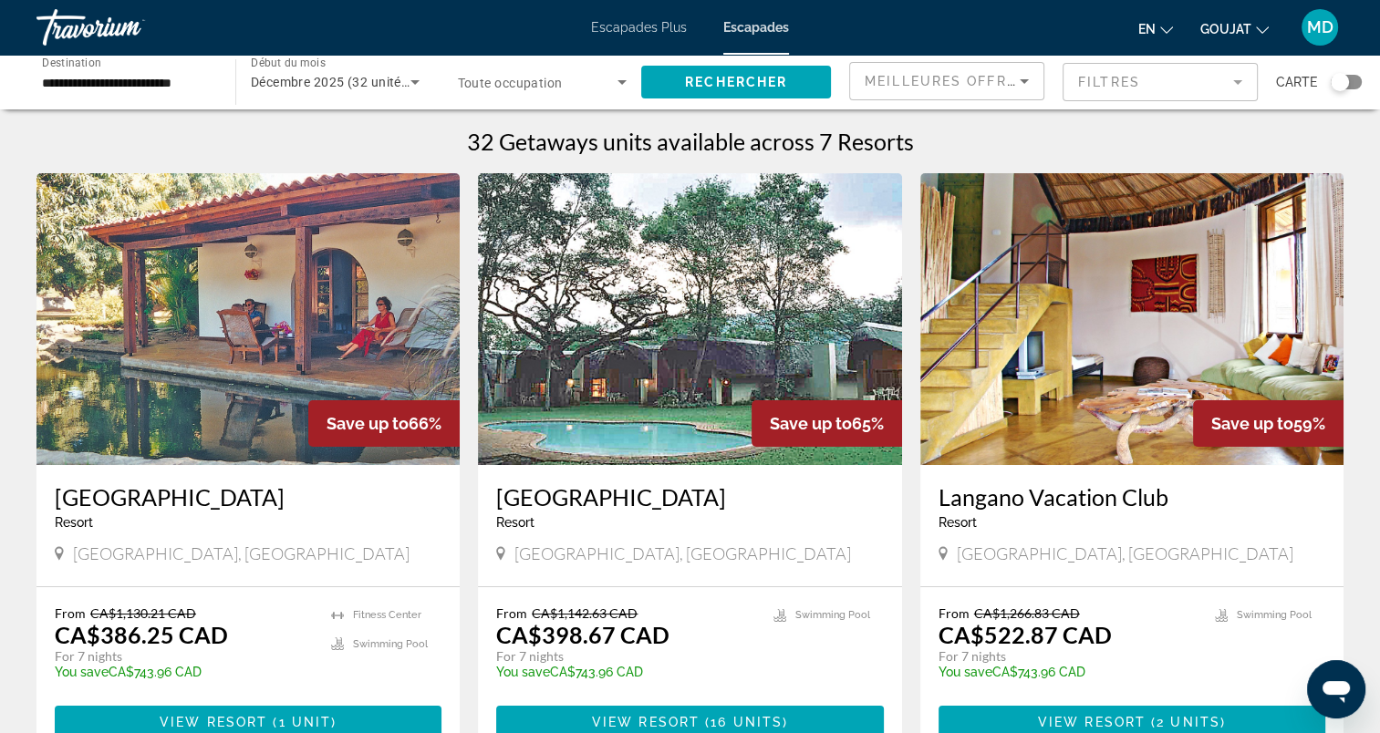
scroll to position [91, 0]
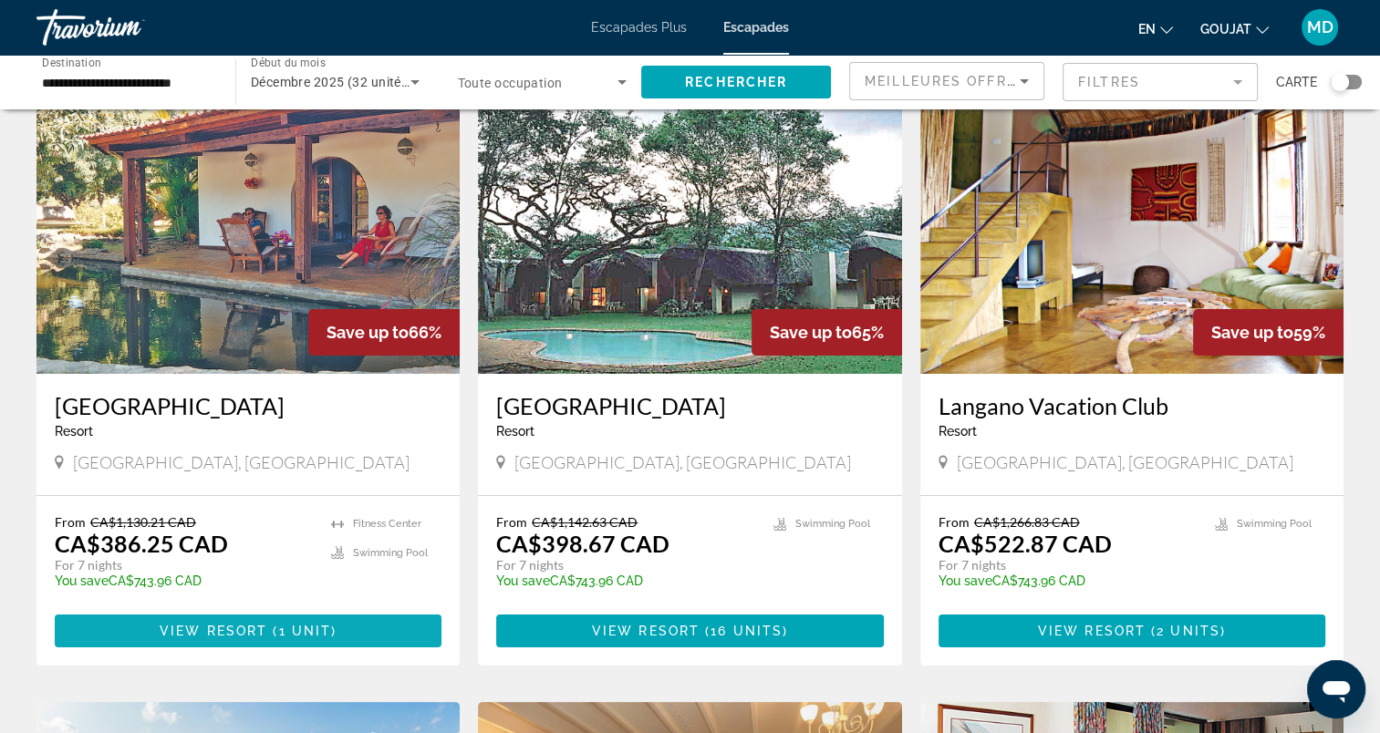
click at [244, 625] on span "View Resort" at bounding box center [214, 631] width 108 height 15
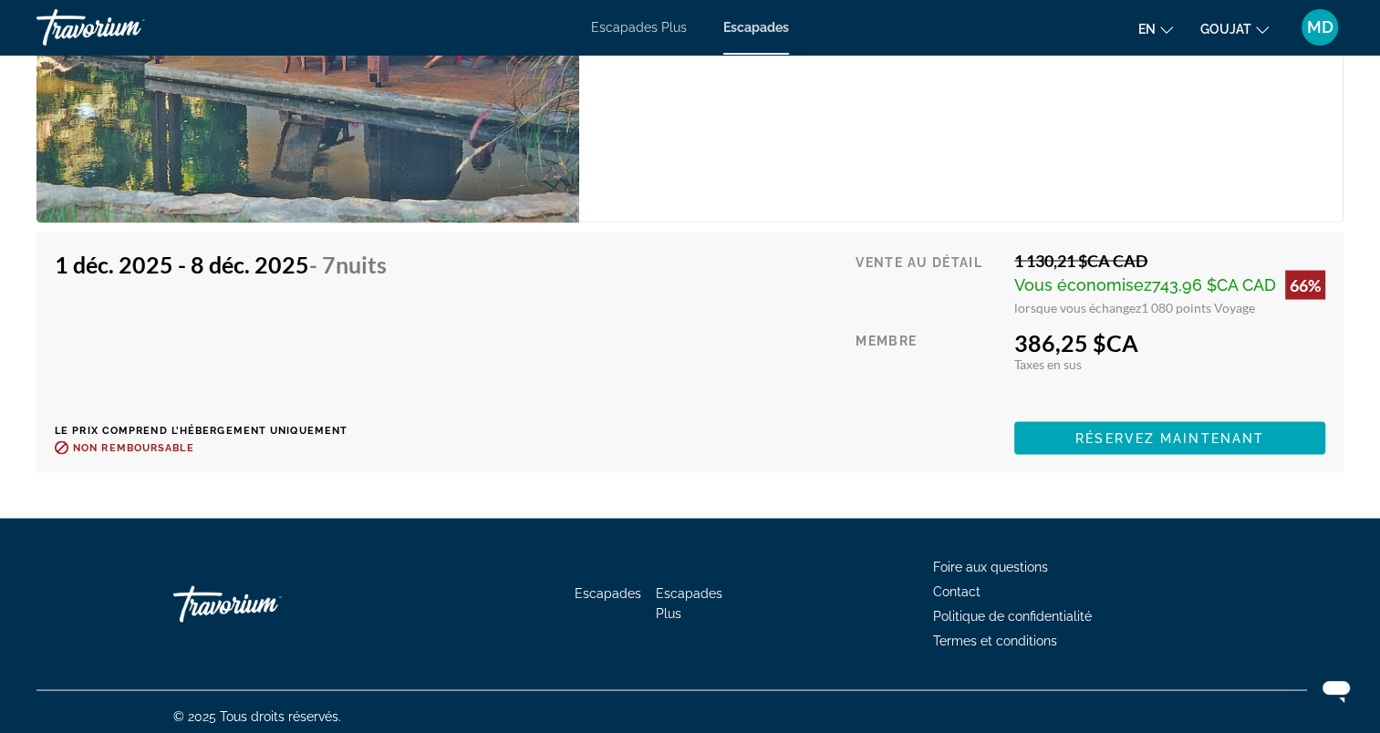
scroll to position [3290, 0]
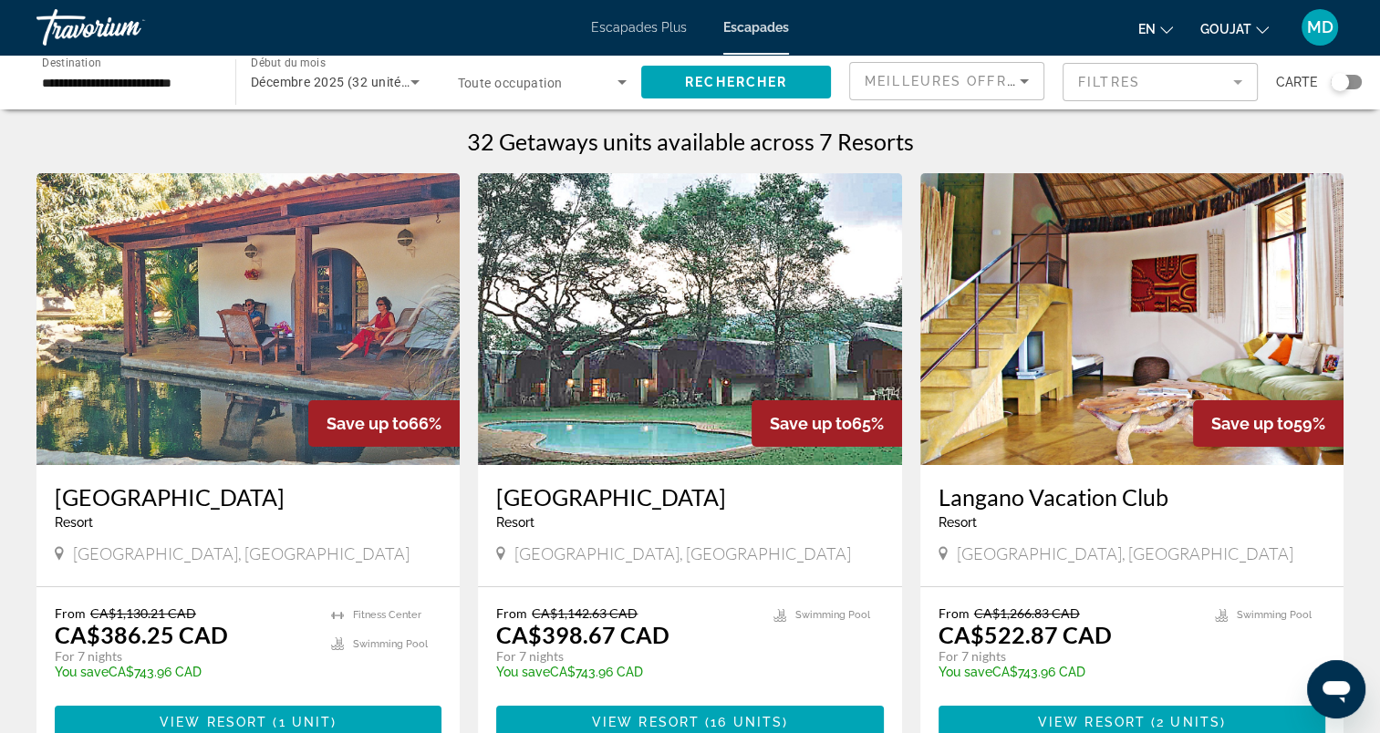
click at [129, 86] on input "**********" at bounding box center [127, 83] width 170 height 22
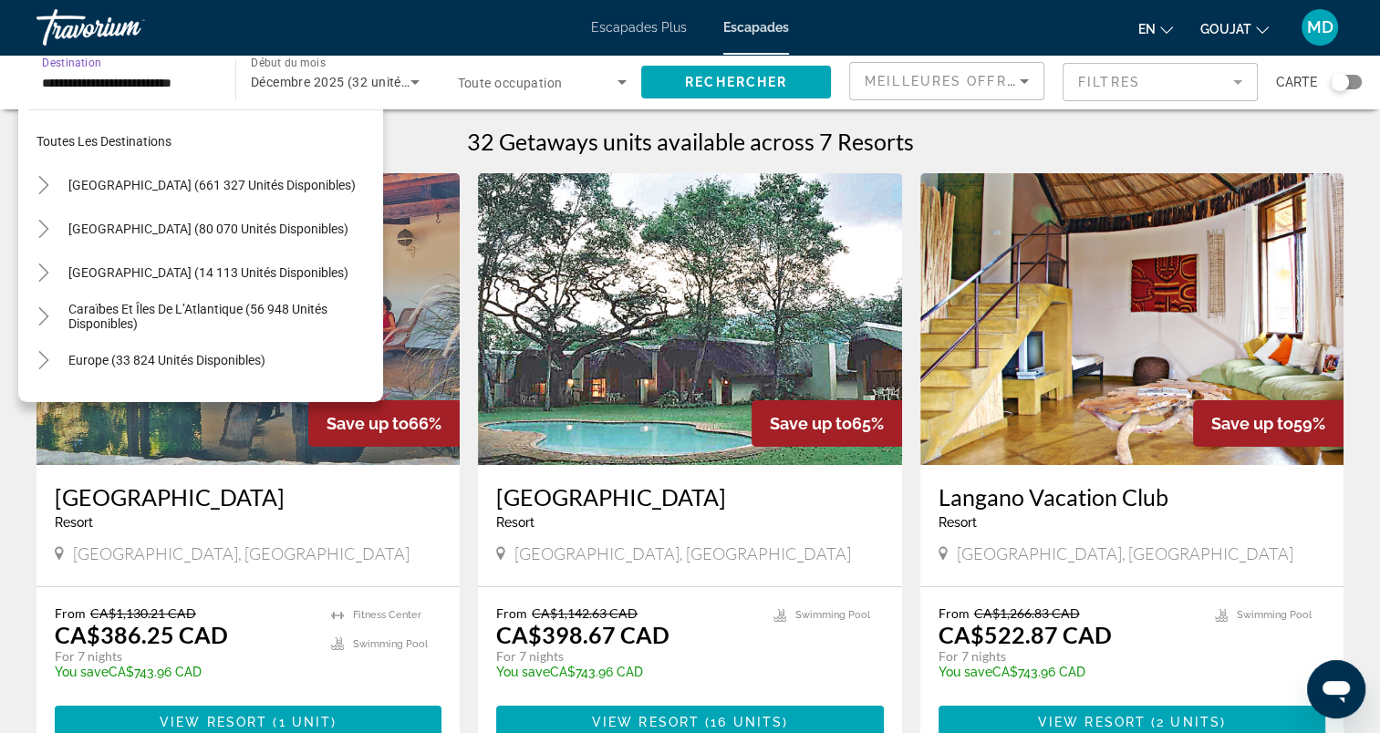
click at [138, 242] on span "Widget de recherche" at bounding box center [221, 229] width 324 height 44
type input "**********"
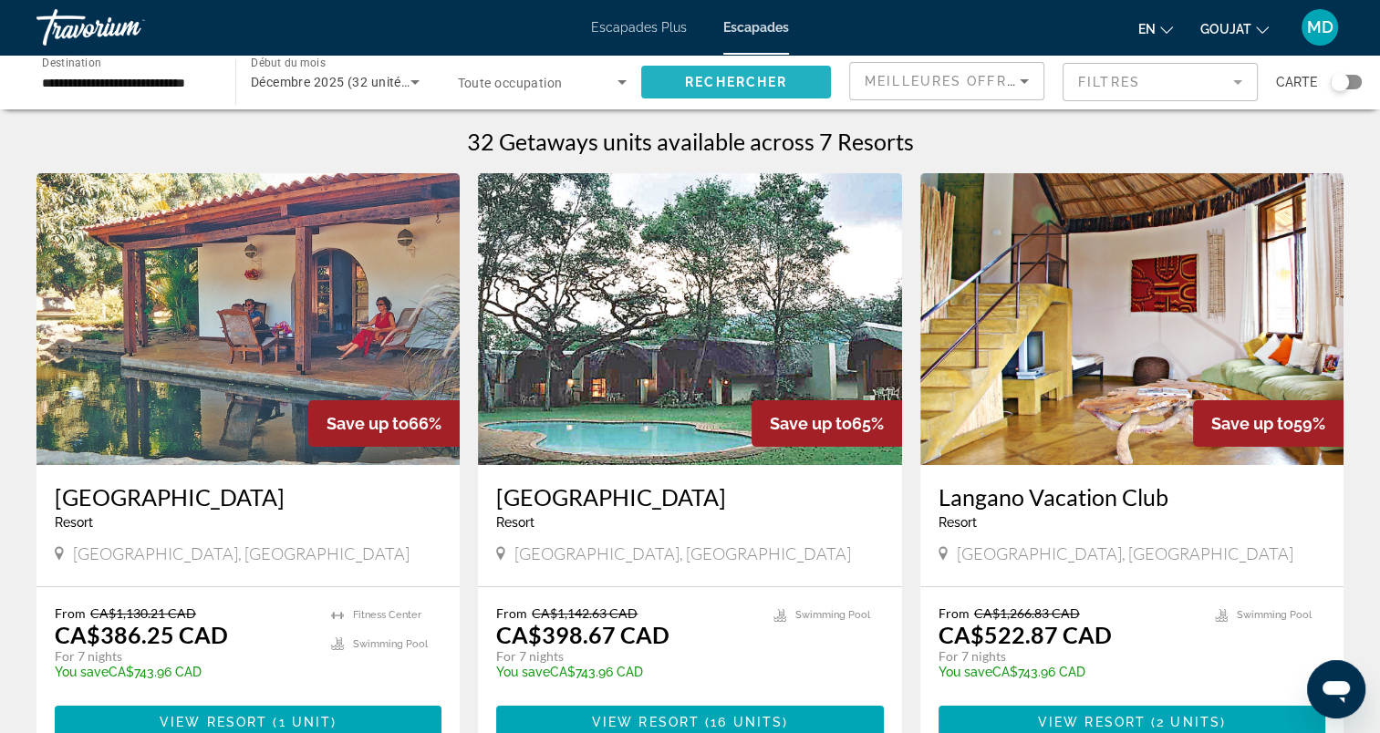
click at [775, 78] on span "Rechercher" at bounding box center [736, 82] width 102 height 15
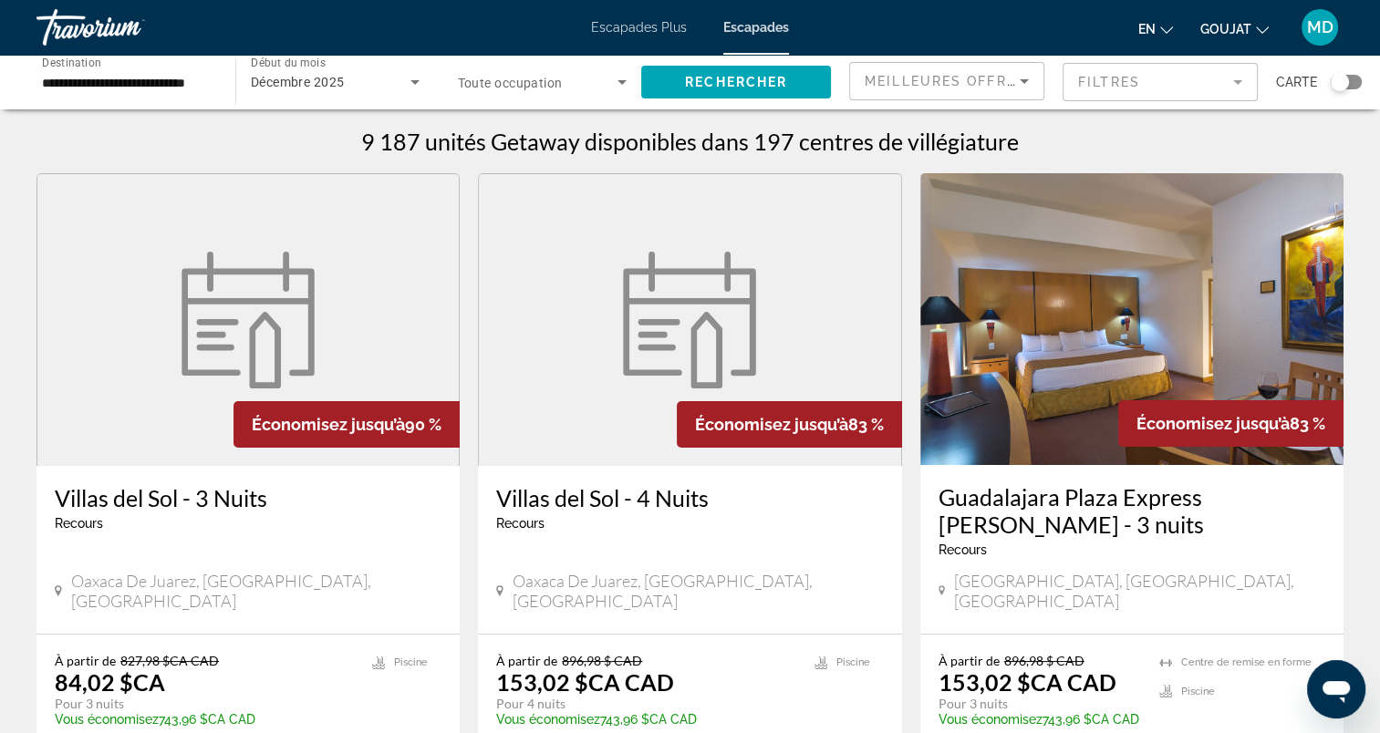
click at [634, 22] on span "Escapades Plus" at bounding box center [639, 27] width 96 height 15
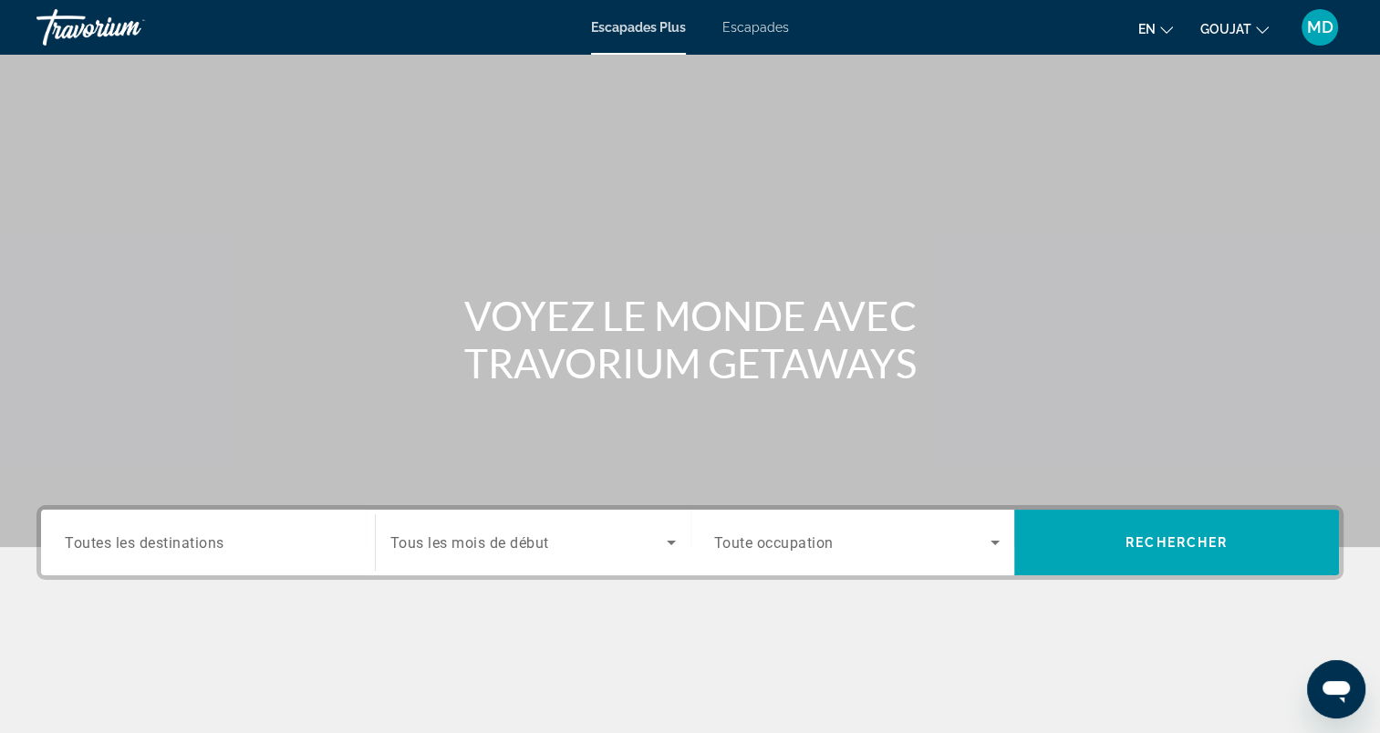
click at [310, 540] on input "Destination Toutes les destinations" at bounding box center [208, 544] width 286 height 22
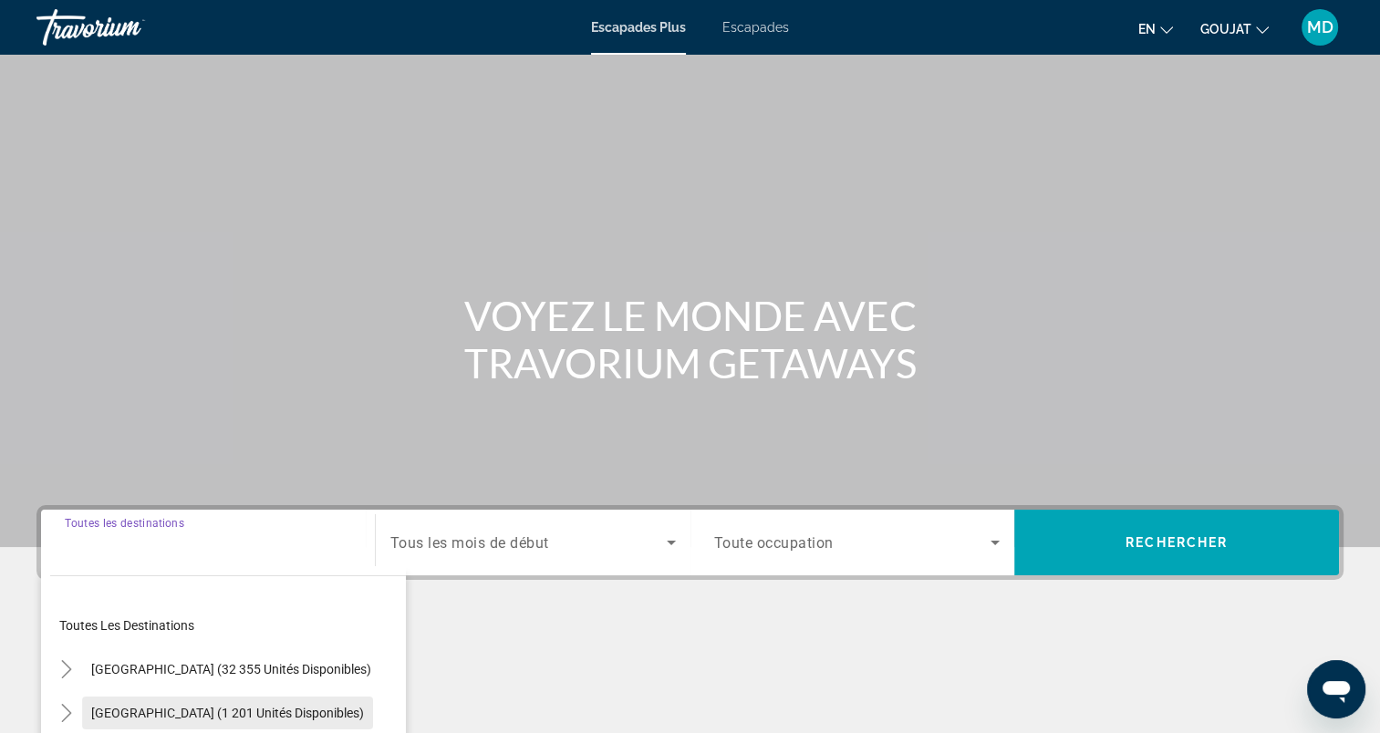
click at [255, 706] on span "Mexique (1 201 unités disponibles)" at bounding box center [227, 713] width 273 height 15
type input "**********"
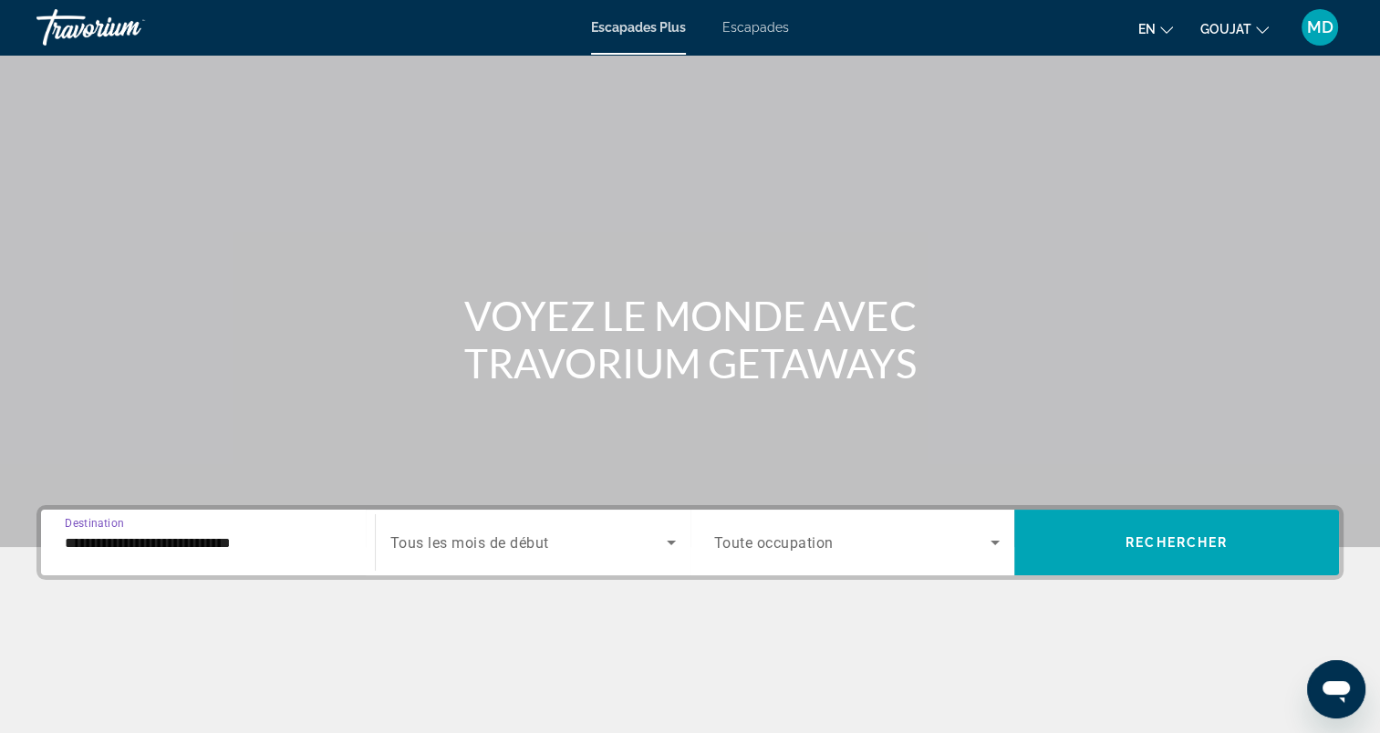
scroll to position [252, 0]
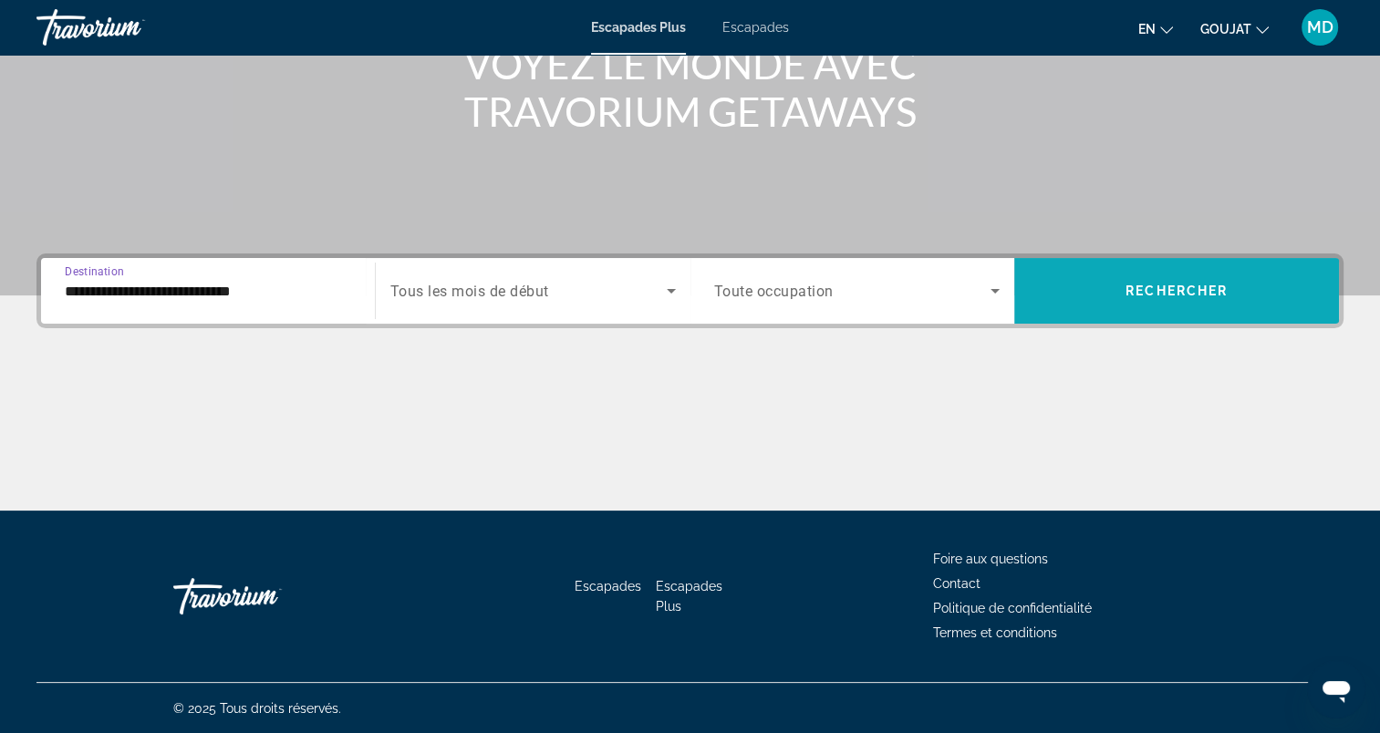
click at [1211, 295] on span "Rechercher" at bounding box center [1177, 291] width 102 height 15
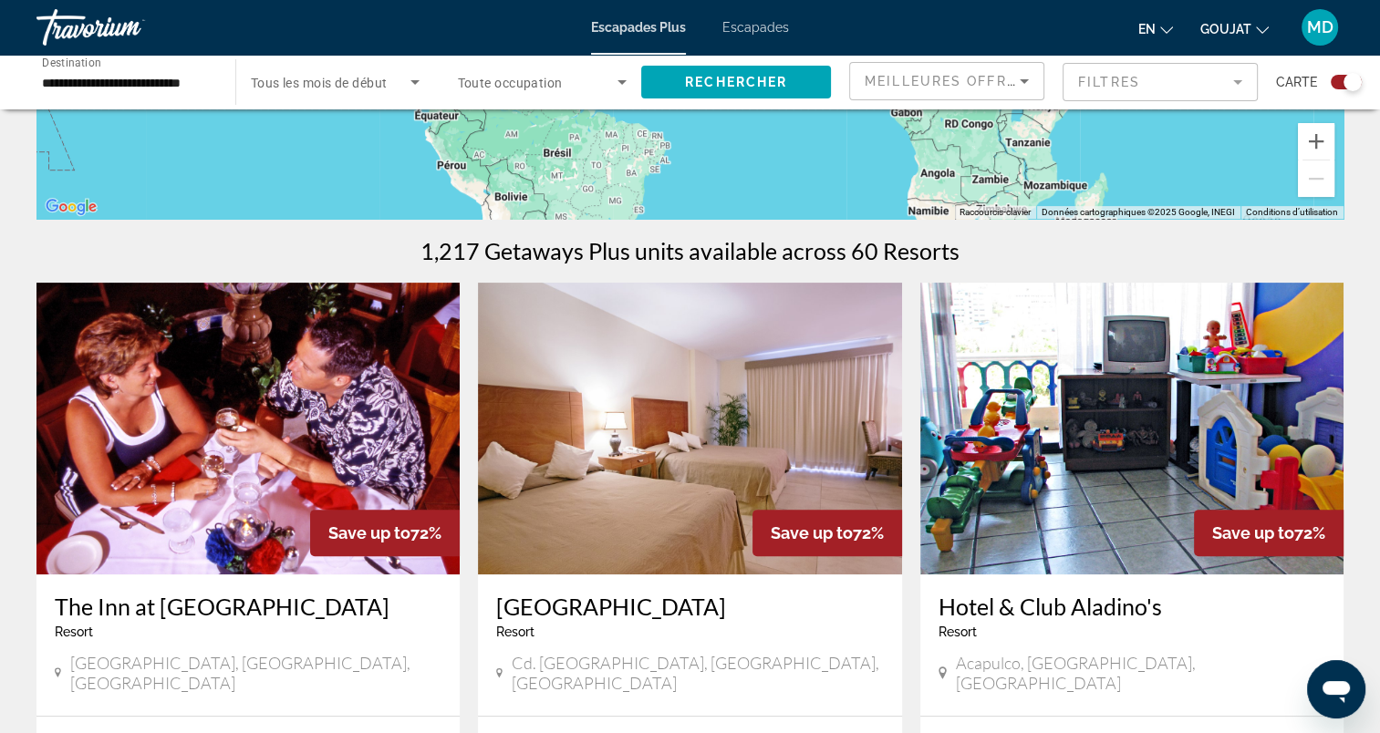
scroll to position [547, 0]
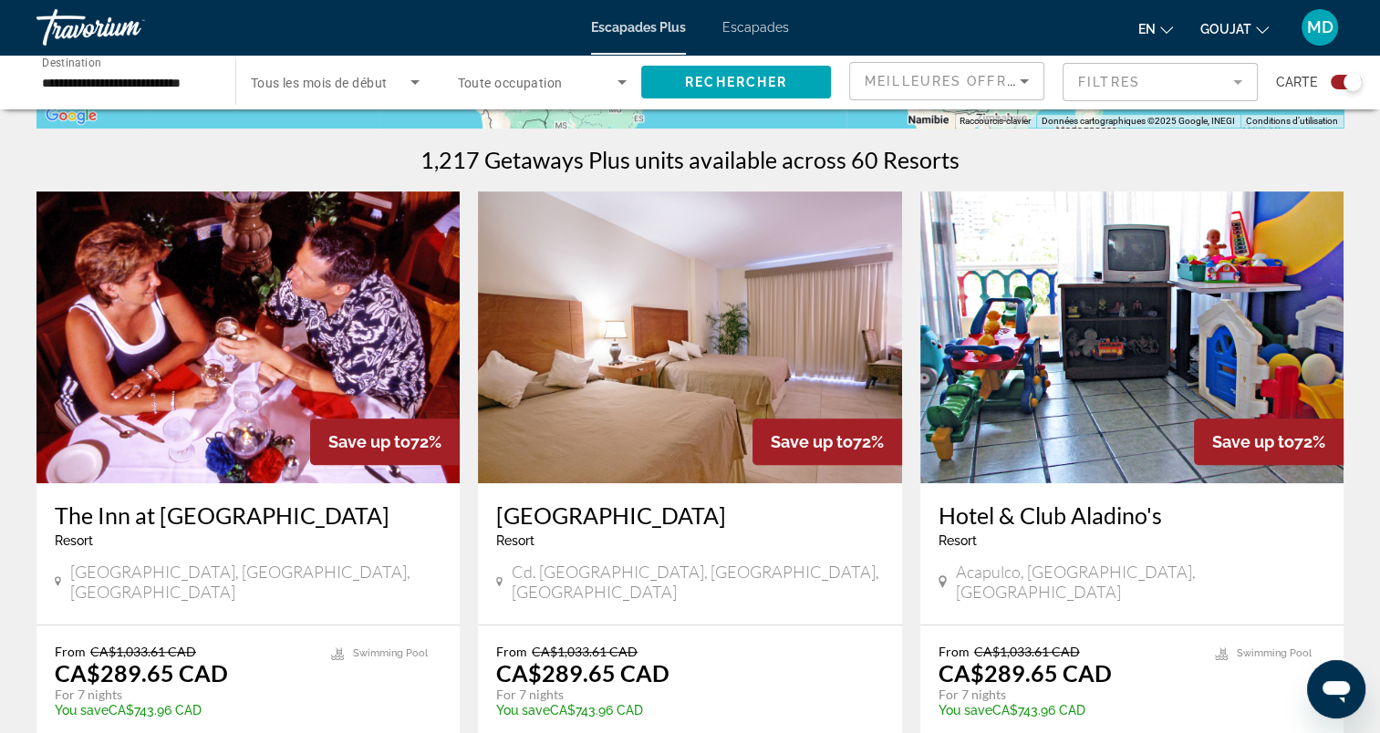
click at [299, 387] on img "Contenu principal" at bounding box center [247, 338] width 423 height 292
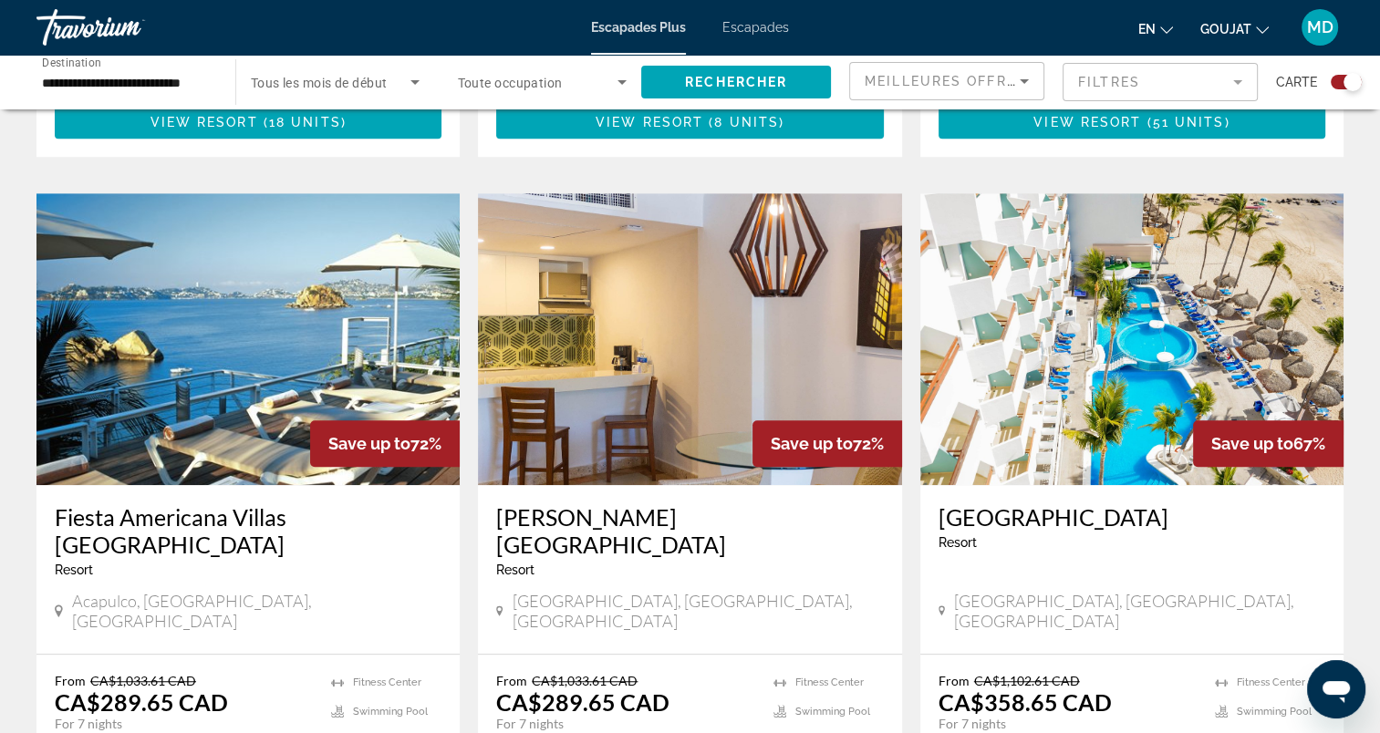
scroll to position [1277, 0]
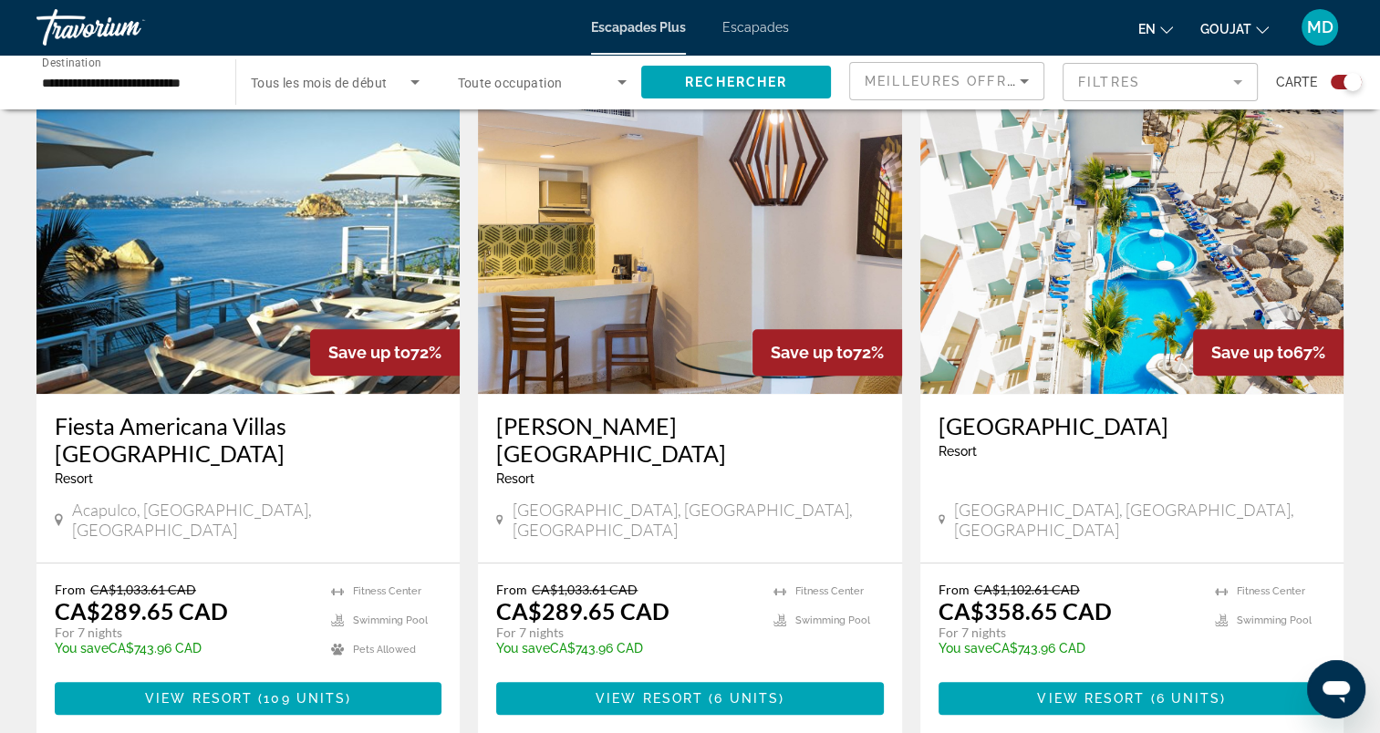
click at [1047, 309] on img "Contenu principal" at bounding box center [1131, 248] width 423 height 292
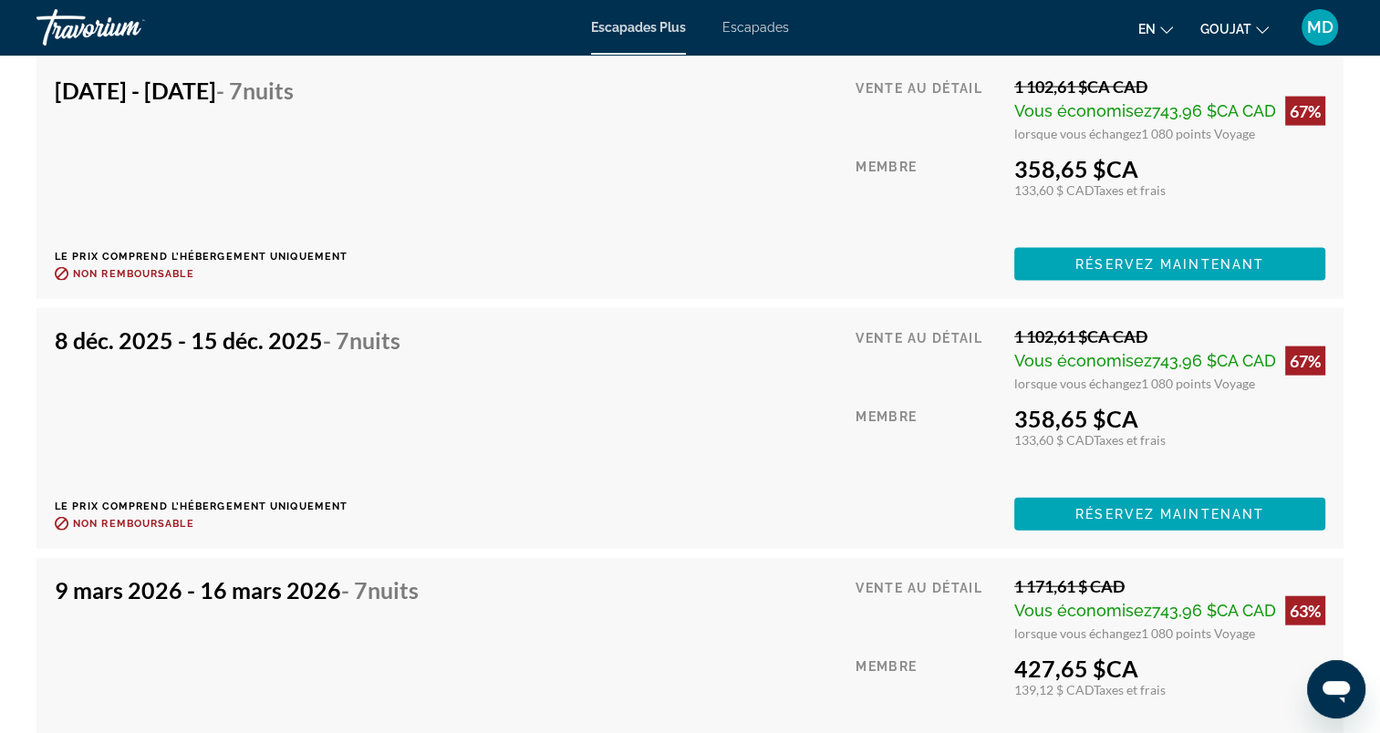
scroll to position [4105, 0]
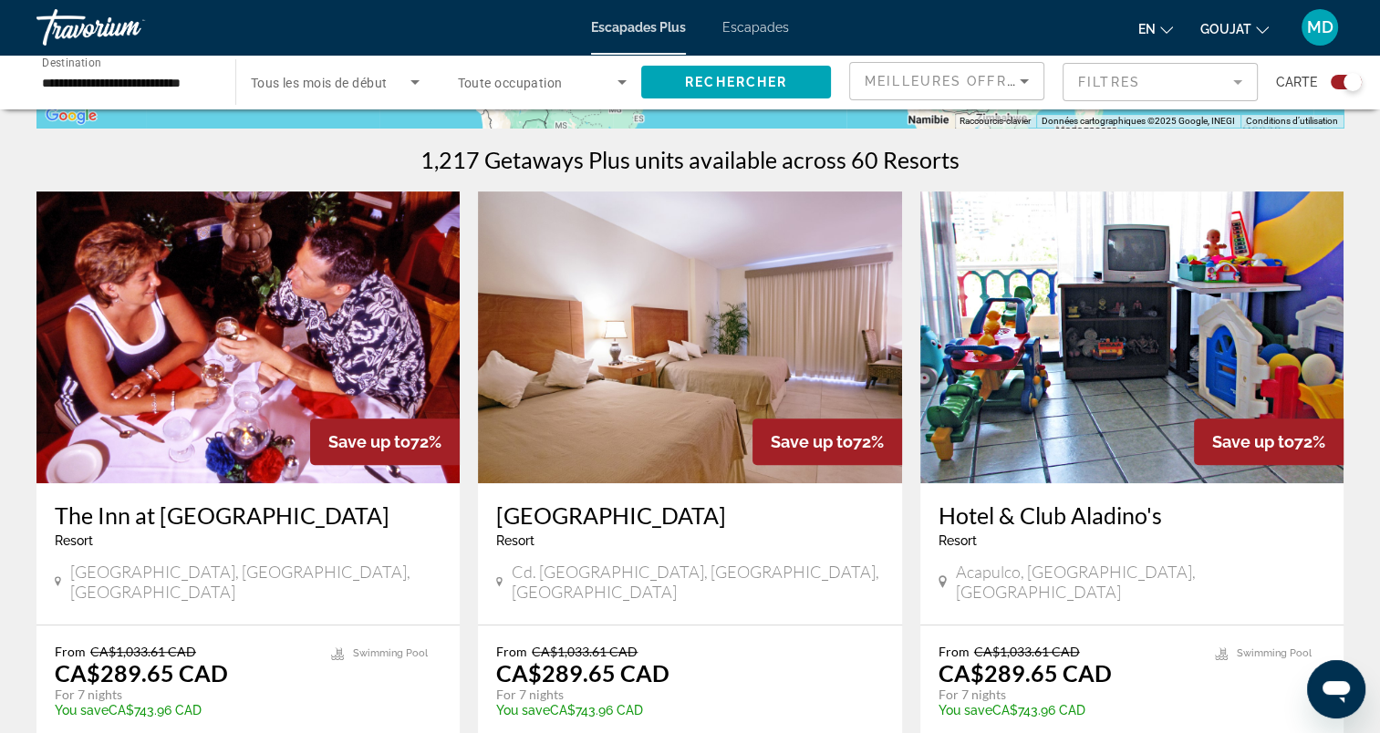
scroll to position [639, 0]
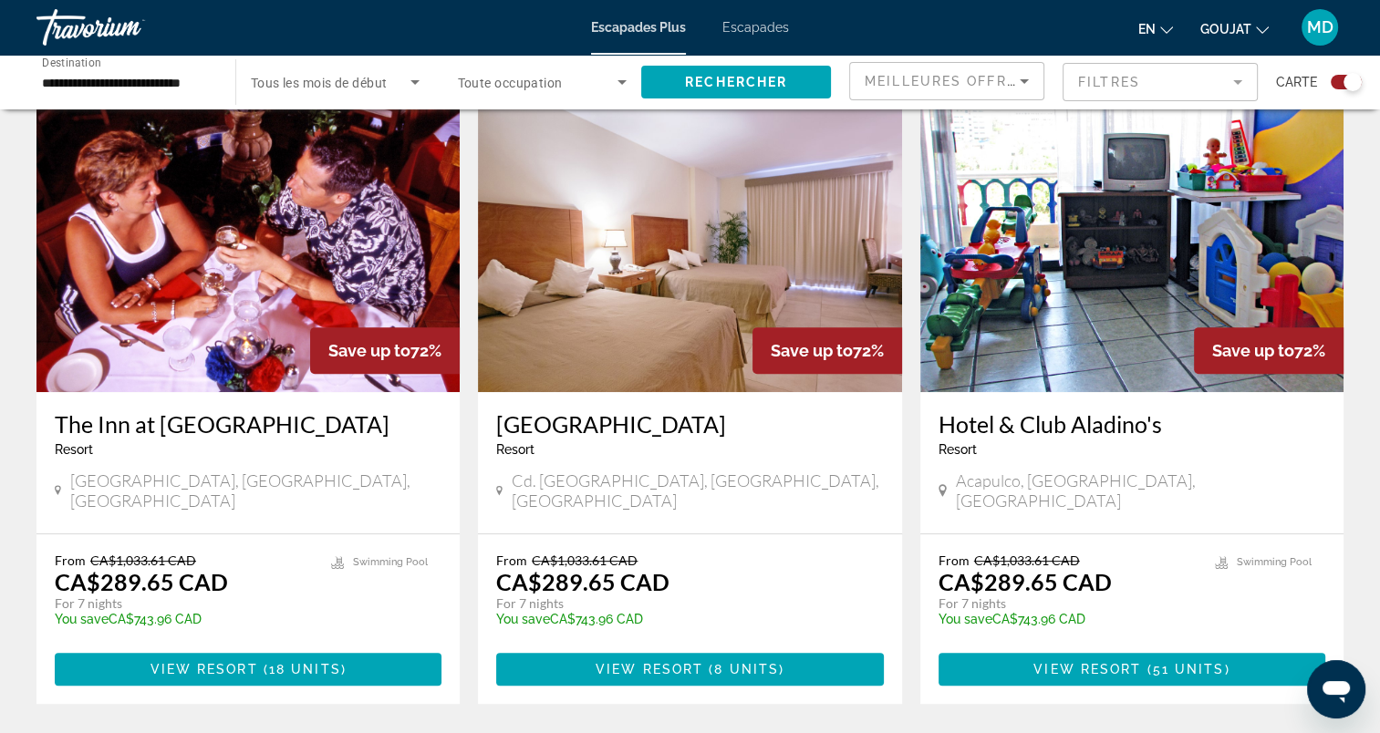
click at [324, 285] on img "Contenu principal" at bounding box center [247, 246] width 423 height 292
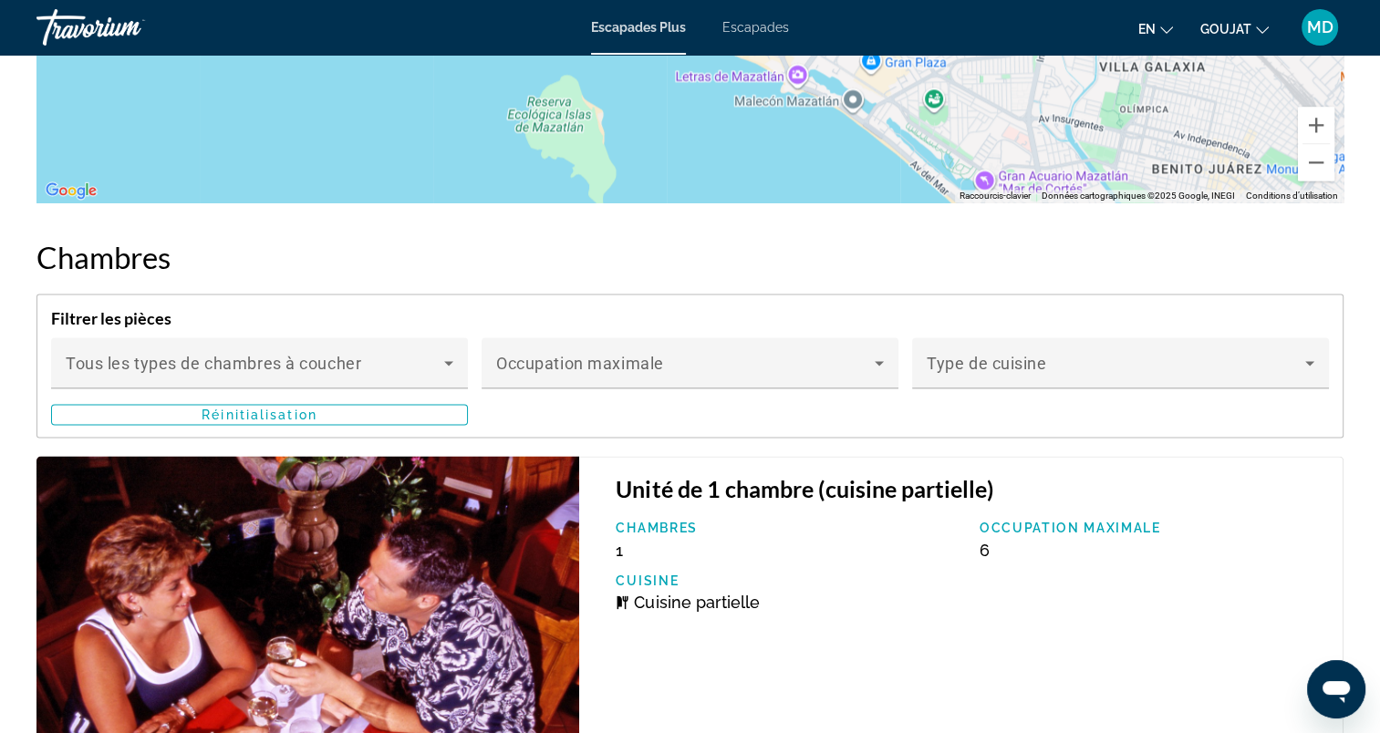
scroll to position [2758, 0]
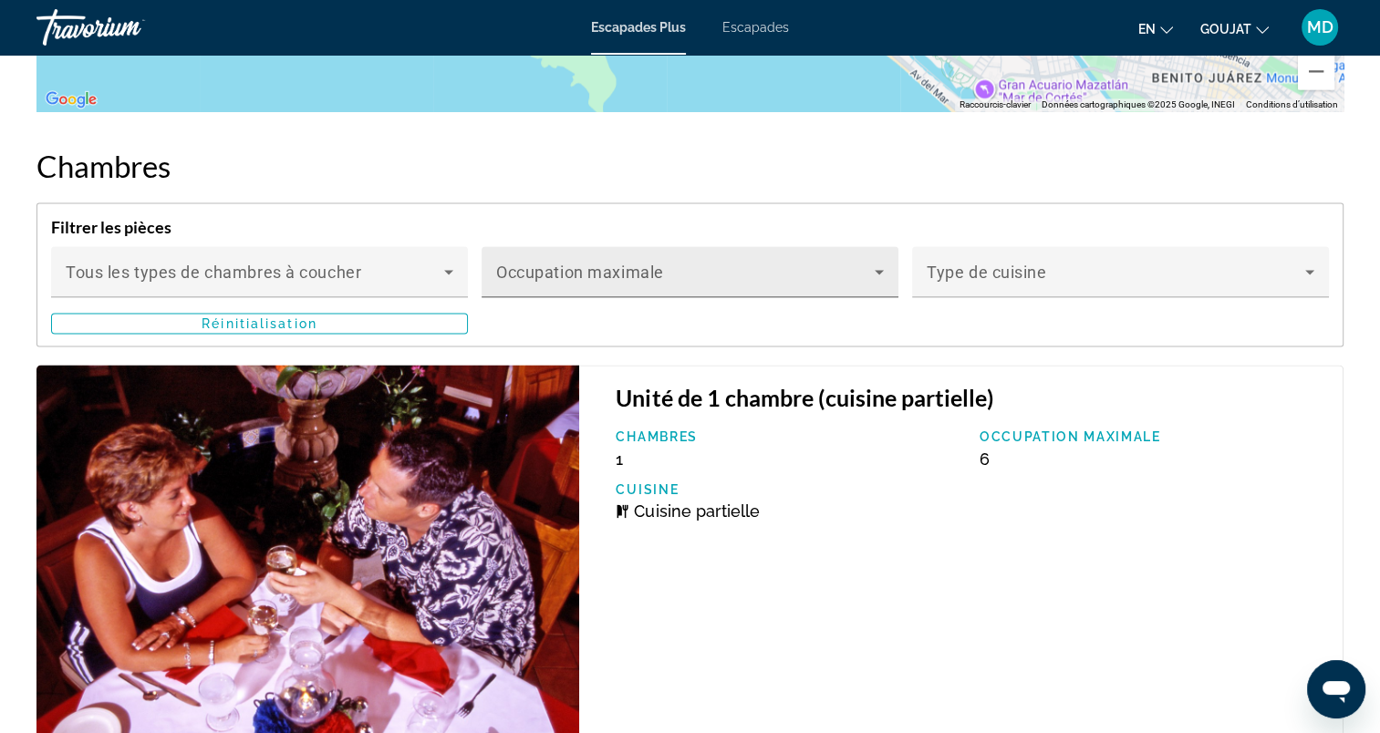
click at [814, 282] on span "Contenu principal" at bounding box center [685, 279] width 379 height 22
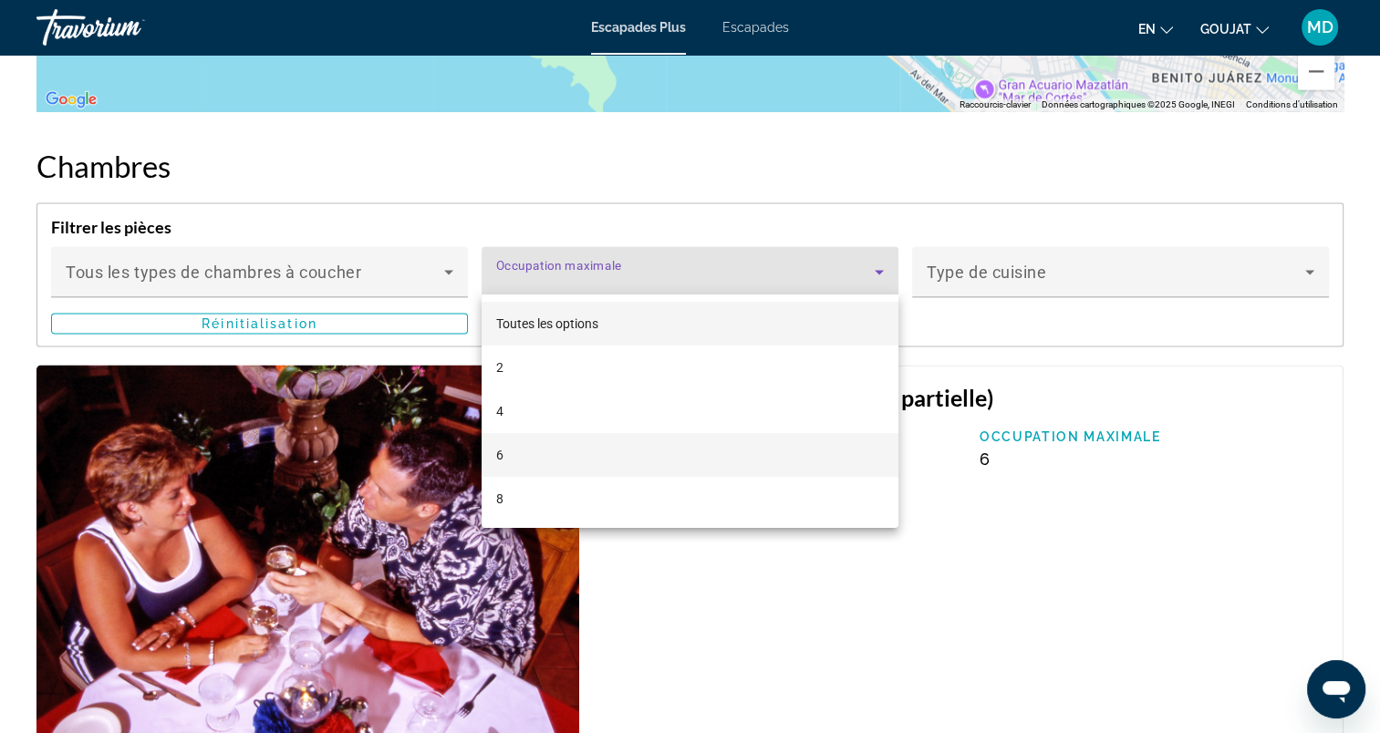
click at [781, 449] on mat-option "6" at bounding box center [690, 455] width 417 height 44
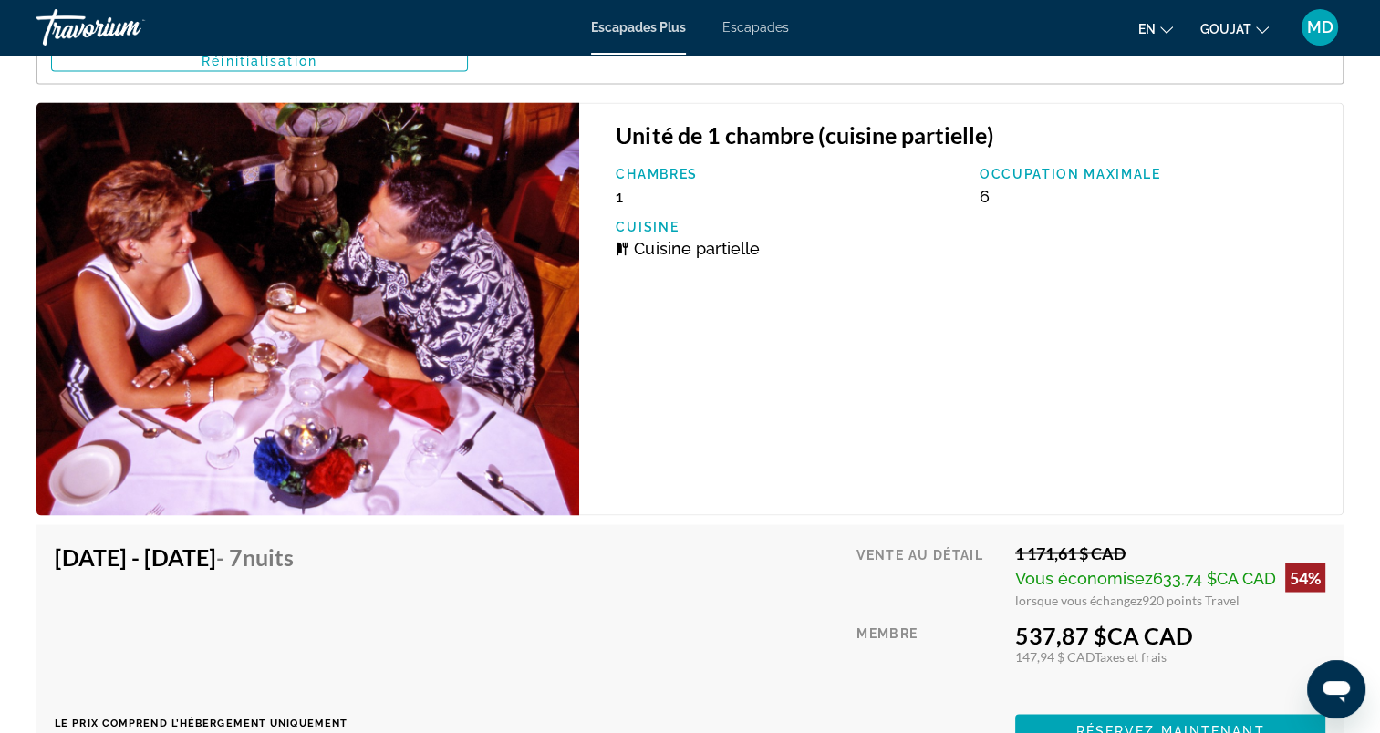
scroll to position [2929, 0]
